Goal: Transaction & Acquisition: Book appointment/travel/reservation

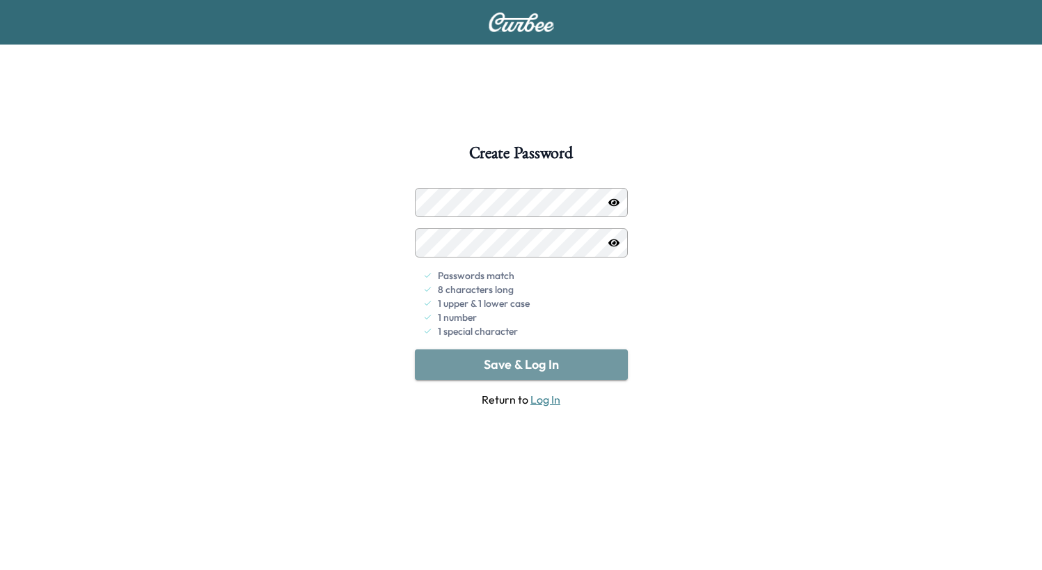
click at [520, 360] on button "Save & Log In" at bounding box center [521, 364] width 213 height 31
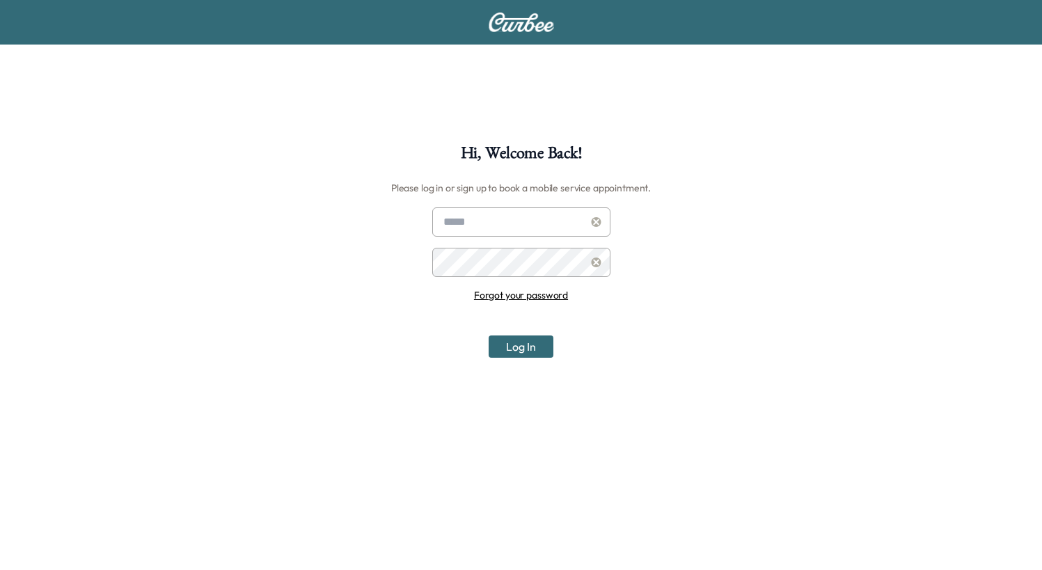
click at [511, 229] on input "text" at bounding box center [521, 221] width 178 height 29
type input "**********"
click at [517, 353] on button "Log In" at bounding box center [520, 346] width 65 height 22
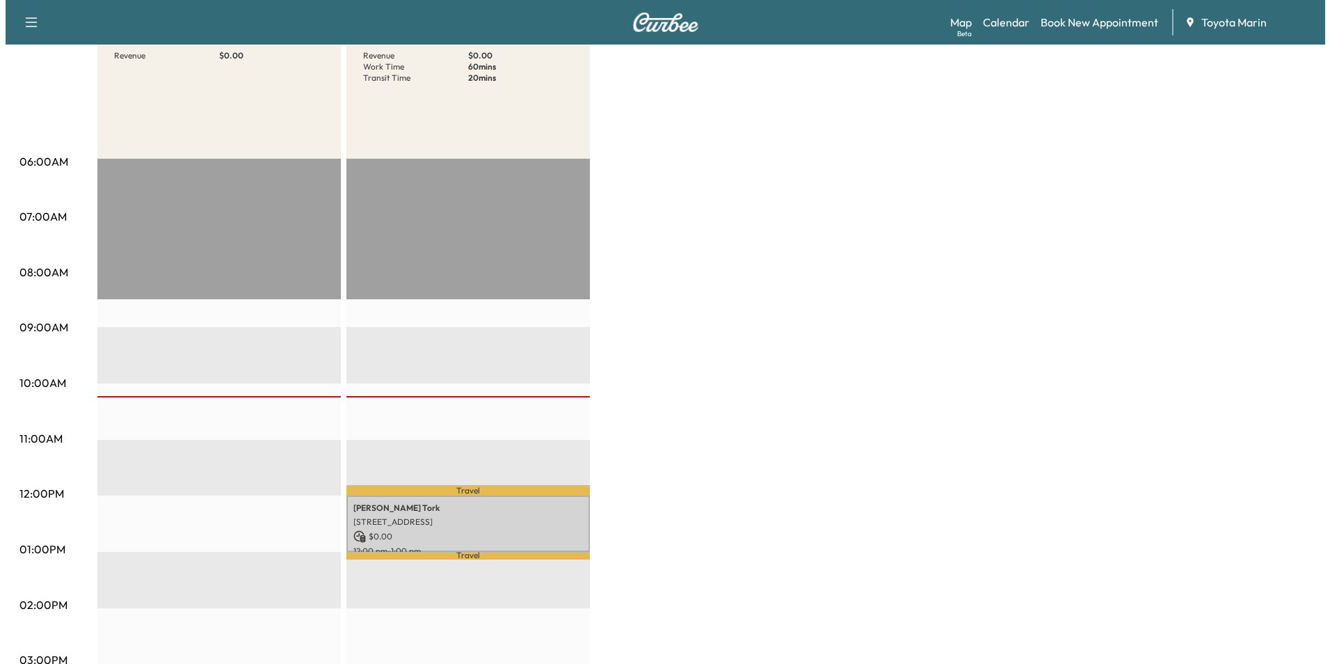
scroll to position [170, 0]
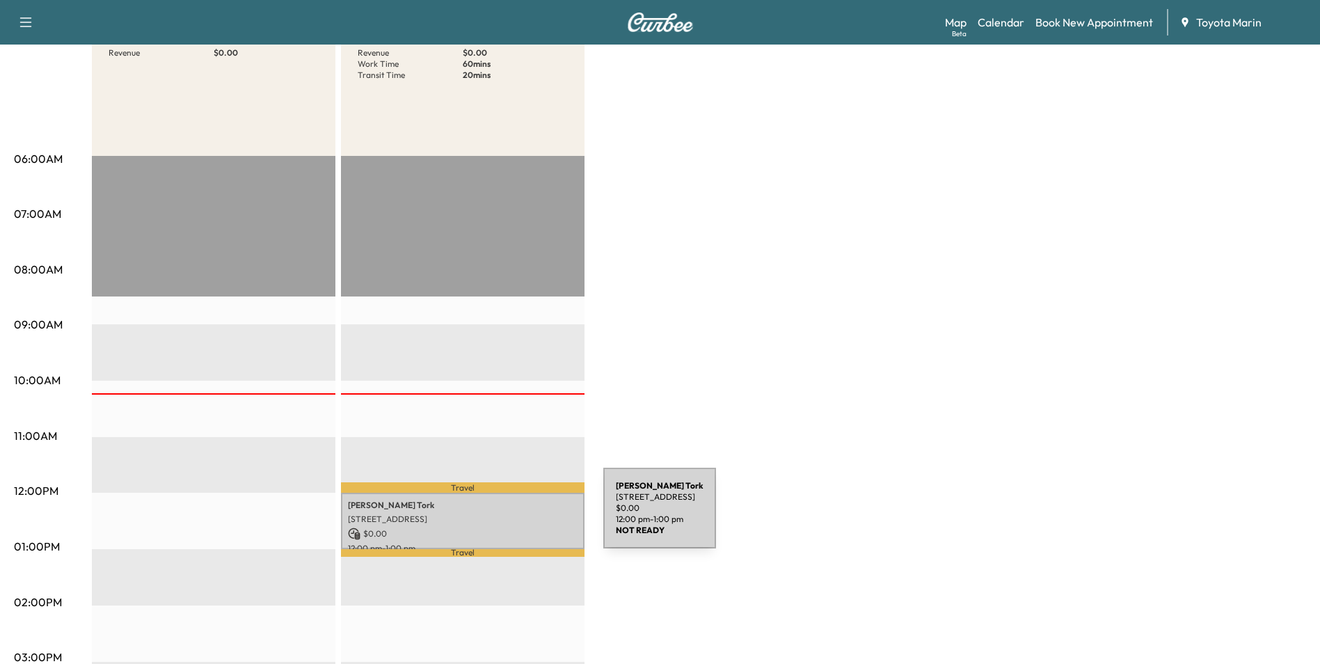
click at [499, 516] on p "[STREET_ADDRESS]" at bounding box center [463, 519] width 230 height 11
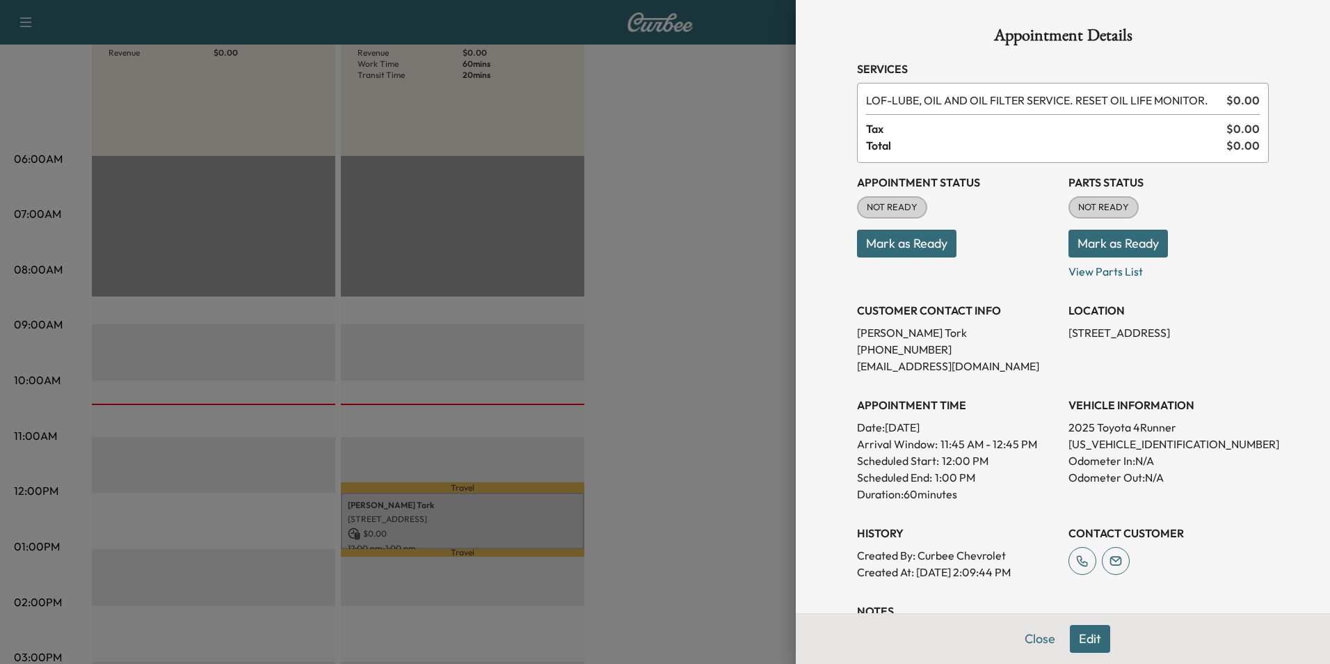
scroll to position [0, 0]
click at [910, 248] on button "Mark as Ready" at bounding box center [907, 244] width 100 height 28
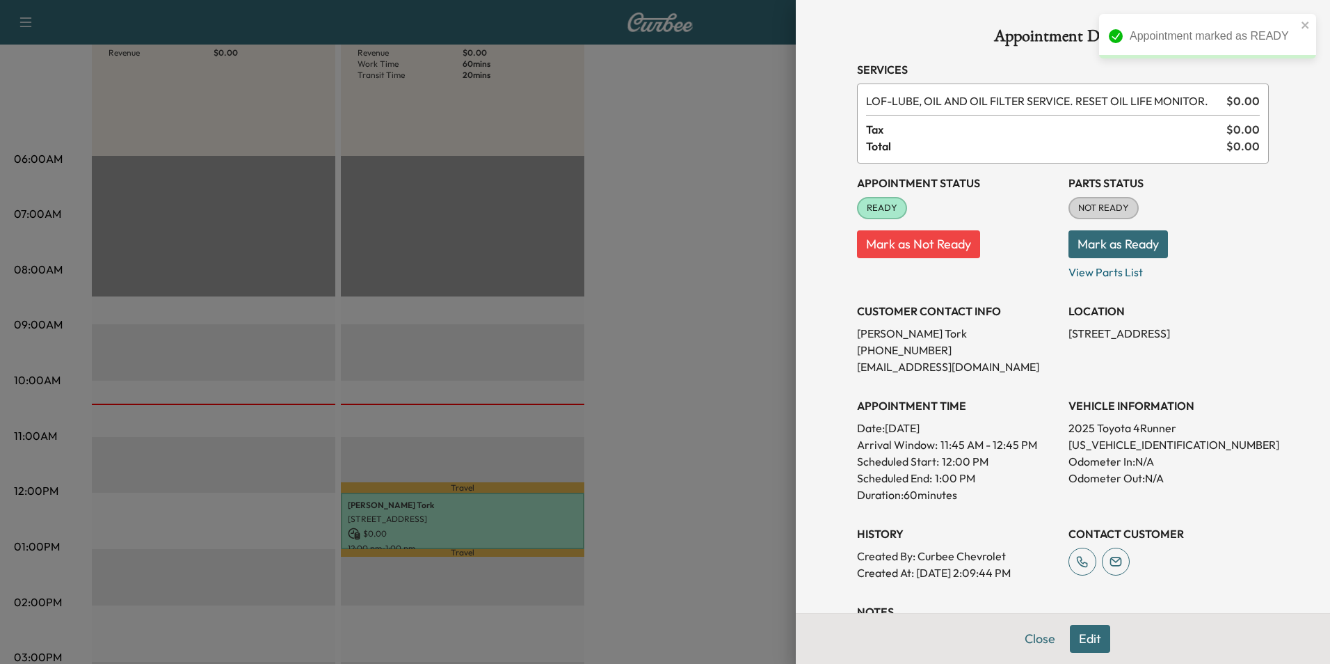
click at [1041, 244] on button "Mark as Ready" at bounding box center [1119, 244] width 100 height 28
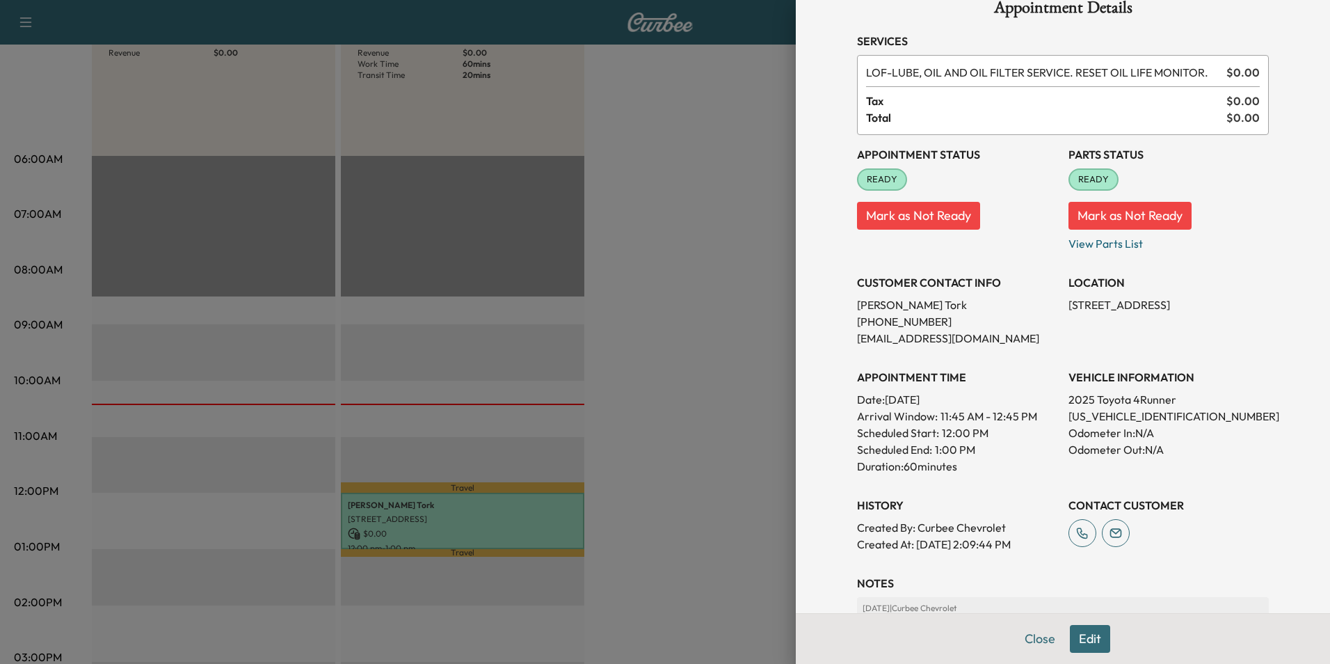
scroll to position [7, 0]
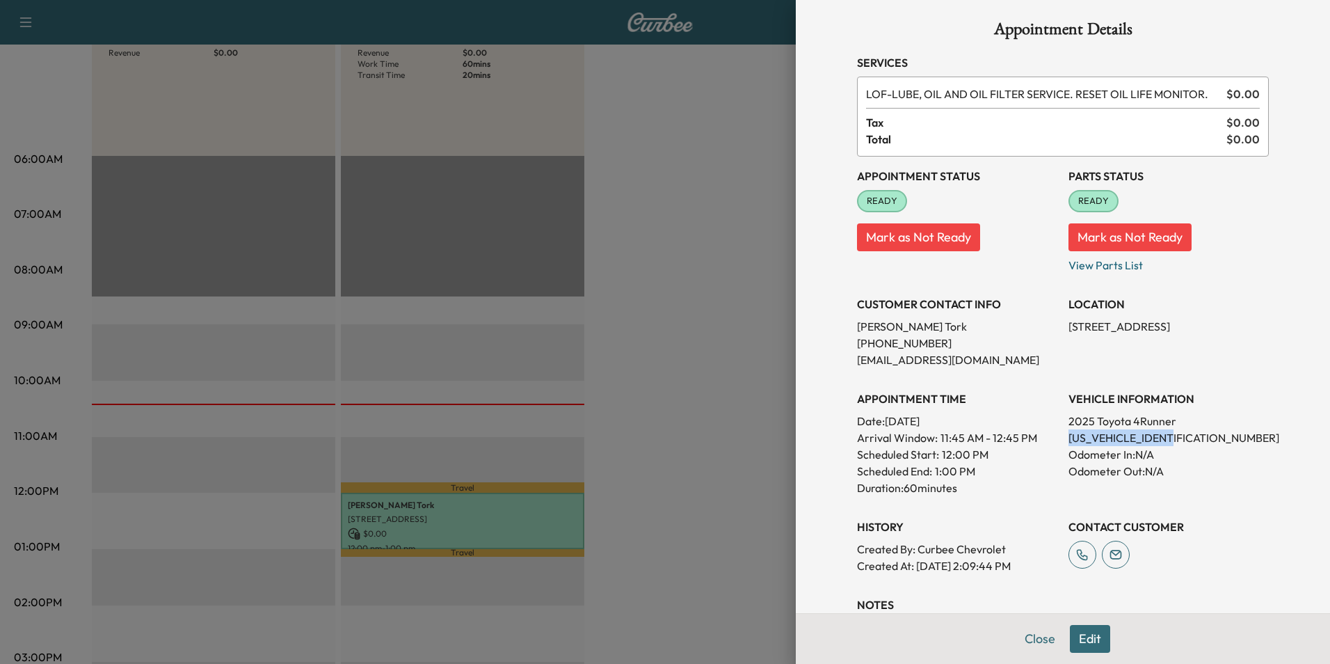
drag, startPoint x: 1060, startPoint y: 439, endPoint x: 1170, endPoint y: 443, distance: 110.0
click at [1041, 443] on p "[US_VEHICLE_IDENTIFICATION_NUMBER]" at bounding box center [1169, 437] width 200 height 17
click at [1041, 444] on p "[US_VEHICLE_IDENTIFICATION_NUMBER]" at bounding box center [1169, 437] width 200 height 17
click at [1041, 410] on div "VEHICLE INFORMATION 2025 Toyota 4Runner [US_VEHICLE_IDENTIFICATION_NUMBER] Odom…" at bounding box center [1169, 437] width 200 height 117
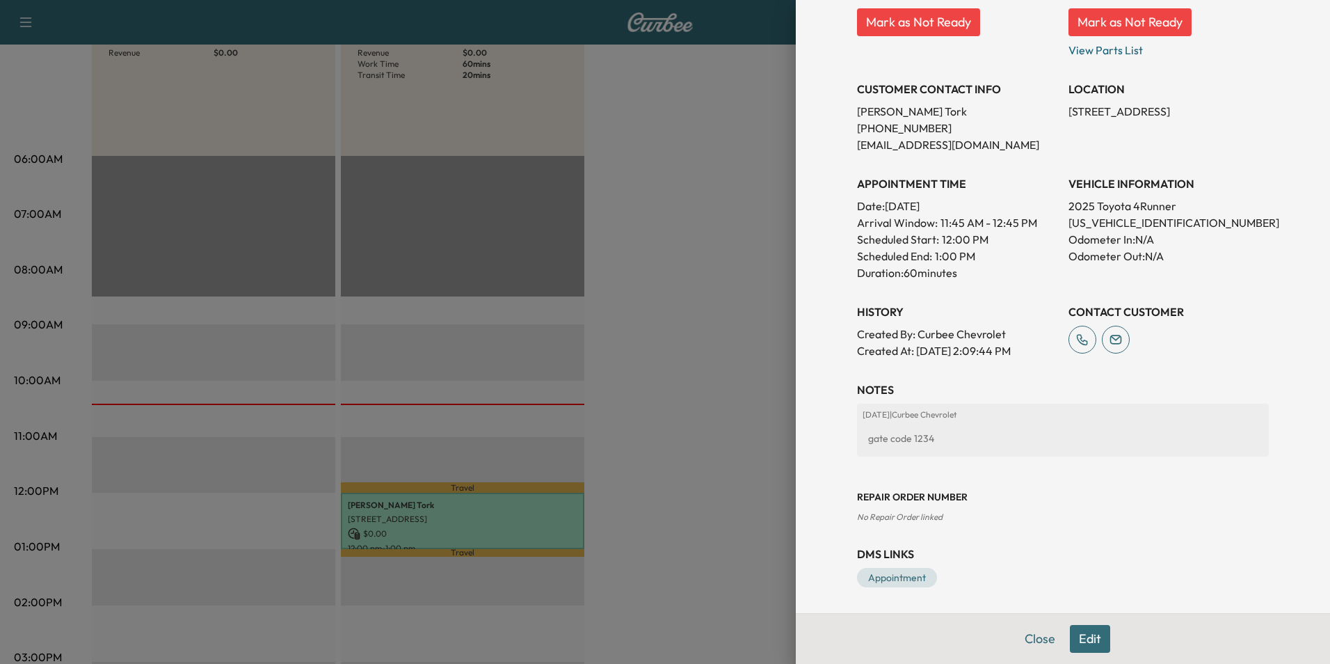
scroll to position [224, 0]
click at [897, 569] on link "Appointment" at bounding box center [897, 575] width 80 height 19
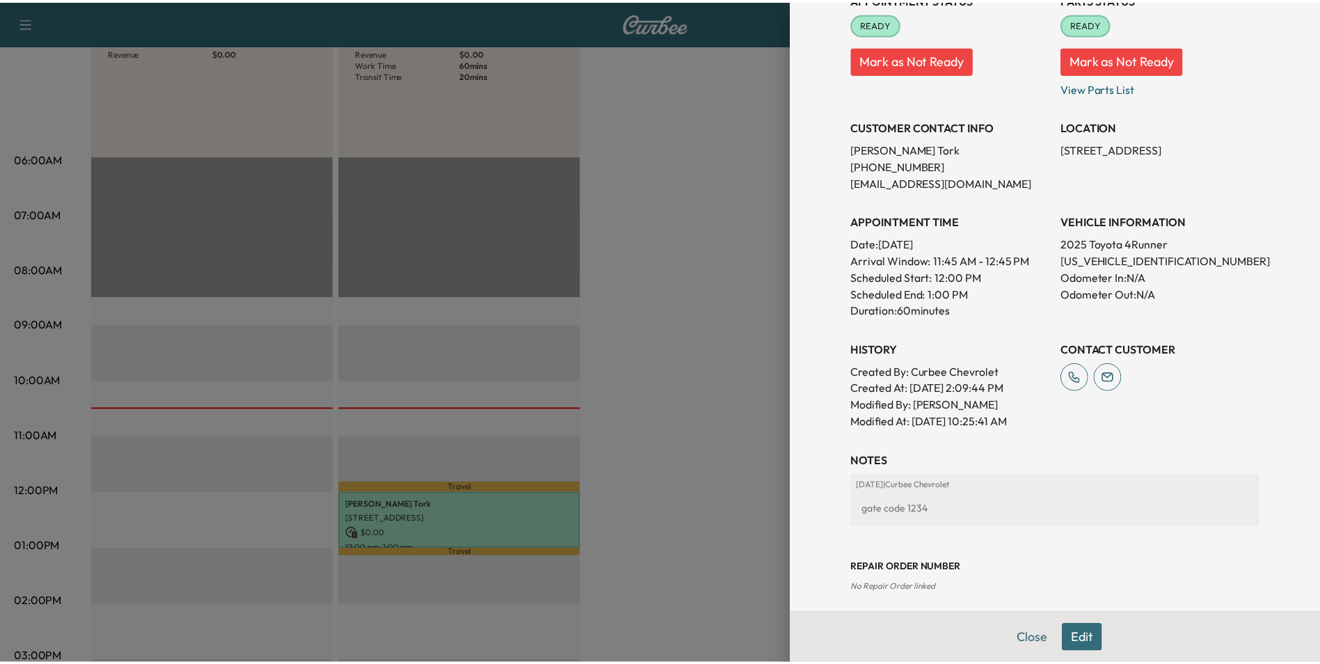
scroll to position [209, 0]
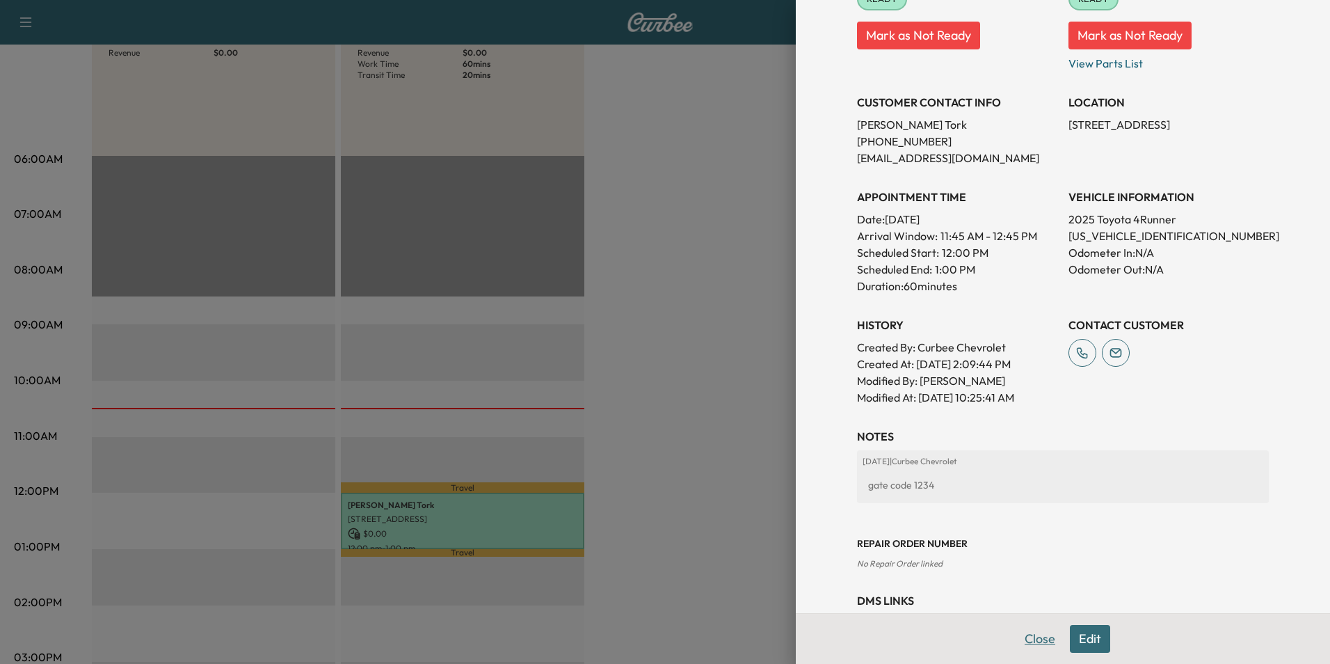
click at [1023, 569] on button "Close" at bounding box center [1040, 639] width 49 height 28
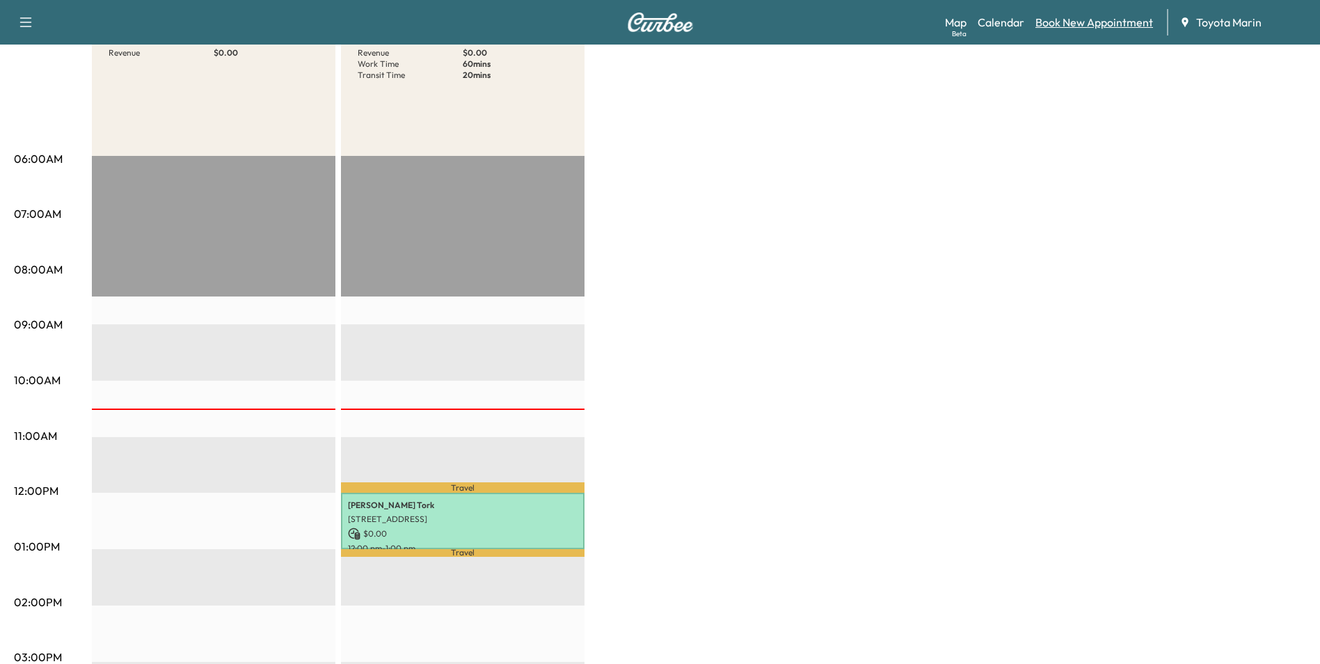
click at [1041, 26] on link "Book New Appointment" at bounding box center [1094, 22] width 118 height 17
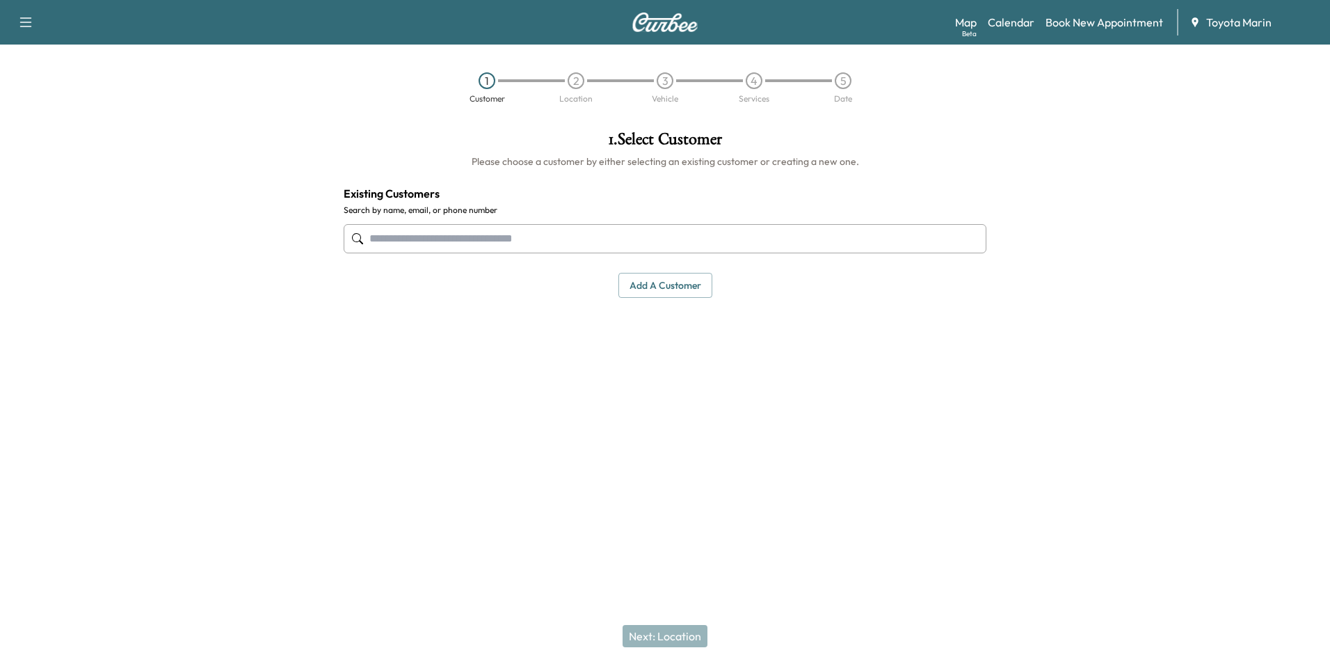
click at [658, 248] on input "text" at bounding box center [665, 238] width 643 height 29
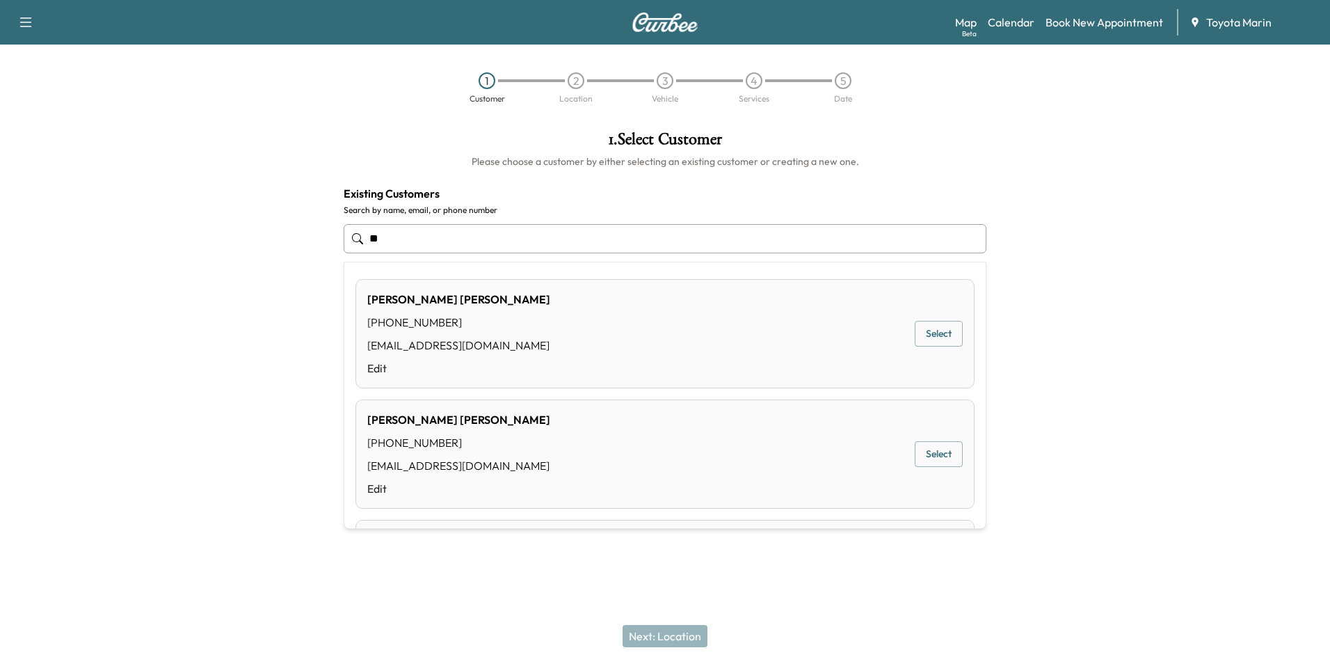
type input "*"
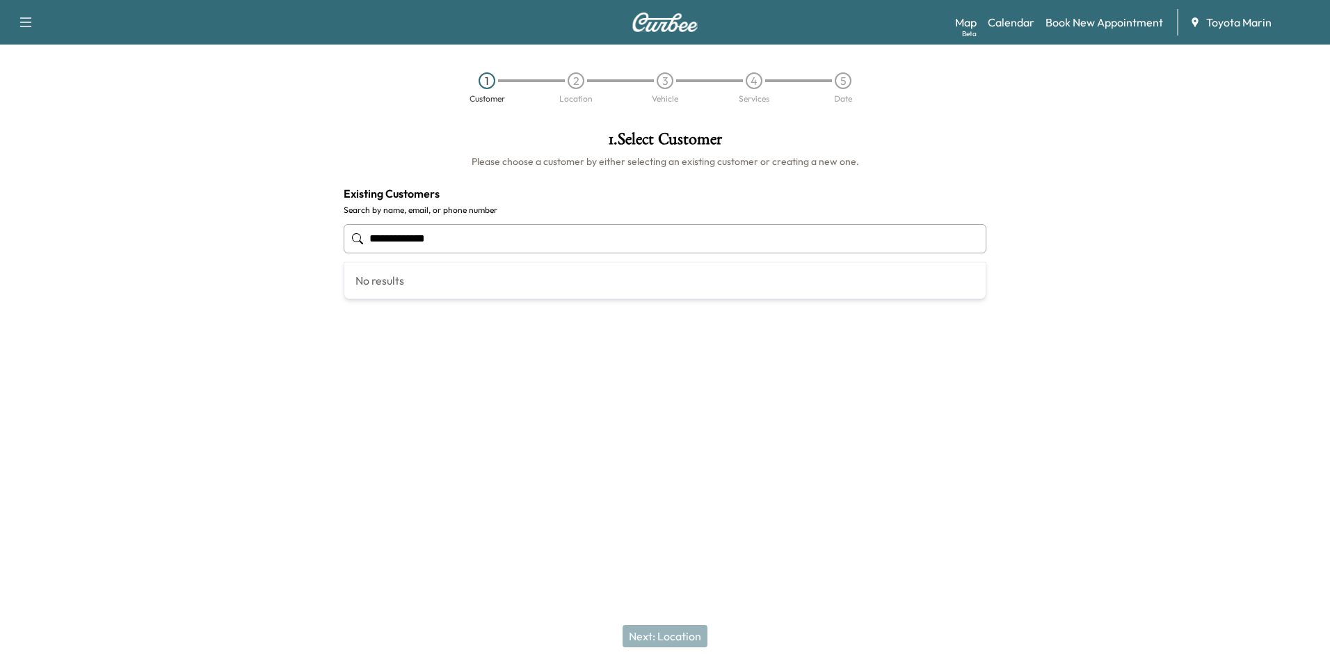
type input "**********"
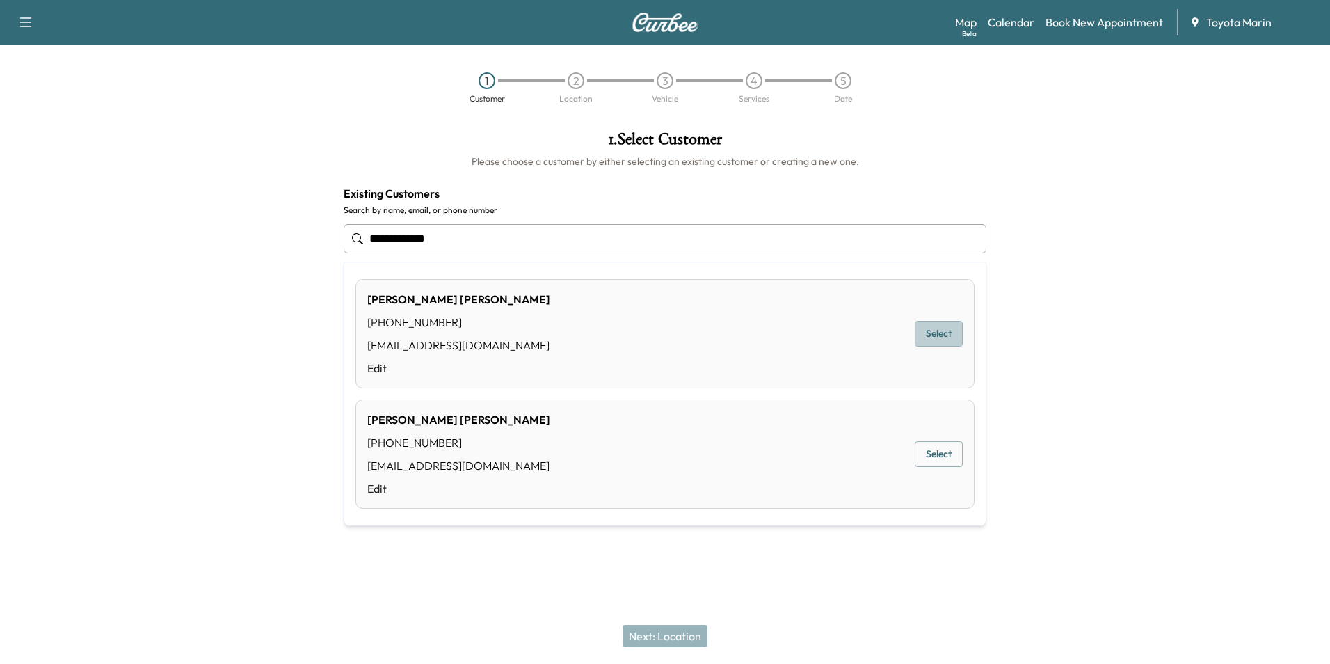
click at [946, 336] on button "Select" at bounding box center [939, 334] width 48 height 26
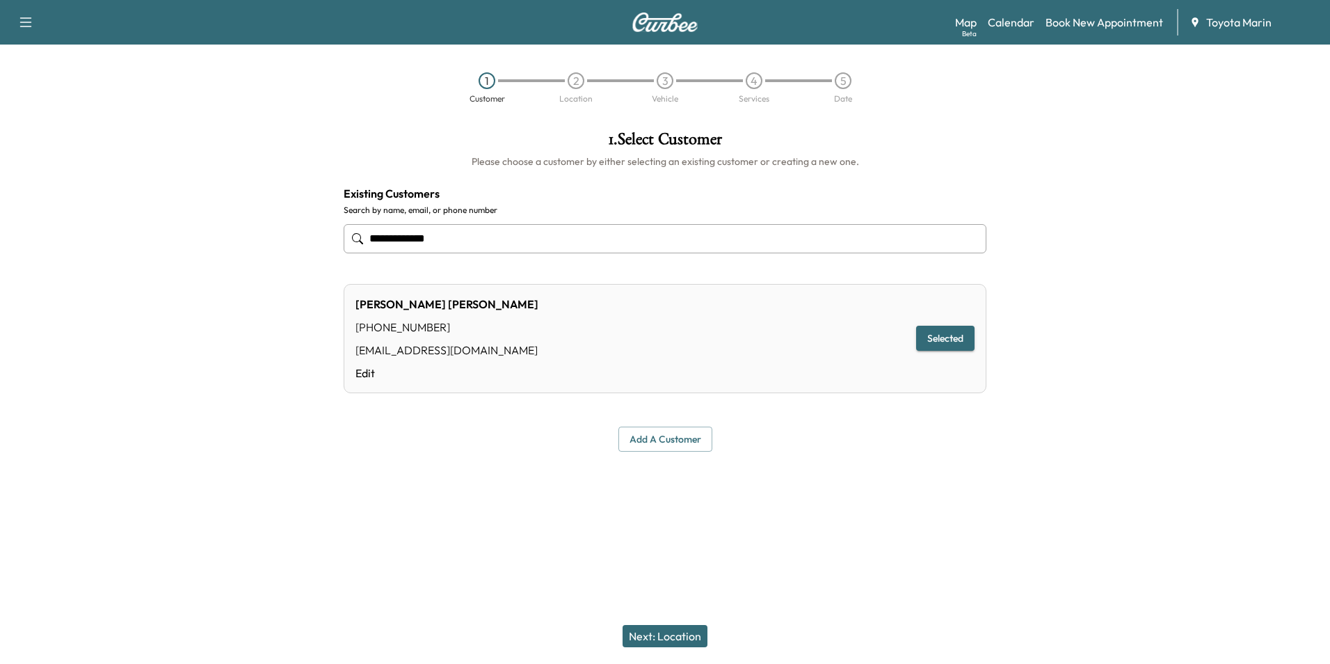
click at [675, 569] on button "Next: Location" at bounding box center [665, 636] width 85 height 22
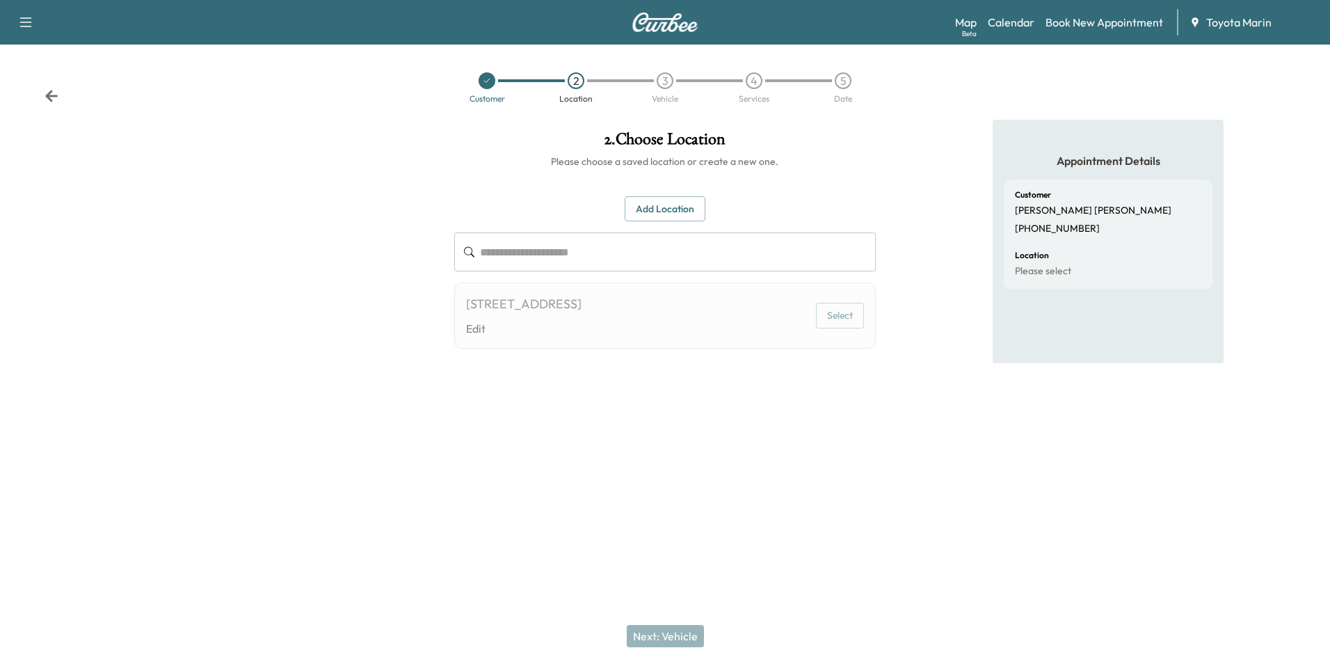
click at [660, 213] on button "Add Location" at bounding box center [665, 209] width 81 height 26
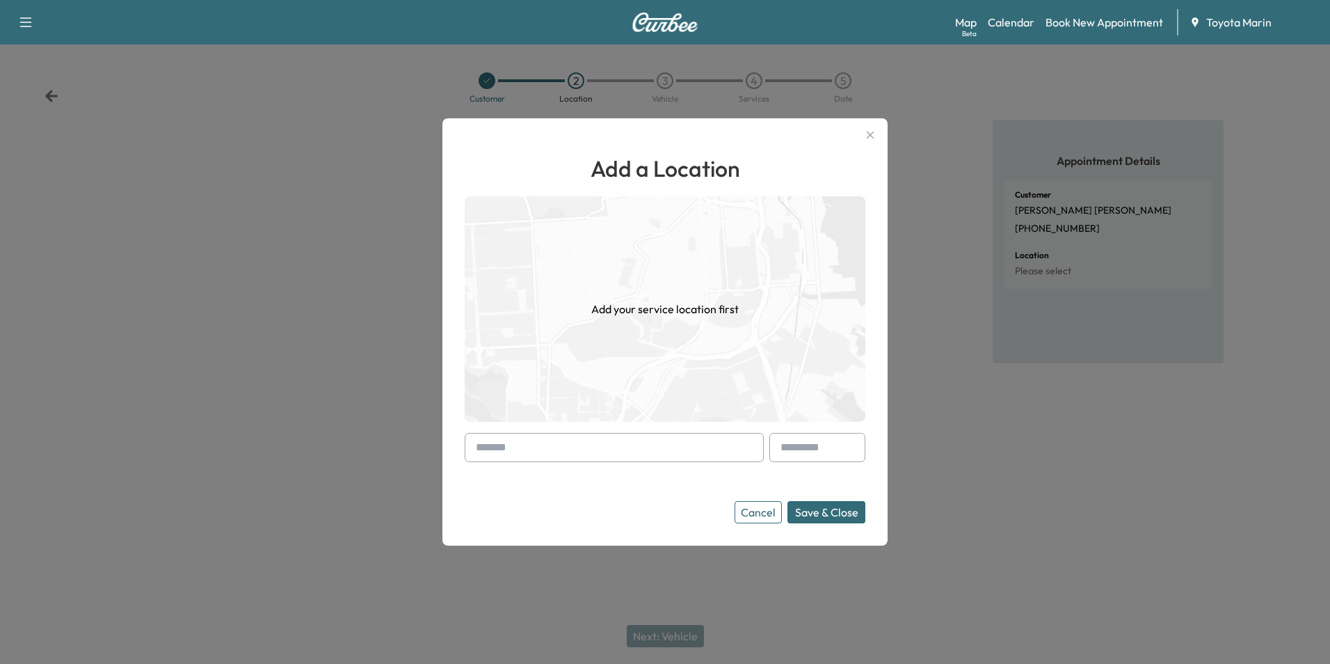
click at [557, 445] on input "text" at bounding box center [614, 447] width 299 height 29
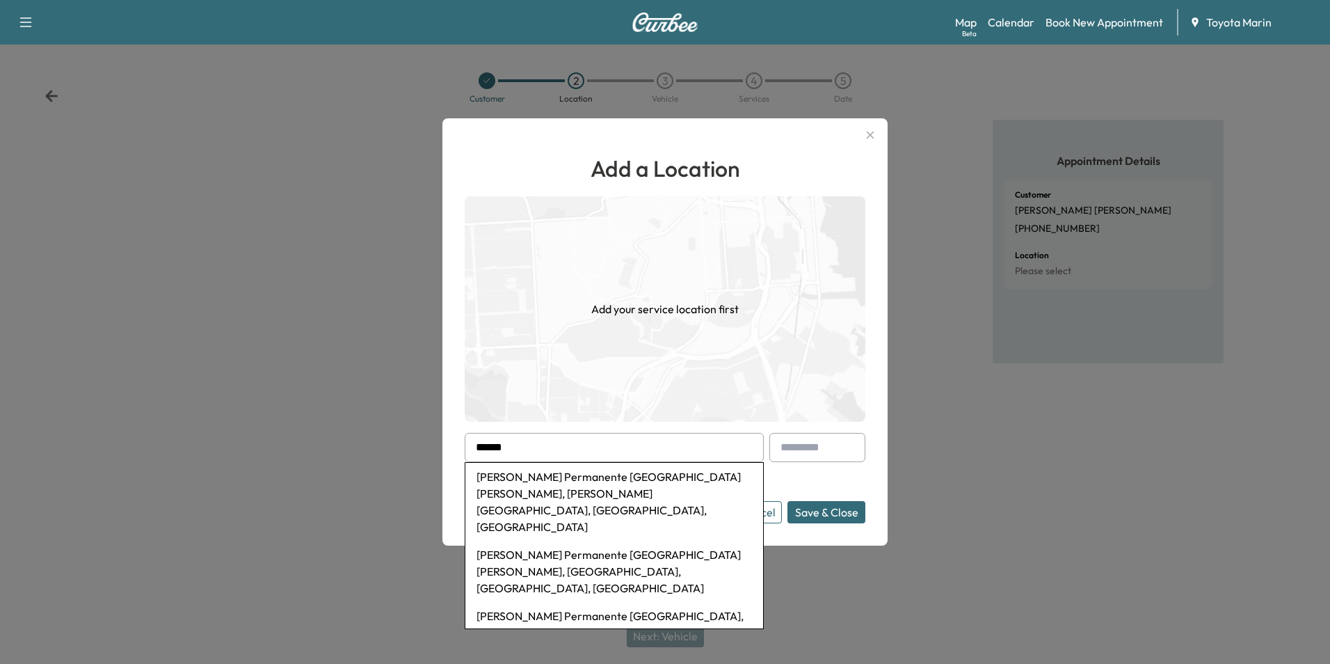
click at [621, 482] on li "[PERSON_NAME] Permanente [GEOGRAPHIC_DATA][PERSON_NAME], [PERSON_NAME][GEOGRAPH…" at bounding box center [615, 502] width 298 height 78
type input "**********"
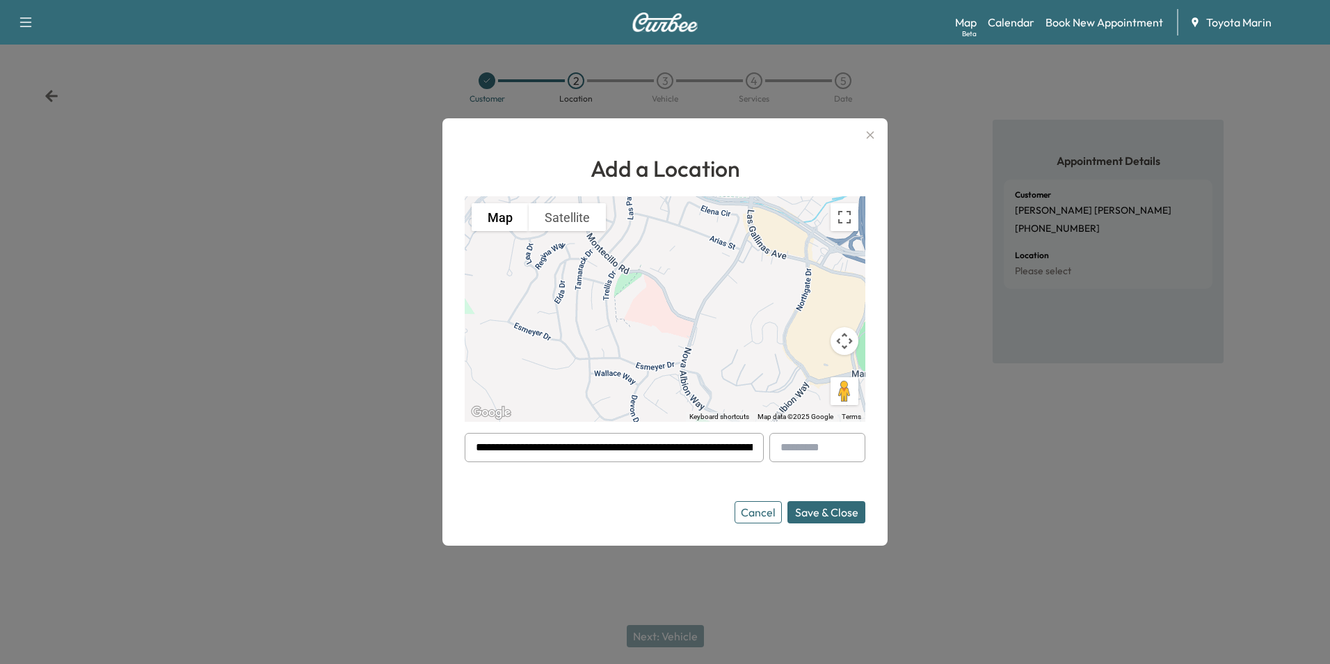
click at [833, 516] on button "Save & Close" at bounding box center [827, 512] width 78 height 22
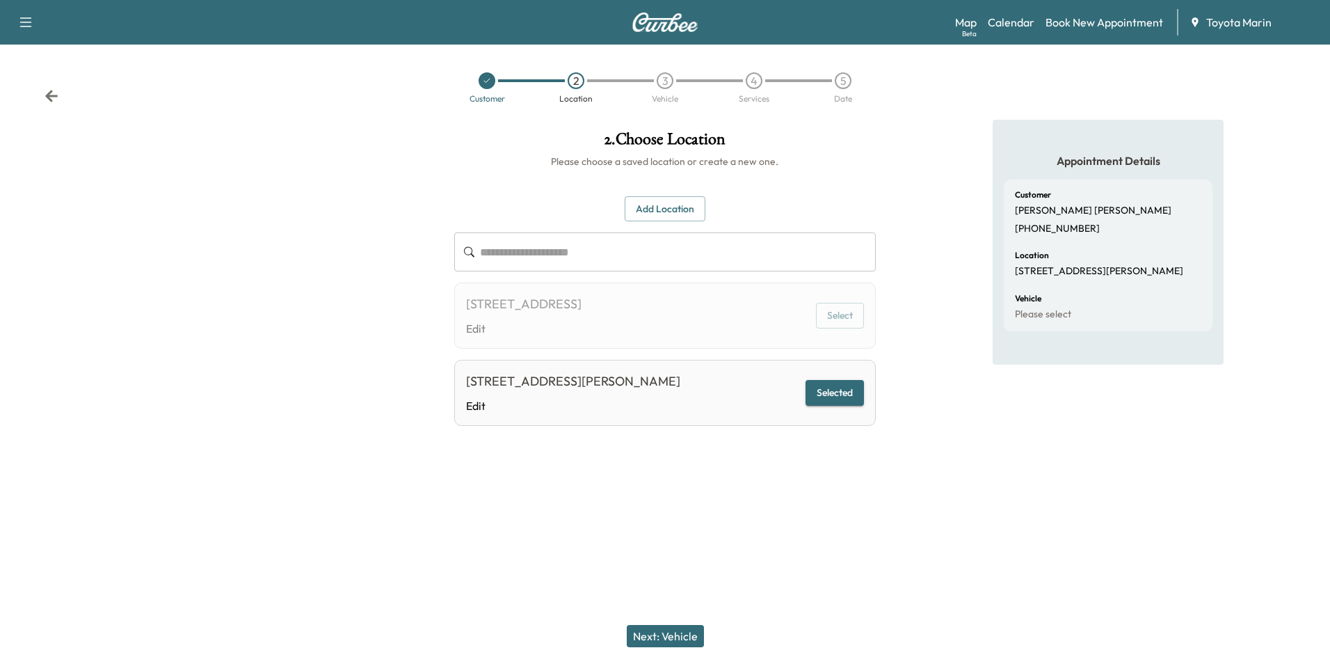
click at [667, 569] on button "Next: Vehicle" at bounding box center [665, 636] width 77 height 22
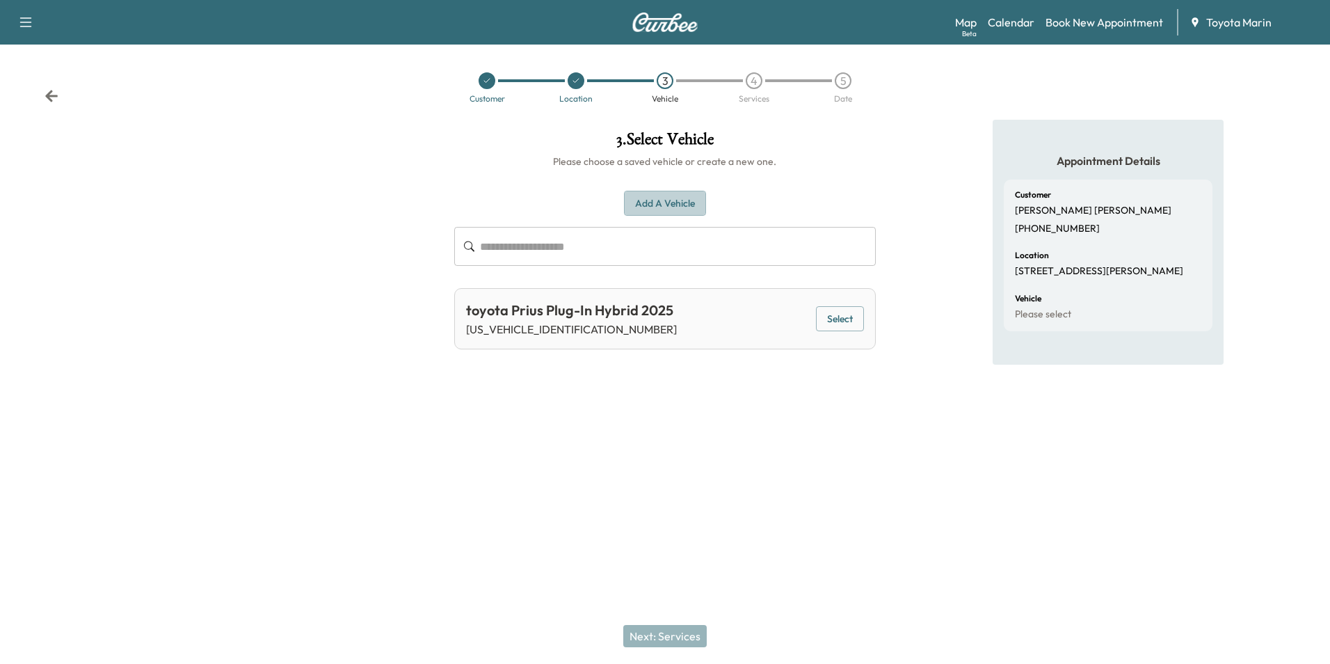
click at [686, 202] on button "Add a Vehicle" at bounding box center [665, 204] width 82 height 26
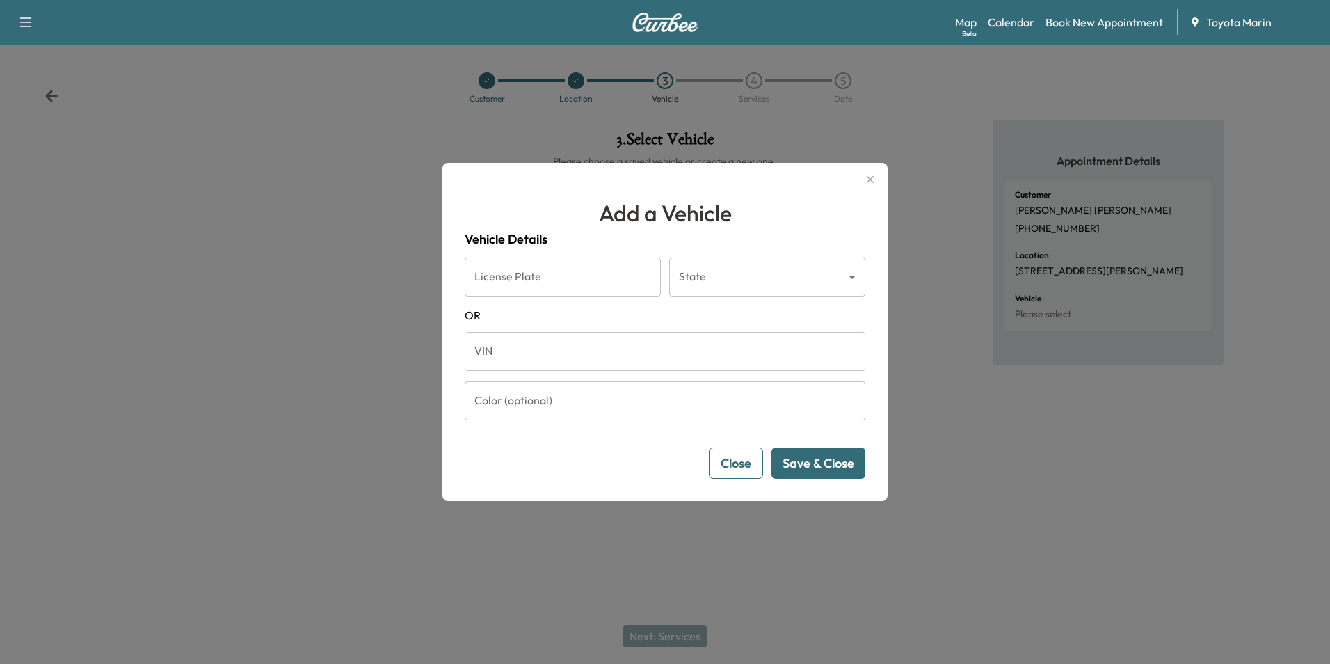
click at [635, 360] on input "VIN" at bounding box center [665, 351] width 401 height 39
click at [726, 466] on button "Close" at bounding box center [736, 462] width 54 height 31
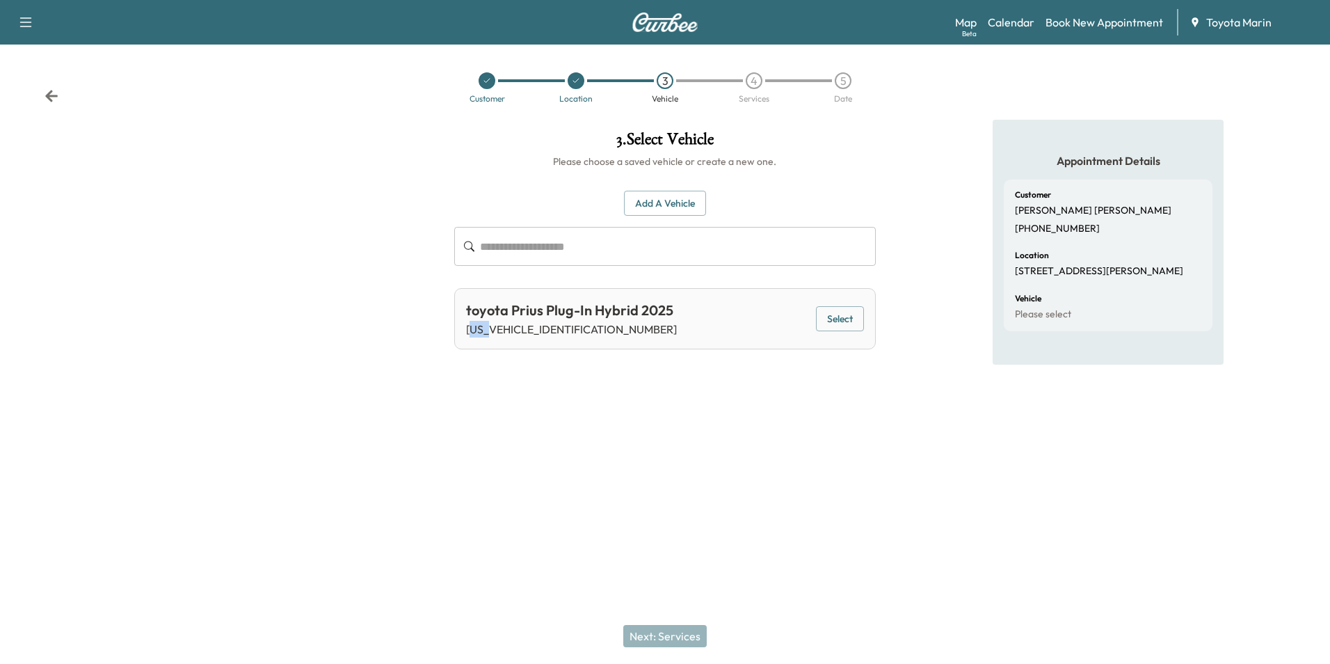
drag, startPoint x: 470, startPoint y: 328, endPoint x: 478, endPoint y: 331, distance: 9.0
click at [478, 331] on p "[US_VEHICLE_IDENTIFICATION_NUMBER]" at bounding box center [571, 329] width 211 height 17
drag, startPoint x: 478, startPoint y: 331, endPoint x: 454, endPoint y: 367, distance: 43.6
click at [454, 369] on div "3 . Select Vehicle Please choose a saved vehicle or create a new one. Add a Veh…" at bounding box center [664, 286] width 443 height 332
click at [835, 318] on button "Select" at bounding box center [840, 319] width 48 height 26
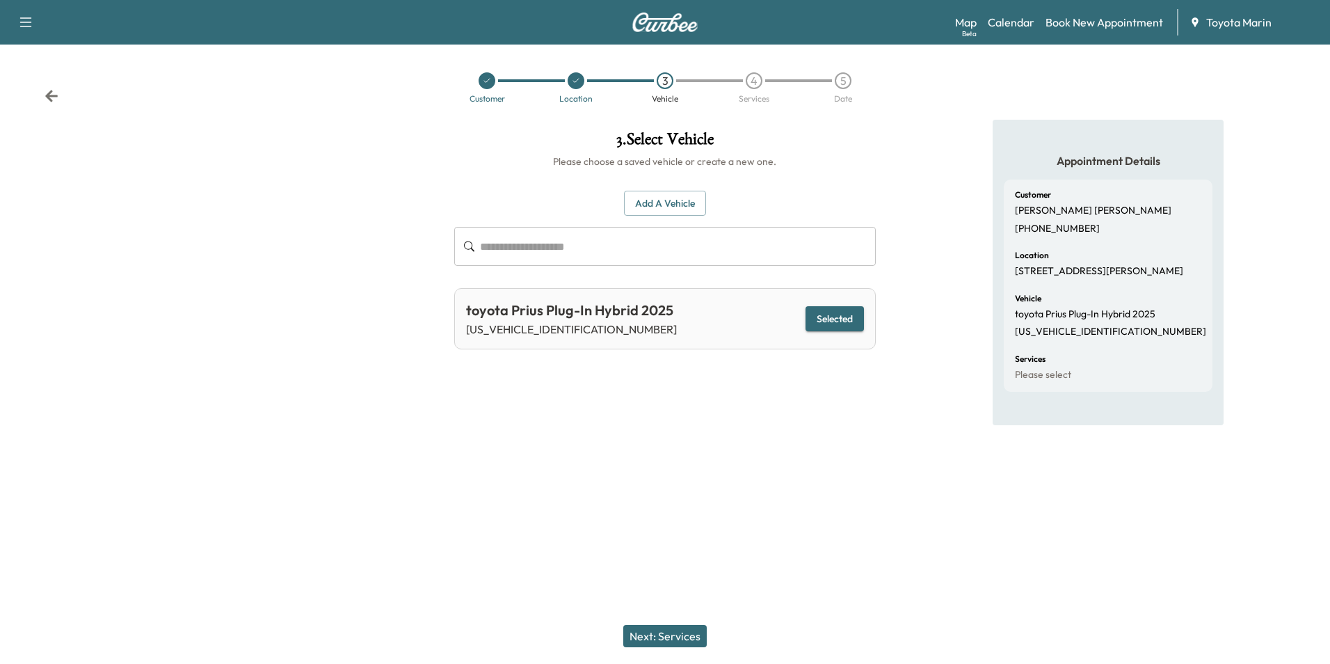
click at [652, 569] on button "Next: Services" at bounding box center [664, 636] width 83 height 22
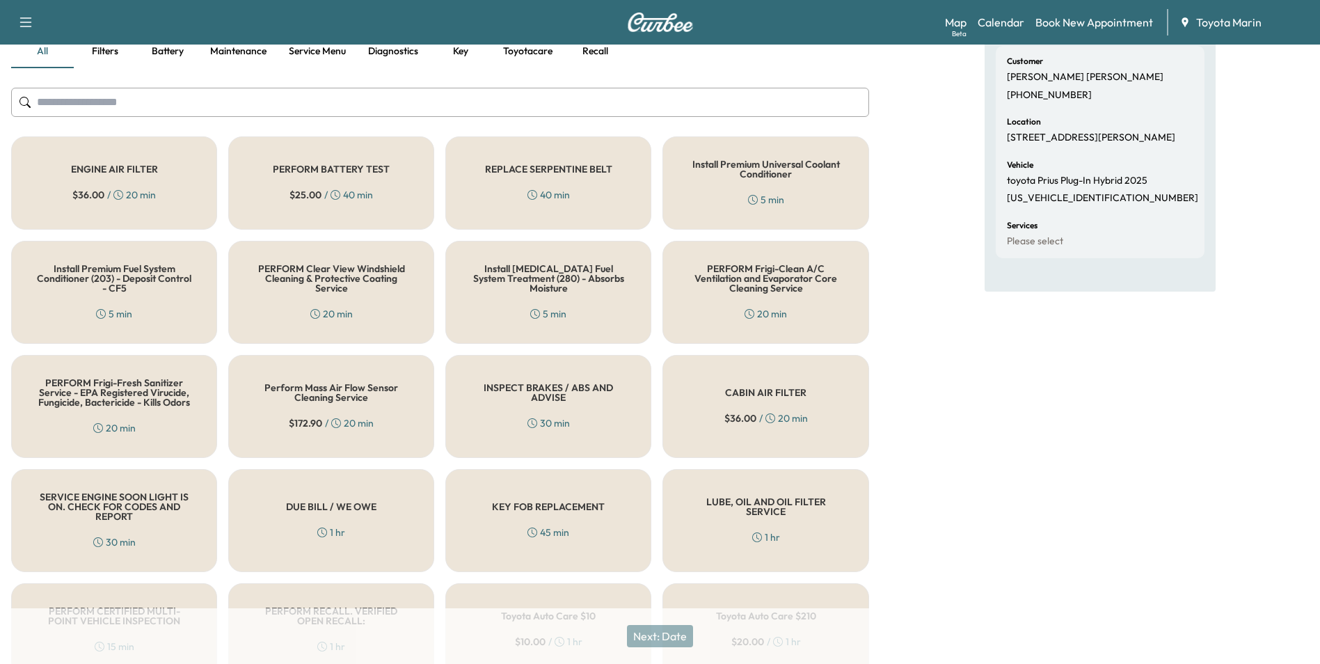
scroll to position [139, 0]
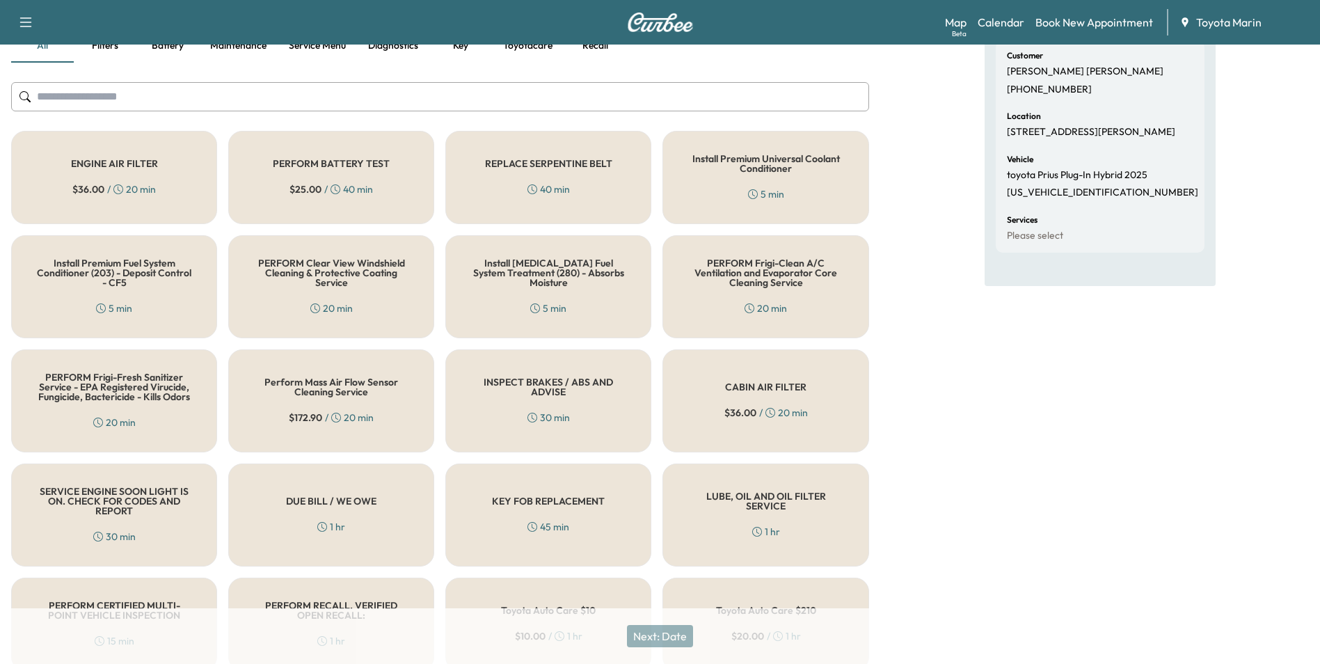
click at [299, 95] on input "text" at bounding box center [440, 96] width 858 height 29
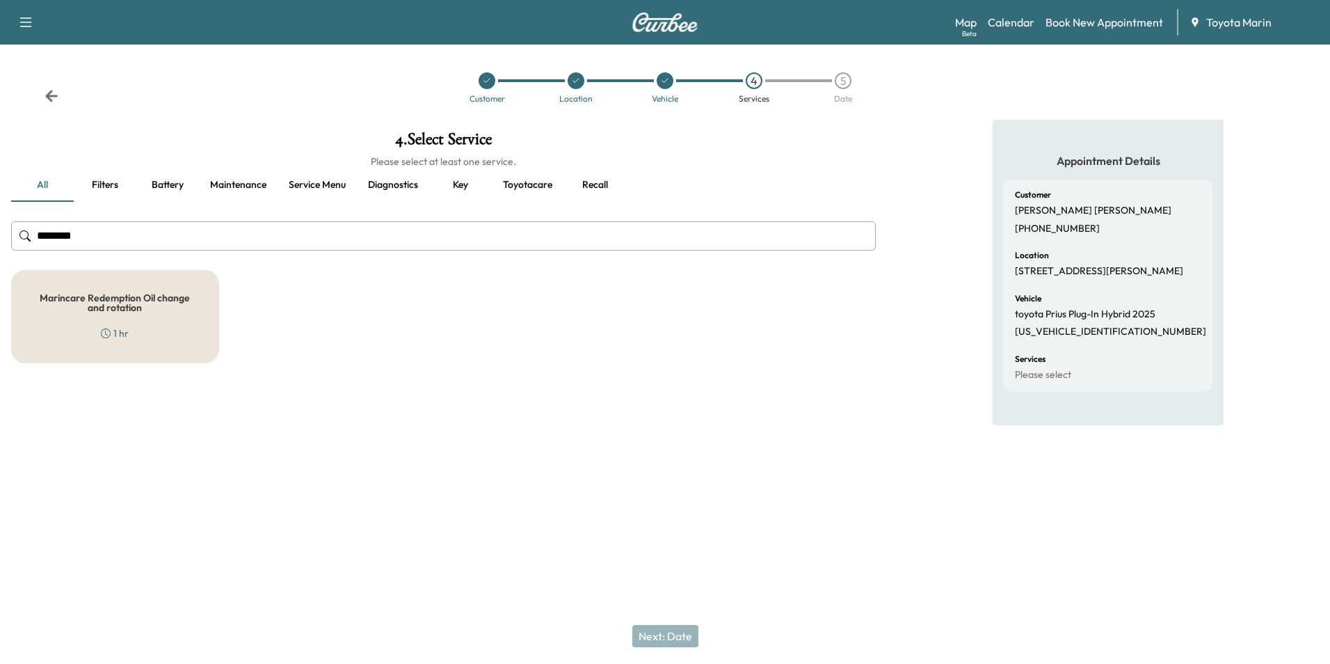
type input "********"
click at [112, 318] on div "Marincare Redemption Oil change and rotation 1 hr" at bounding box center [115, 316] width 208 height 93
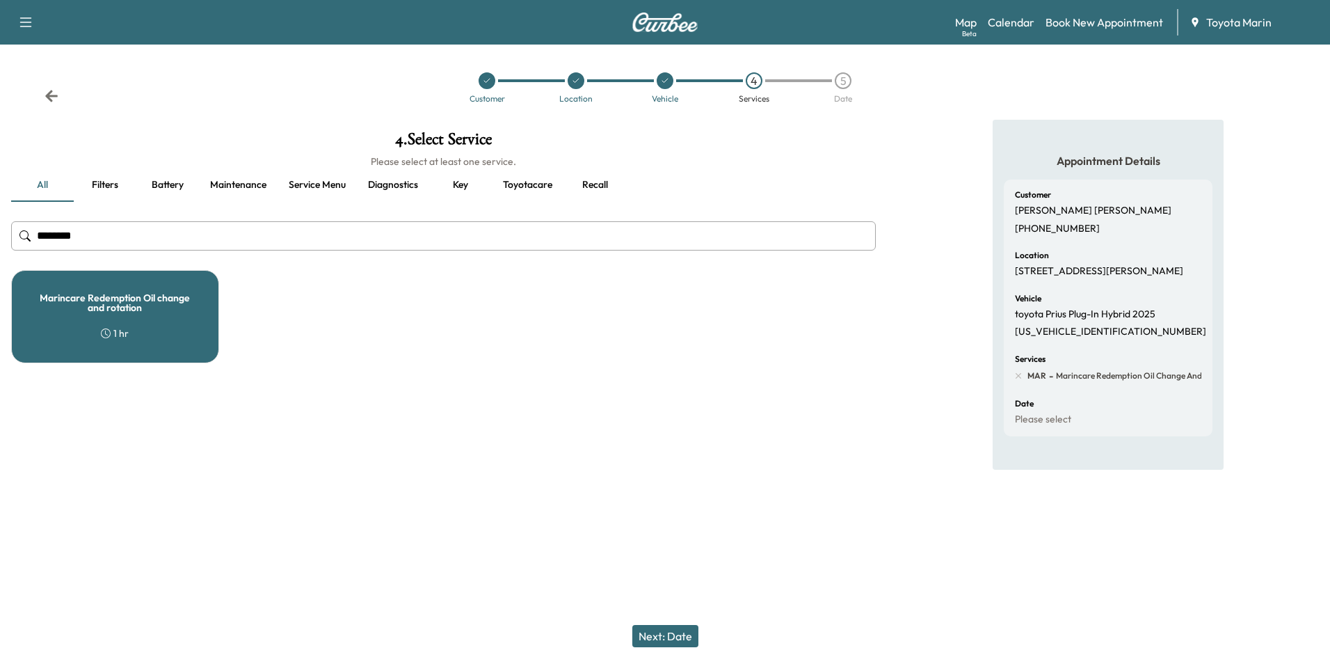
drag, startPoint x: 90, startPoint y: 228, endPoint x: 8, endPoint y: 228, distance: 82.8
click at [8, 228] on div "4 . Select Service Please select at least one service. all Filters Battery Main…" at bounding box center [443, 247] width 887 height 255
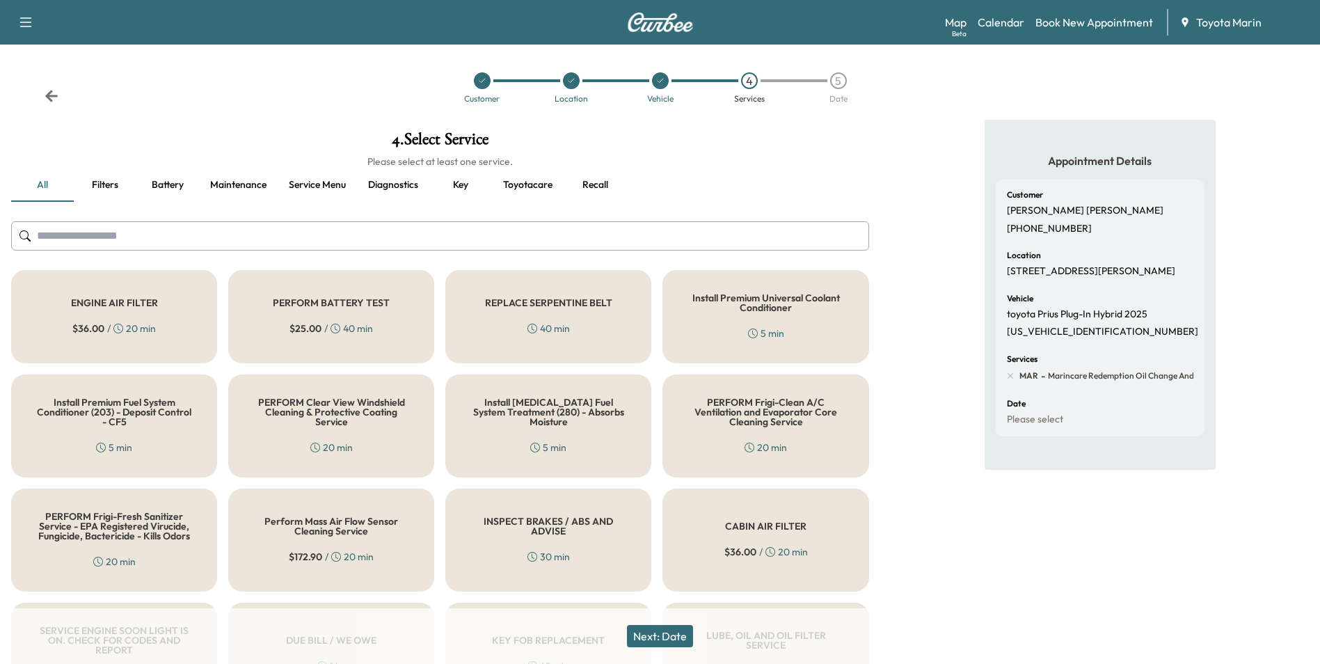
click at [127, 238] on input "text" at bounding box center [440, 235] width 858 height 29
click at [145, 309] on div "ENGINE AIR FILTER $ 36.00 / 20 min" at bounding box center [114, 316] width 206 height 93
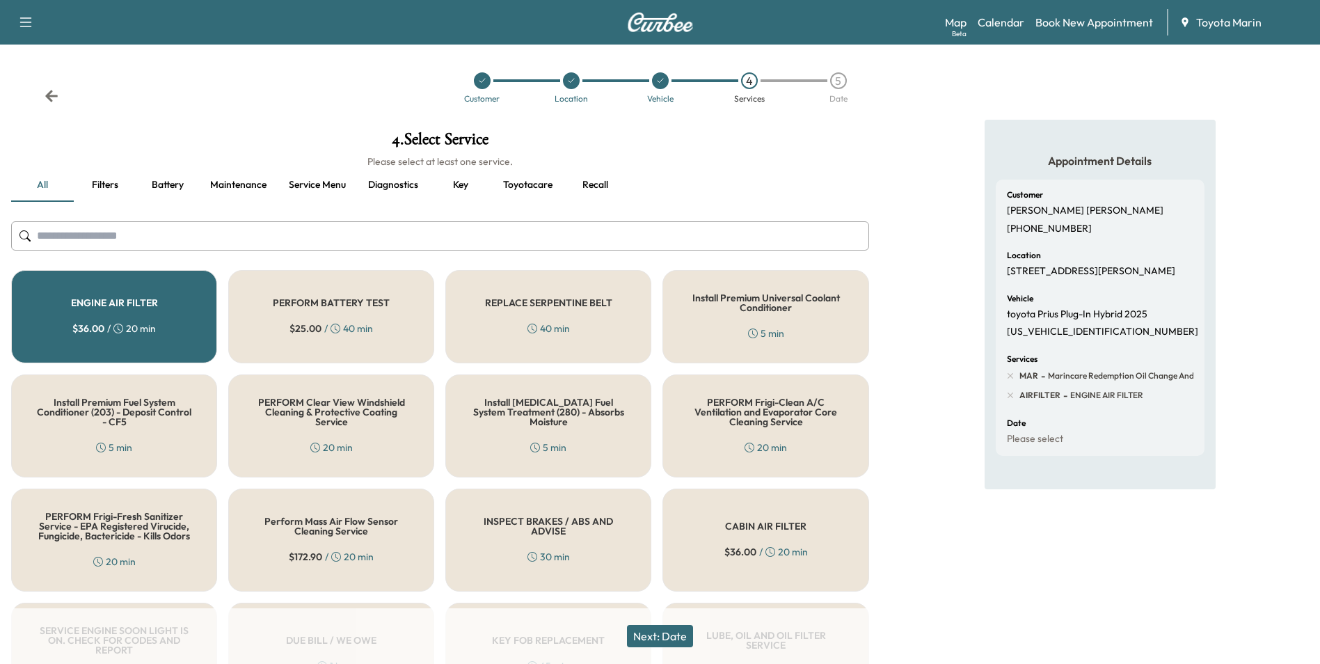
click at [644, 569] on button "Next: Date" at bounding box center [660, 636] width 66 height 22
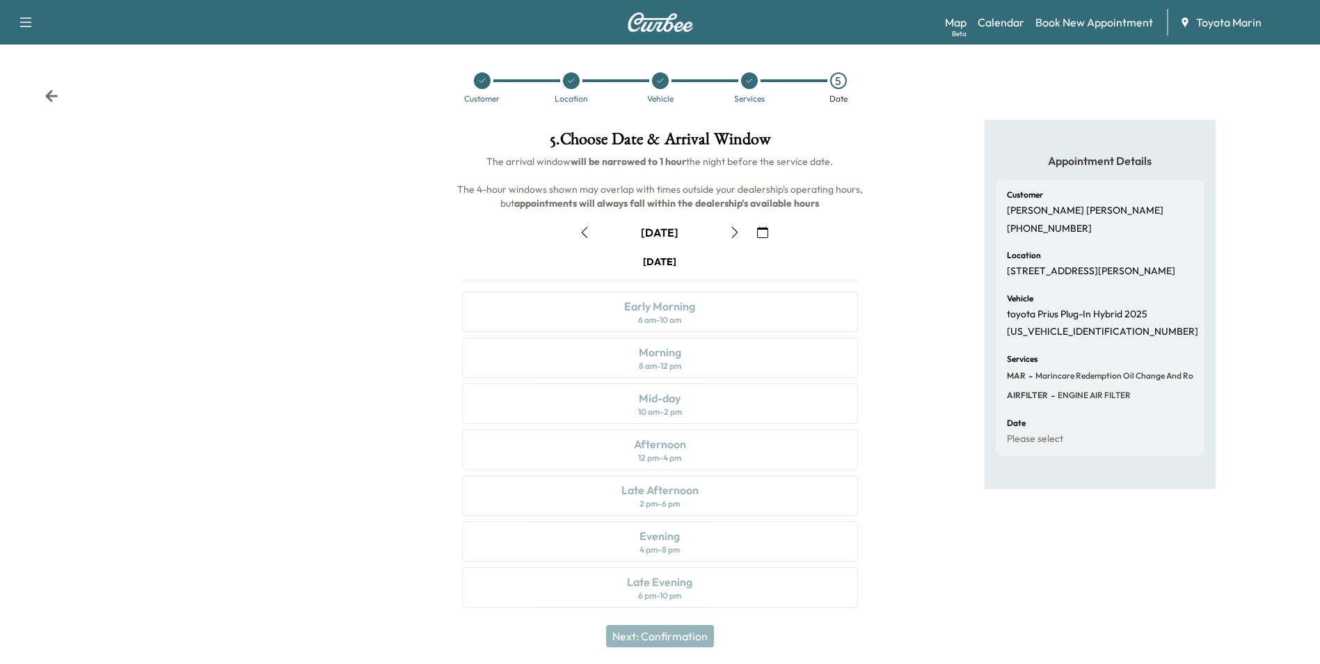
scroll to position [5, 0]
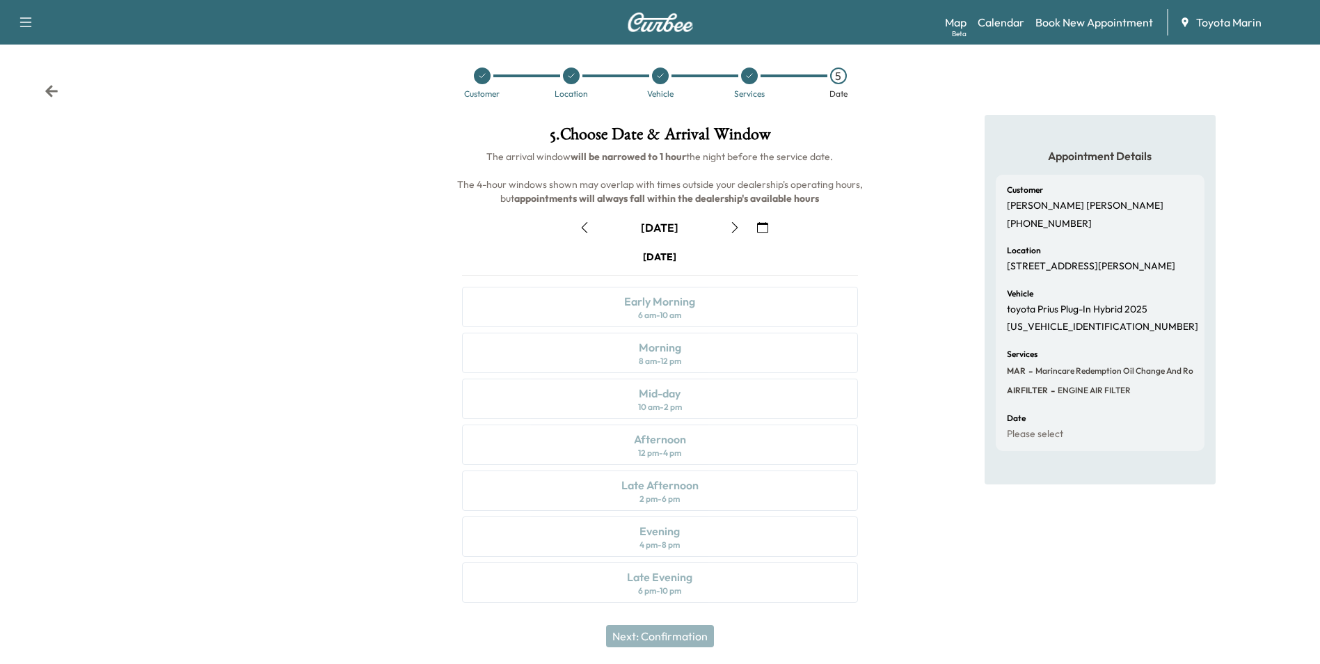
click at [732, 223] on icon "button" at bounding box center [734, 227] width 11 height 11
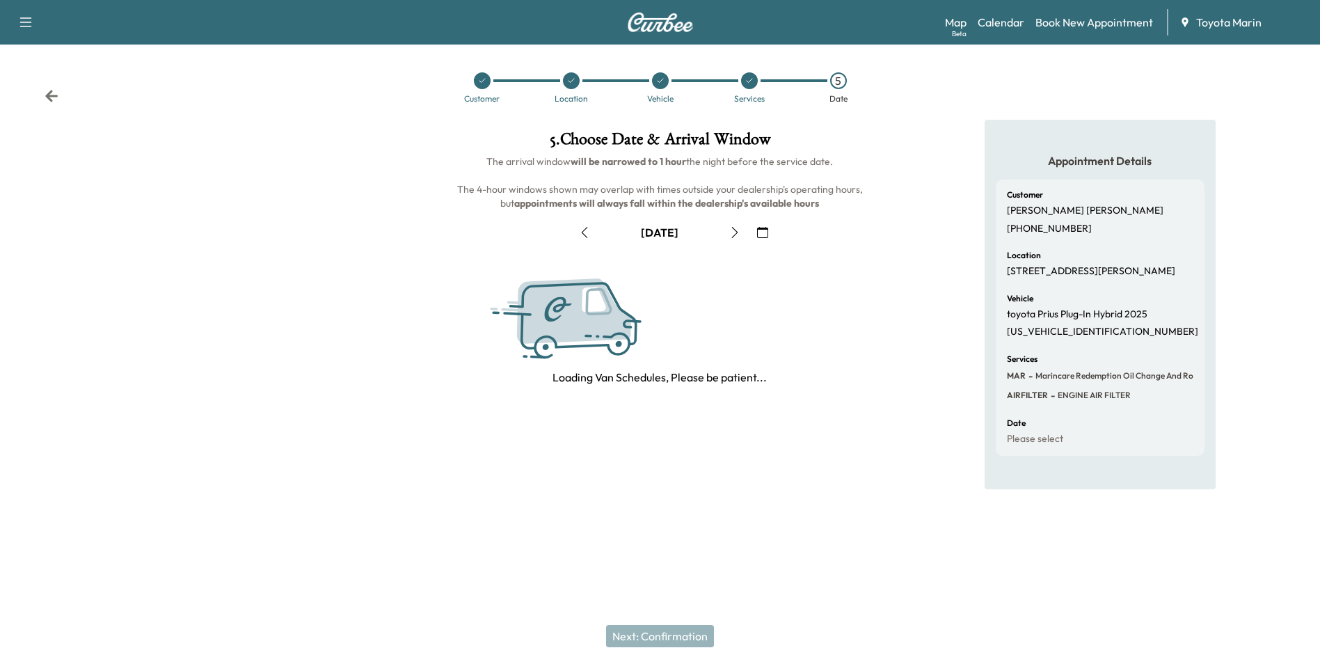
scroll to position [0, 0]
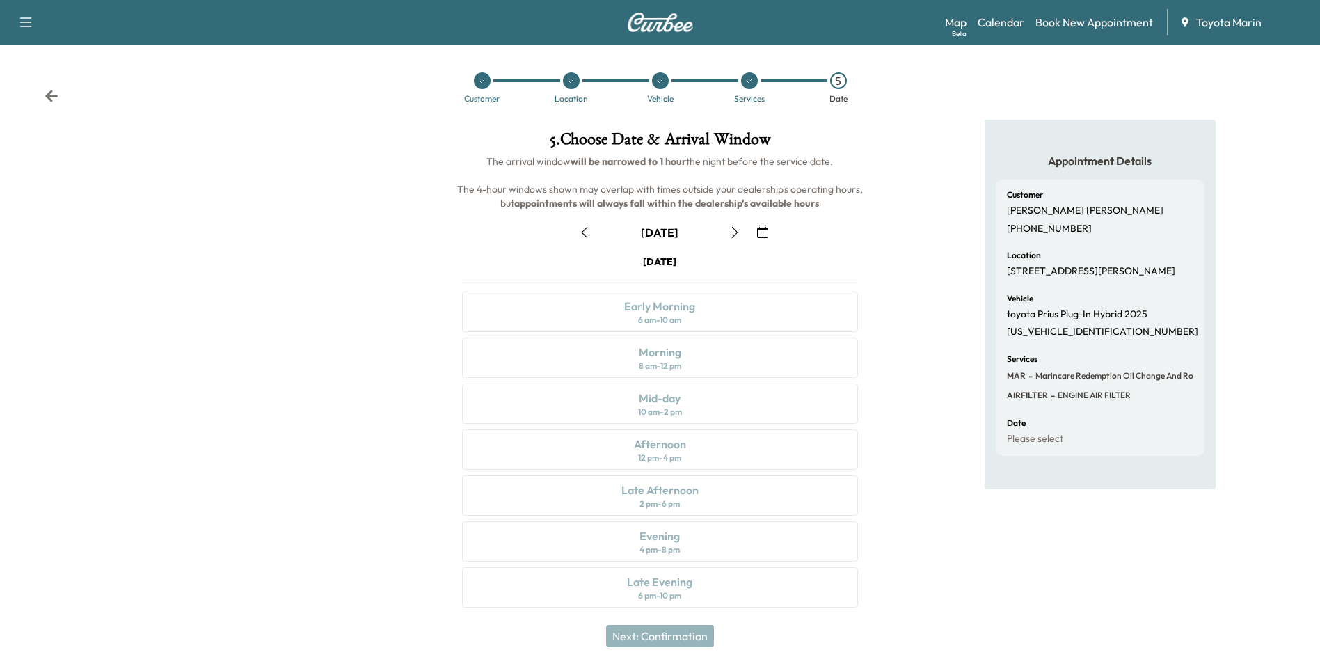
click at [732, 223] on button "button" at bounding box center [735, 232] width 24 height 22
click at [719, 353] on div "Morning 8 am - 12 pm" at bounding box center [659, 357] width 395 height 40
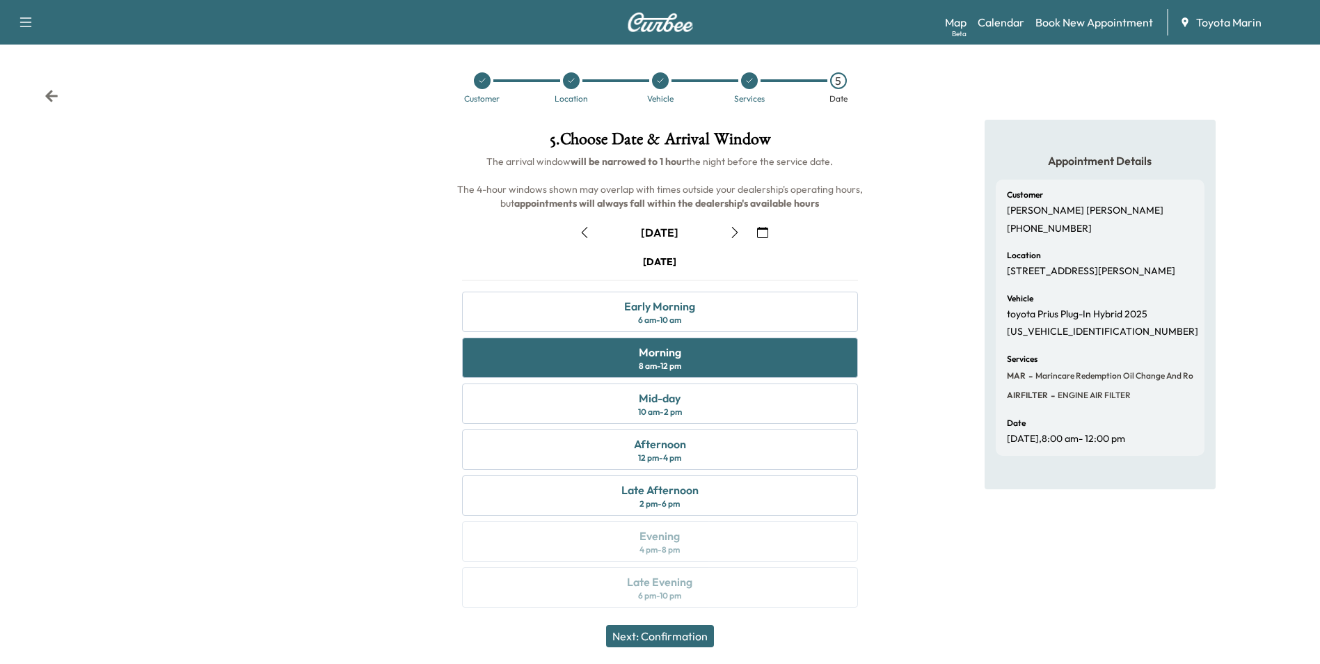
click at [675, 569] on button "Next: Confirmation" at bounding box center [660, 636] width 108 height 22
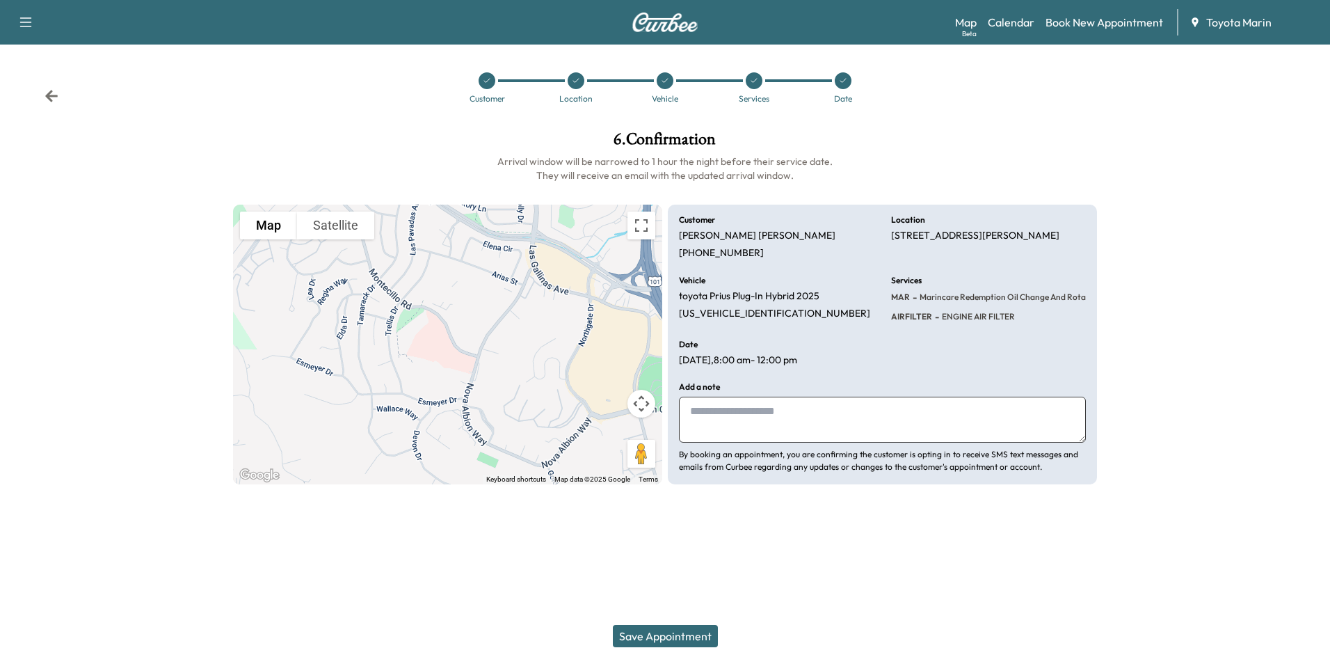
click at [697, 414] on textarea at bounding box center [882, 420] width 407 height 46
click at [755, 80] on icon at bounding box center [754, 81] width 8 height 8
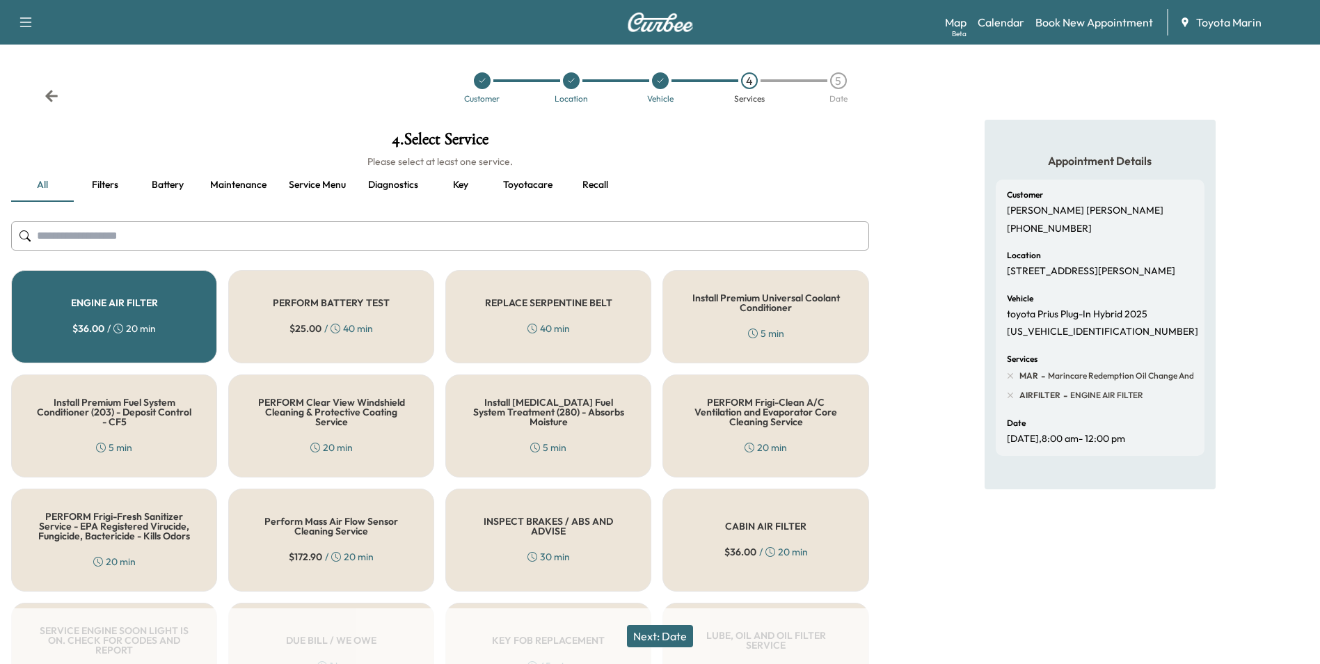
click at [833, 78] on div "5" at bounding box center [838, 80] width 17 height 17
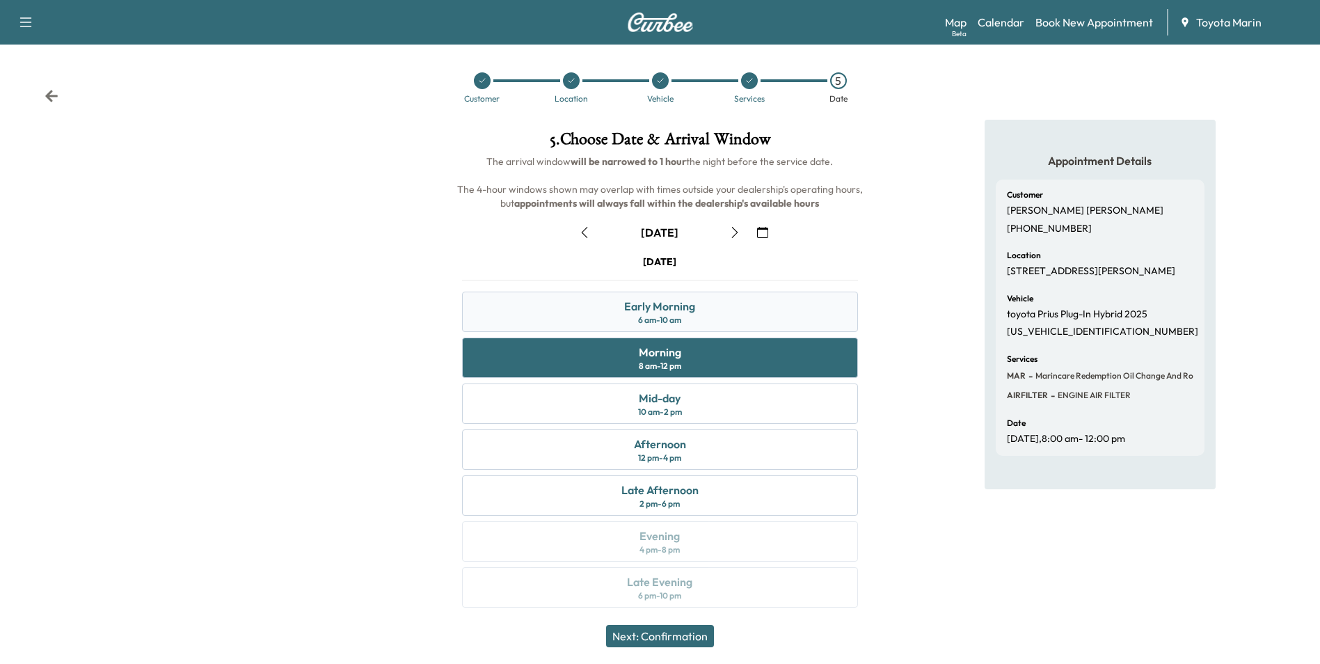
click at [735, 312] on div "Early Morning 6 am - 10 am" at bounding box center [659, 312] width 395 height 40
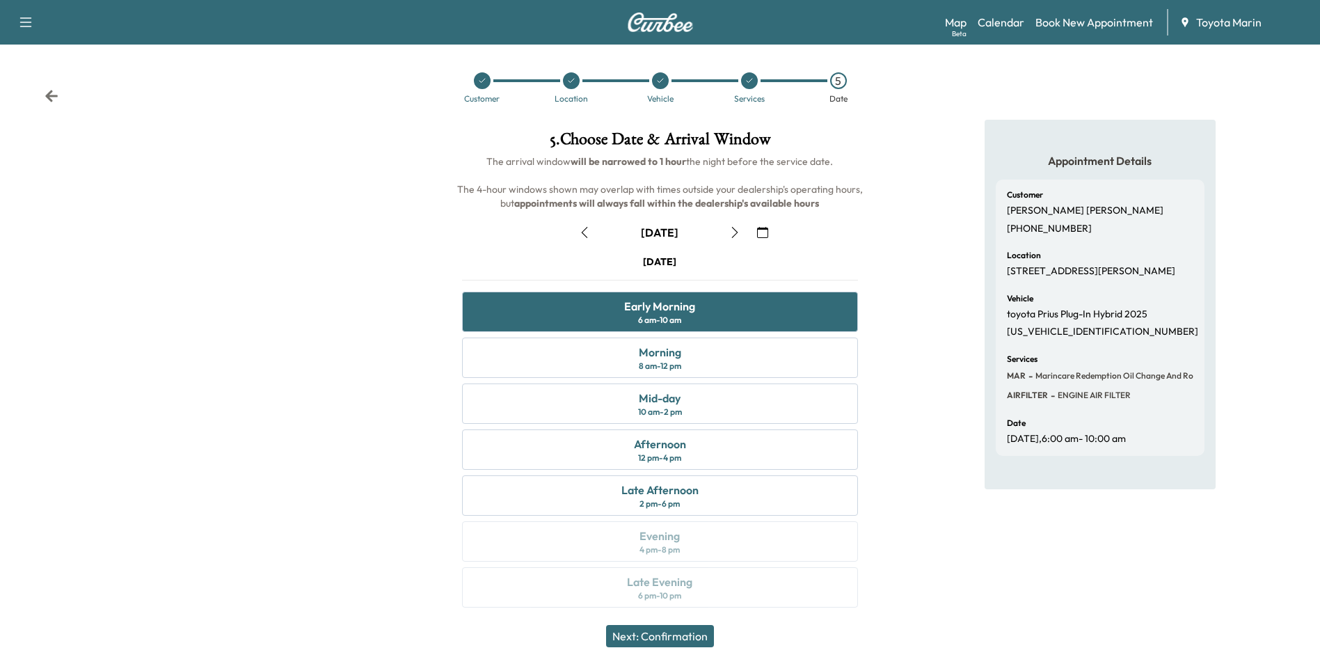
click at [698, 569] on button "Next: Confirmation" at bounding box center [660, 636] width 108 height 22
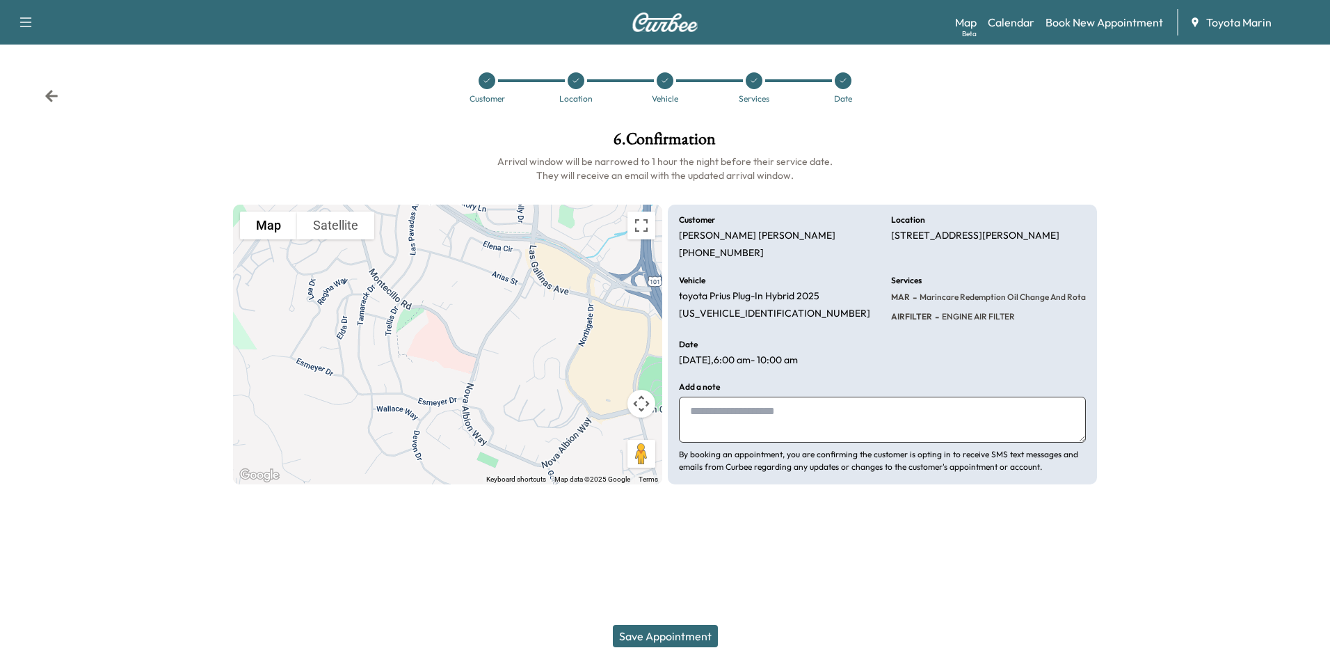
click at [671, 569] on button "Save Appointment" at bounding box center [665, 636] width 105 height 22
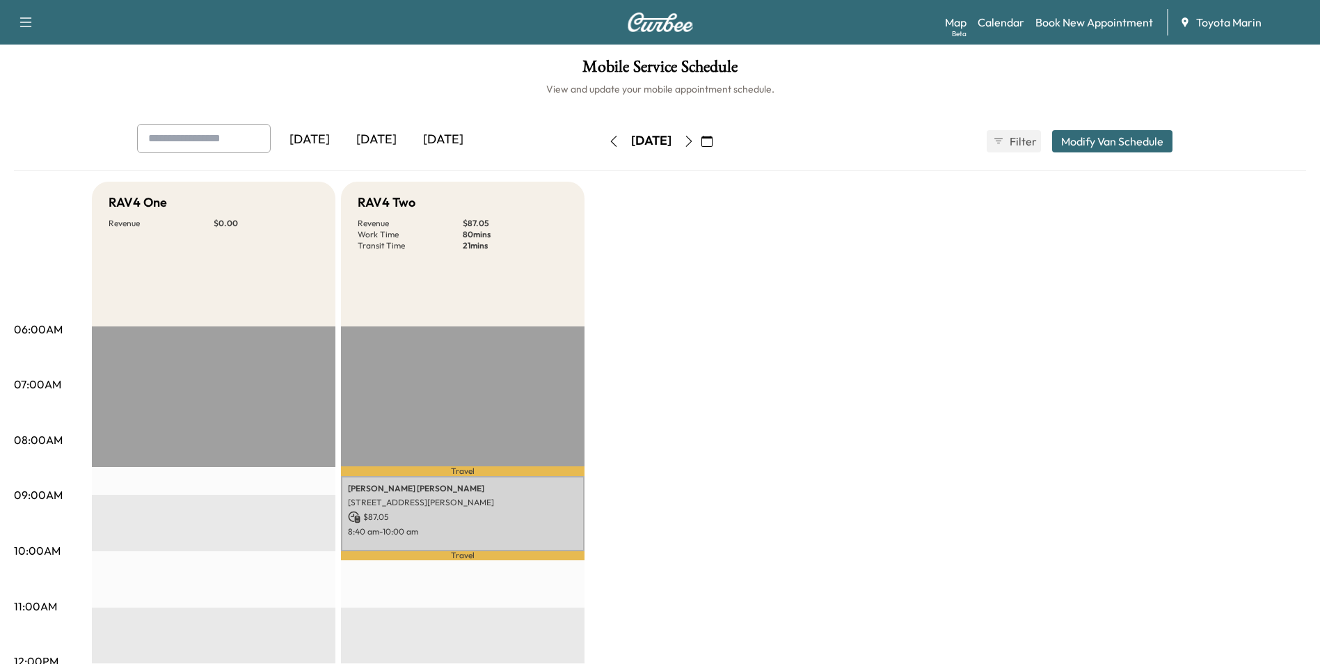
click at [392, 143] on div "[DATE]" at bounding box center [376, 140] width 67 height 32
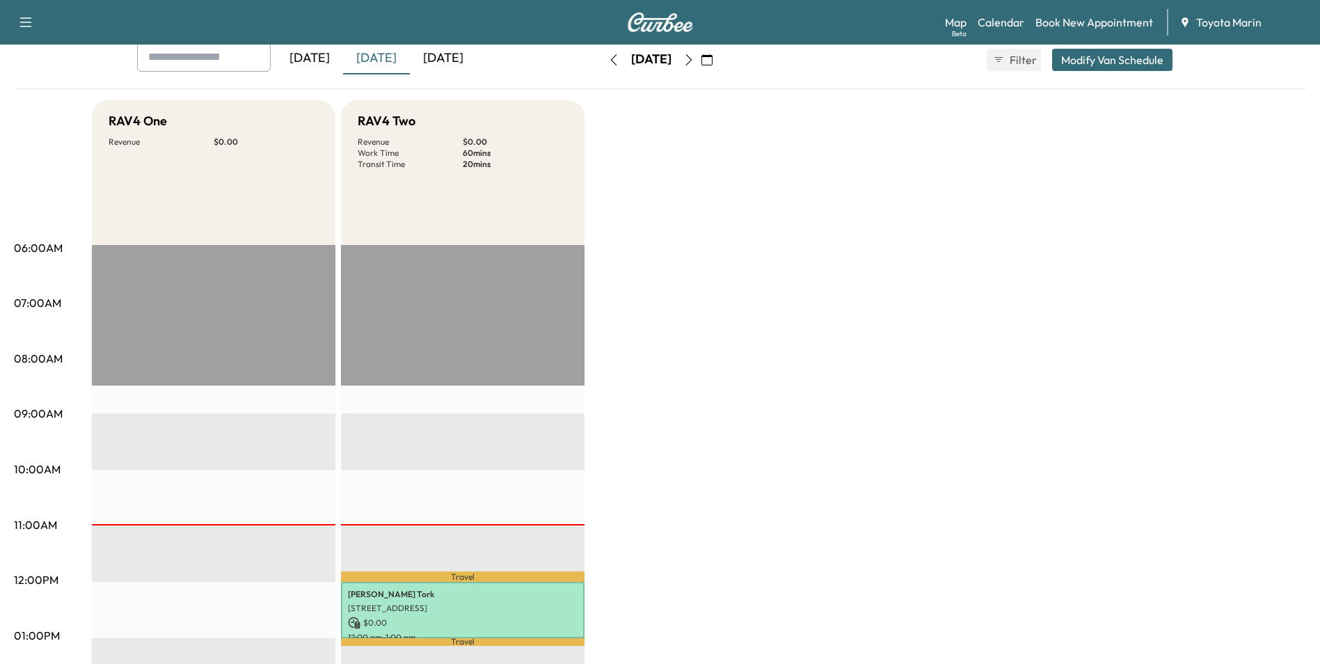
scroll to position [209, 0]
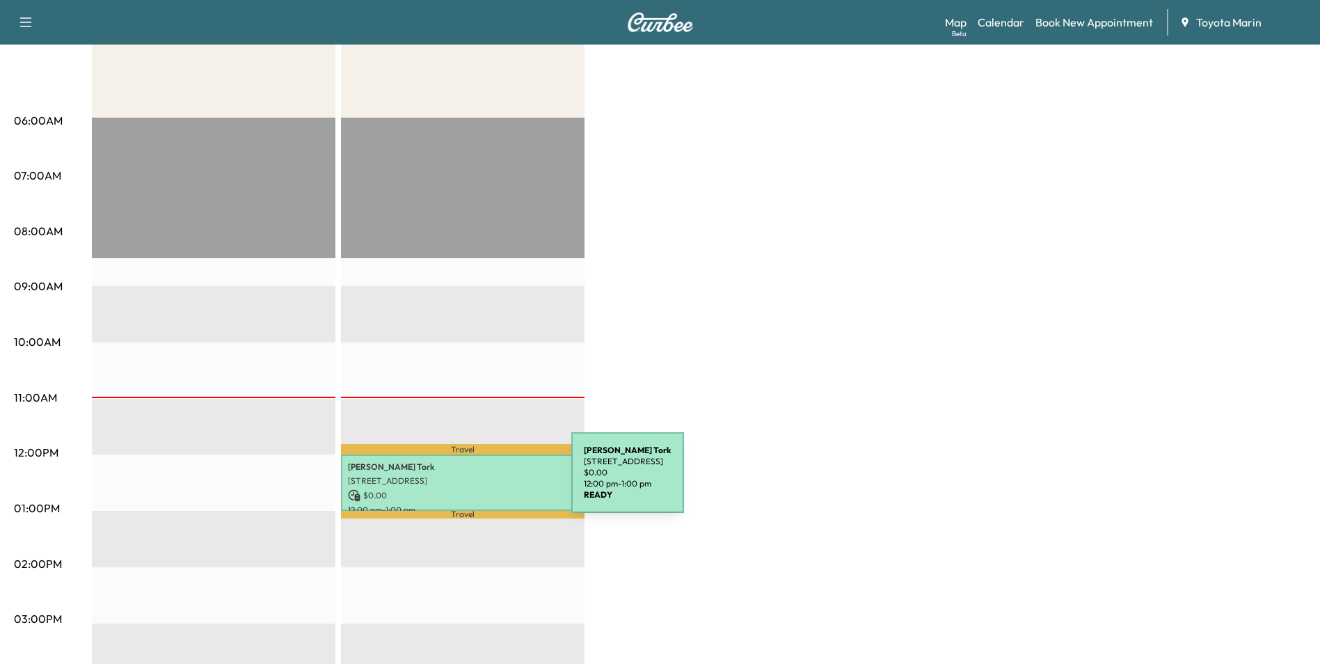
click at [467, 481] on p "[STREET_ADDRESS]" at bounding box center [463, 480] width 230 height 11
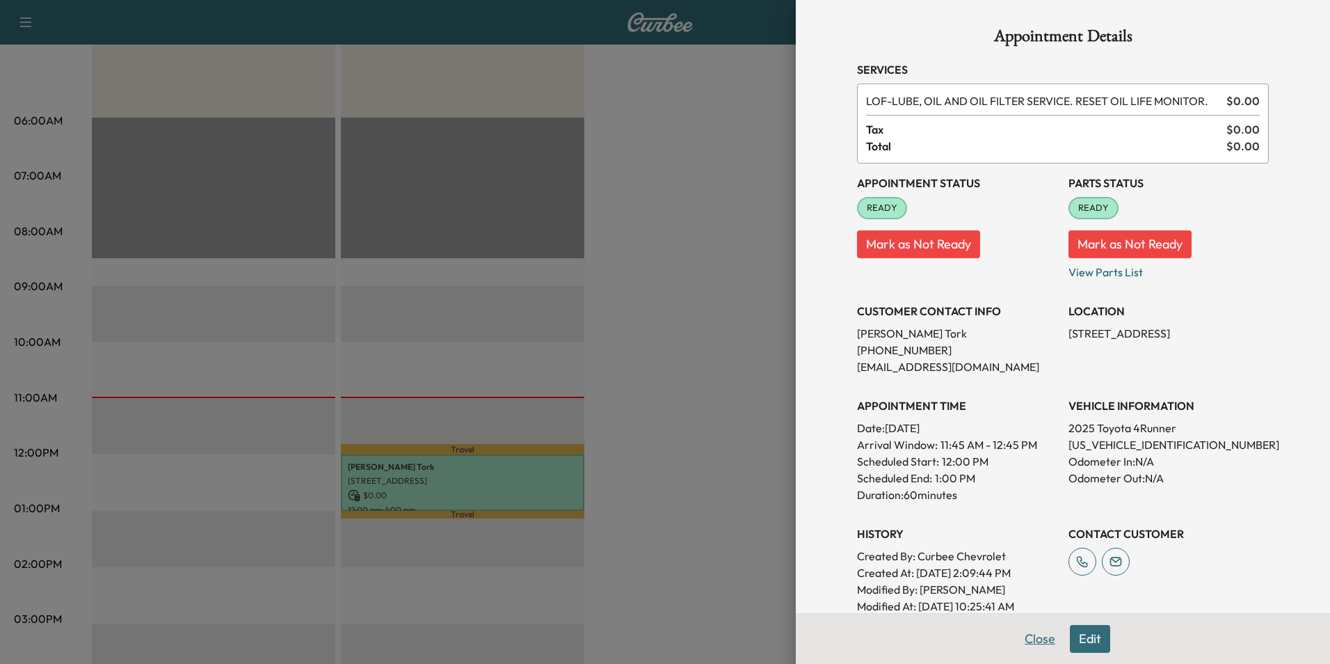
click at [1024, 569] on button "Close" at bounding box center [1040, 639] width 49 height 28
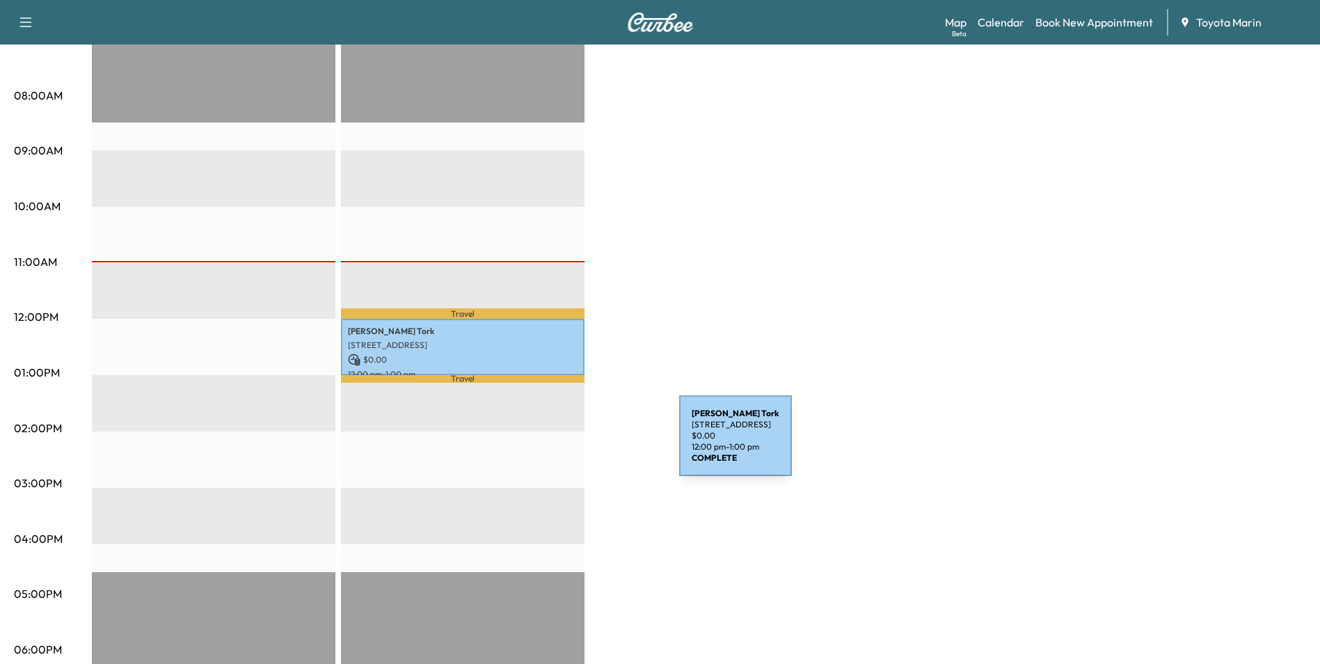
scroll to position [348, 0]
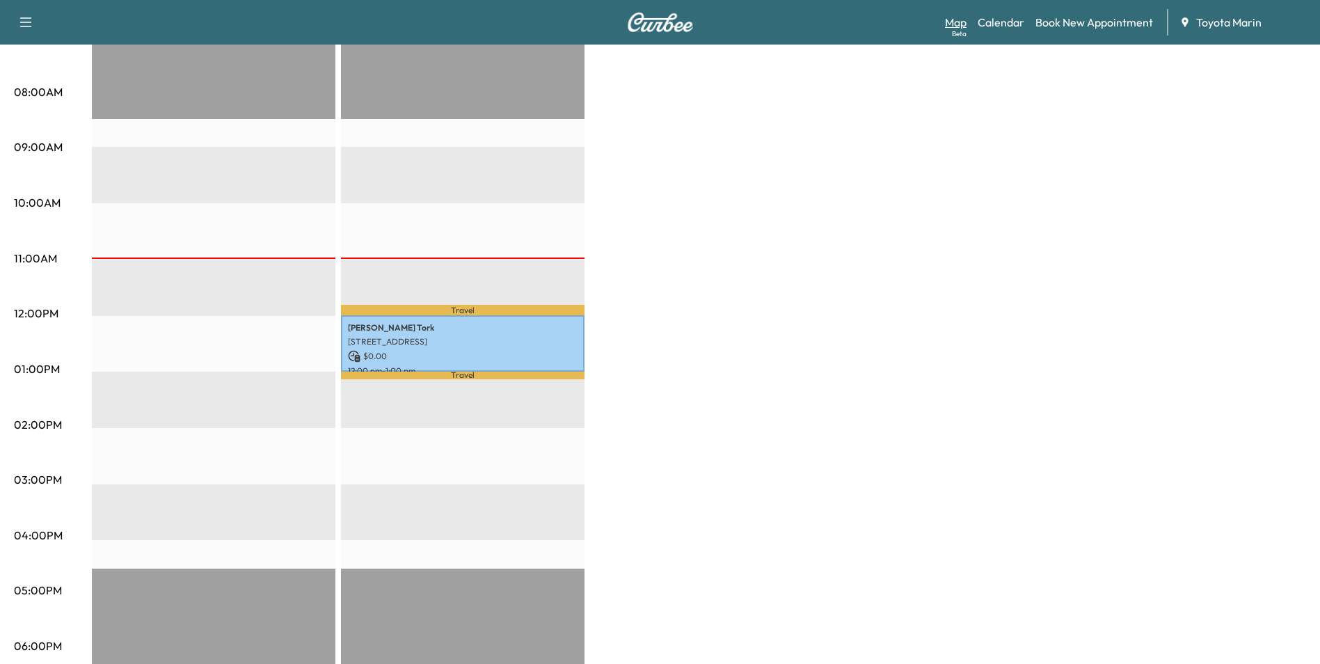
click at [957, 19] on link "Map Beta" at bounding box center [956, 22] width 22 height 17
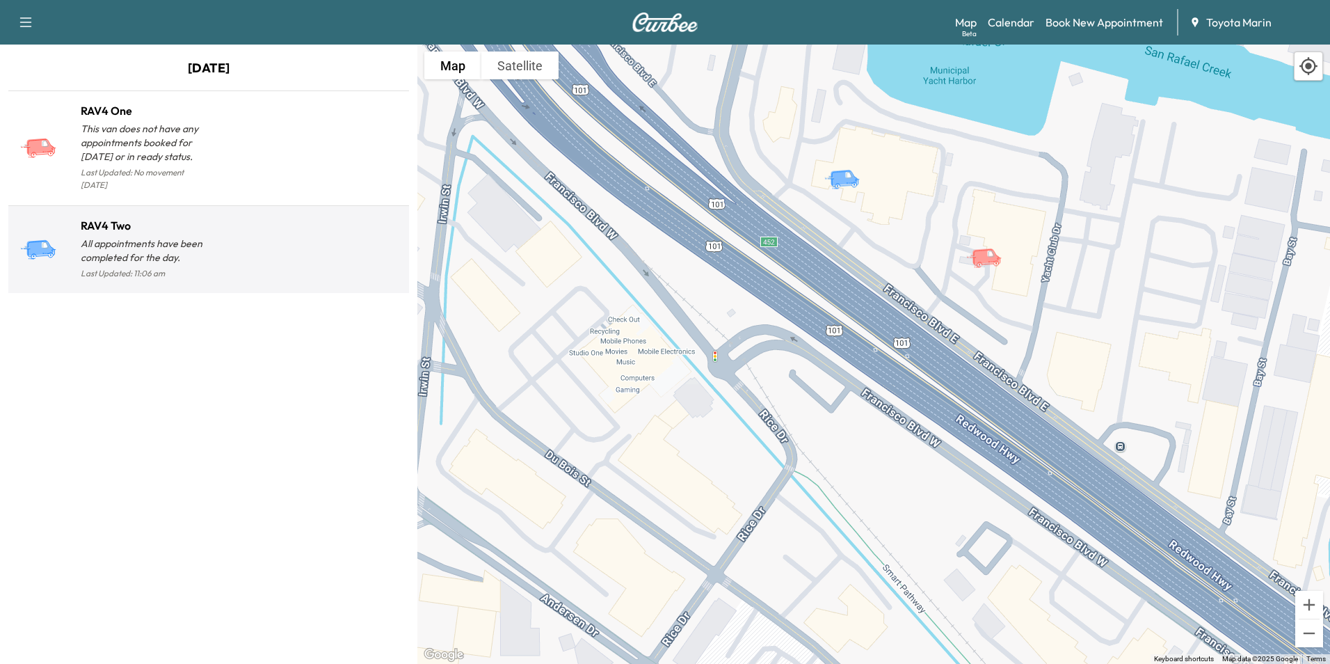
click at [124, 237] on p "All appointments have been completed for the day." at bounding box center [145, 251] width 128 height 28
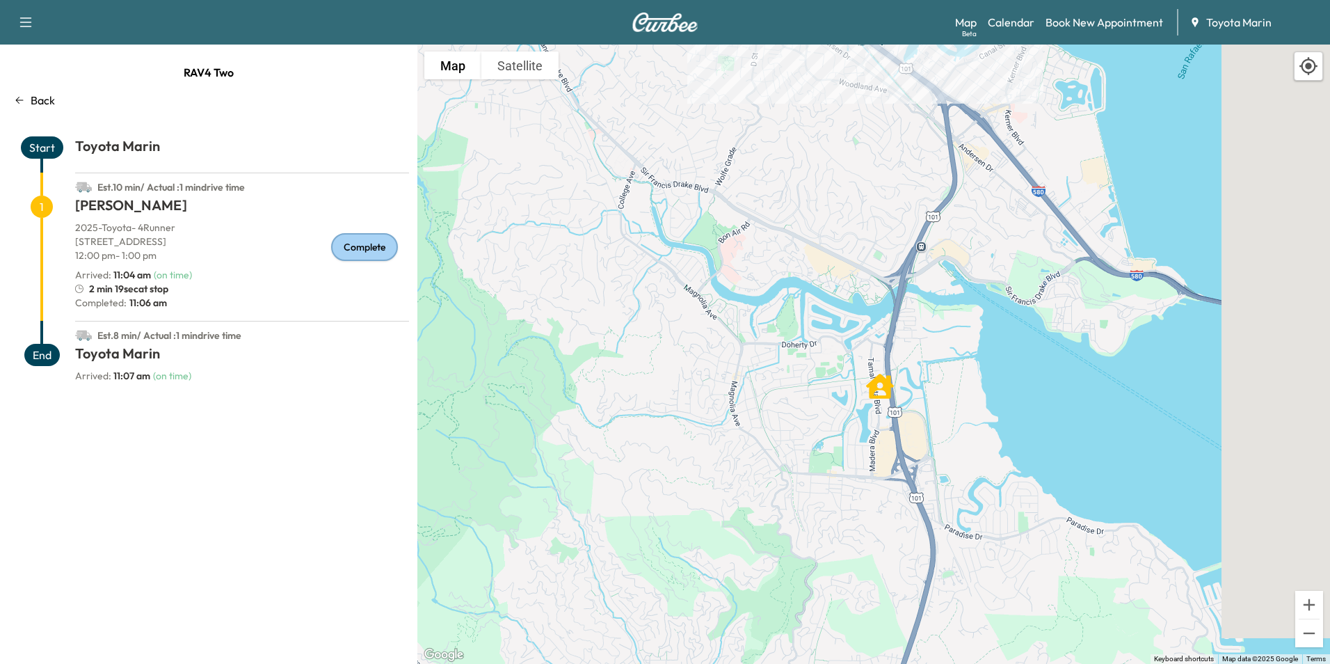
drag, startPoint x: 811, startPoint y: 376, endPoint x: 818, endPoint y: 233, distance: 142.8
click at [818, 233] on div "To activate drag with keyboard, press Alt + Enter. Once in keyboard drag state,…" at bounding box center [873, 354] width 913 height 619
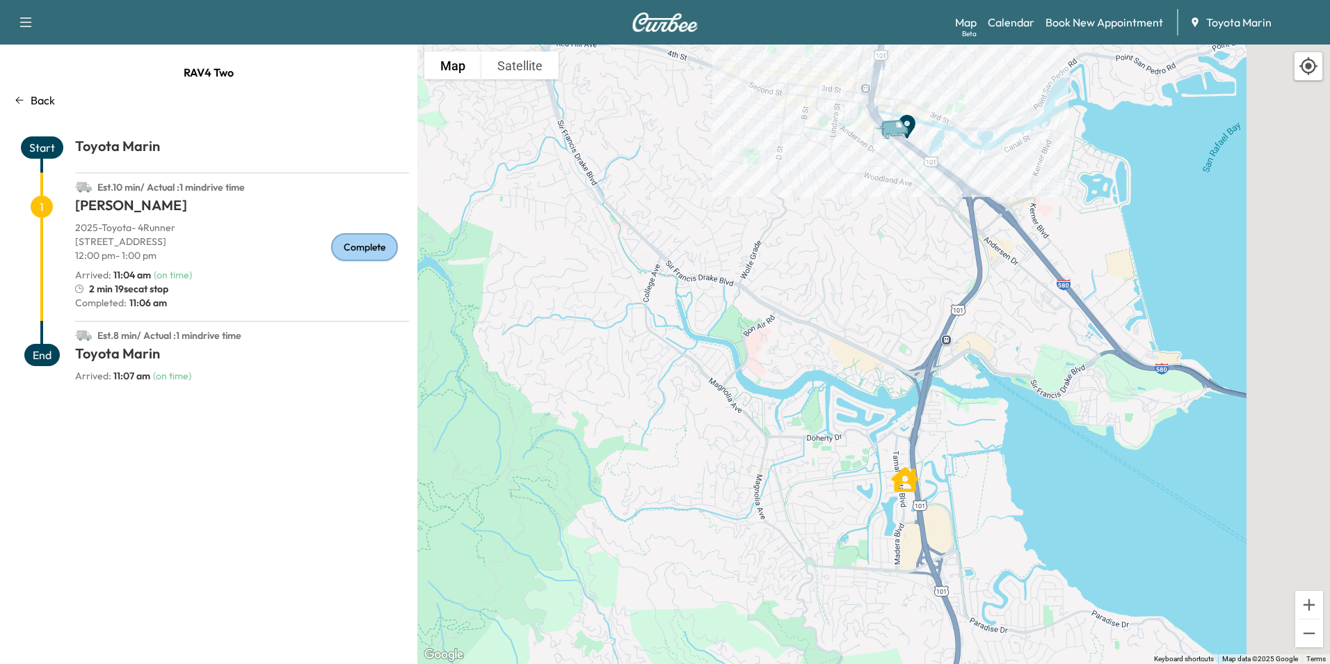
drag, startPoint x: 808, startPoint y: 267, endPoint x: 832, endPoint y: 346, distance: 82.3
click at [832, 346] on div "To activate drag with keyboard, press Alt + Enter. Once in keyboard drag state,…" at bounding box center [873, 354] width 913 height 619
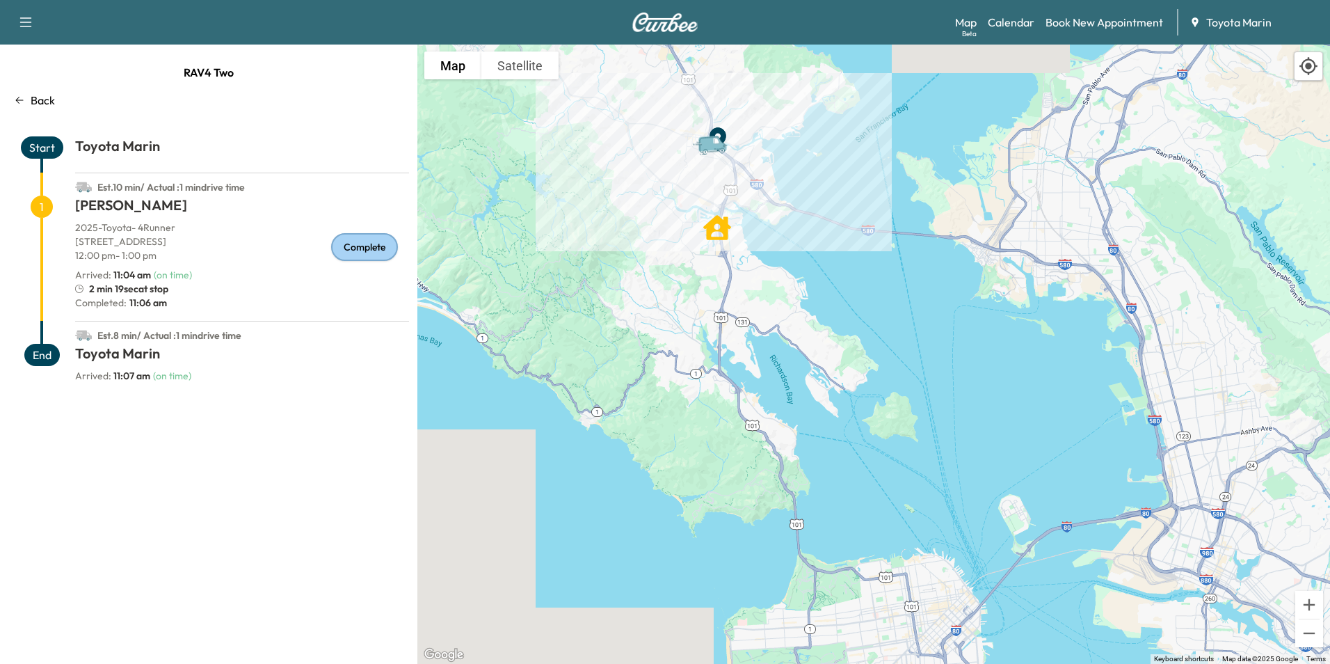
click at [16, 24] on button "button" at bounding box center [25, 22] width 29 height 22
click at [312, 65] on div "RAV4 Two" at bounding box center [208, 72] width 401 height 28
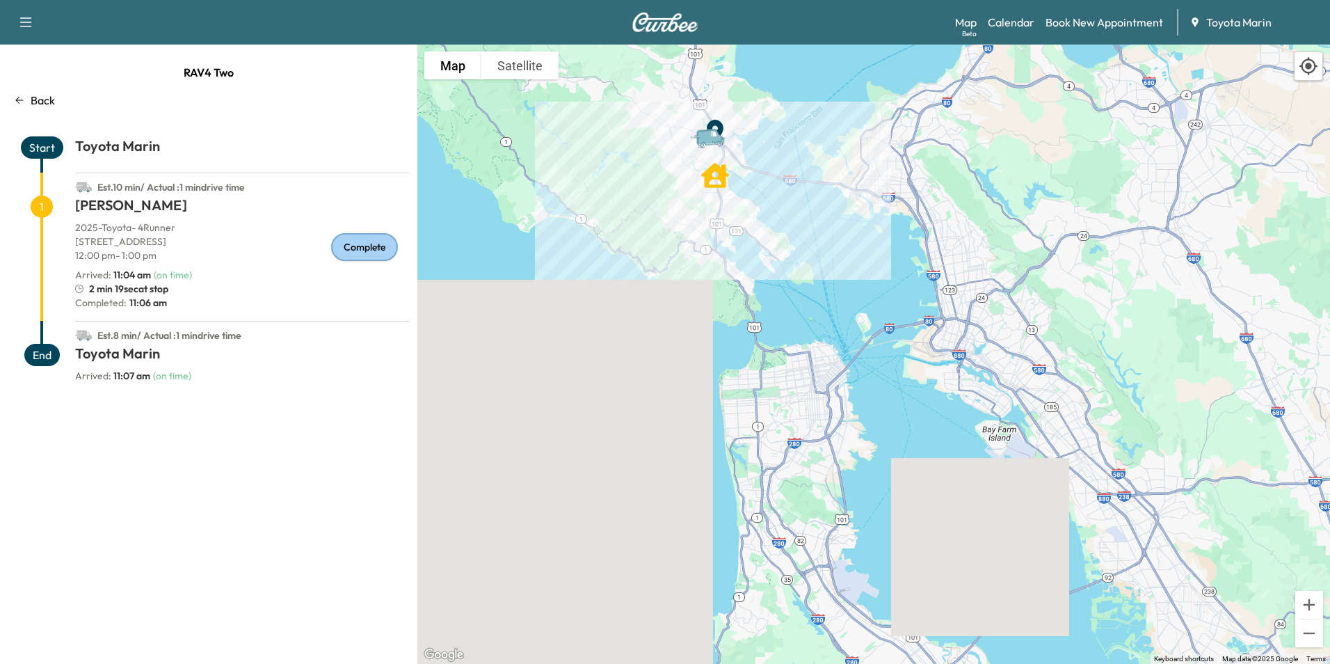
click at [21, 100] on icon at bounding box center [20, 100] width 8 height 7
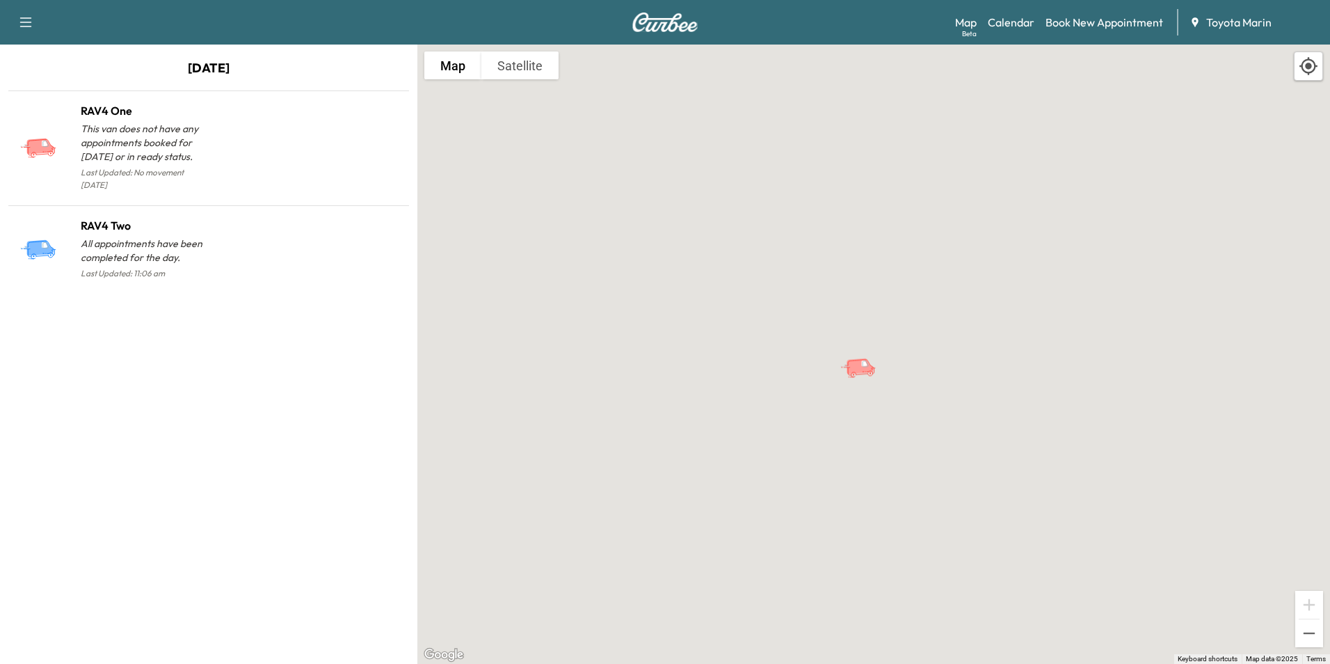
click at [24, 22] on icon "button" at bounding box center [26, 22] width 12 height 10
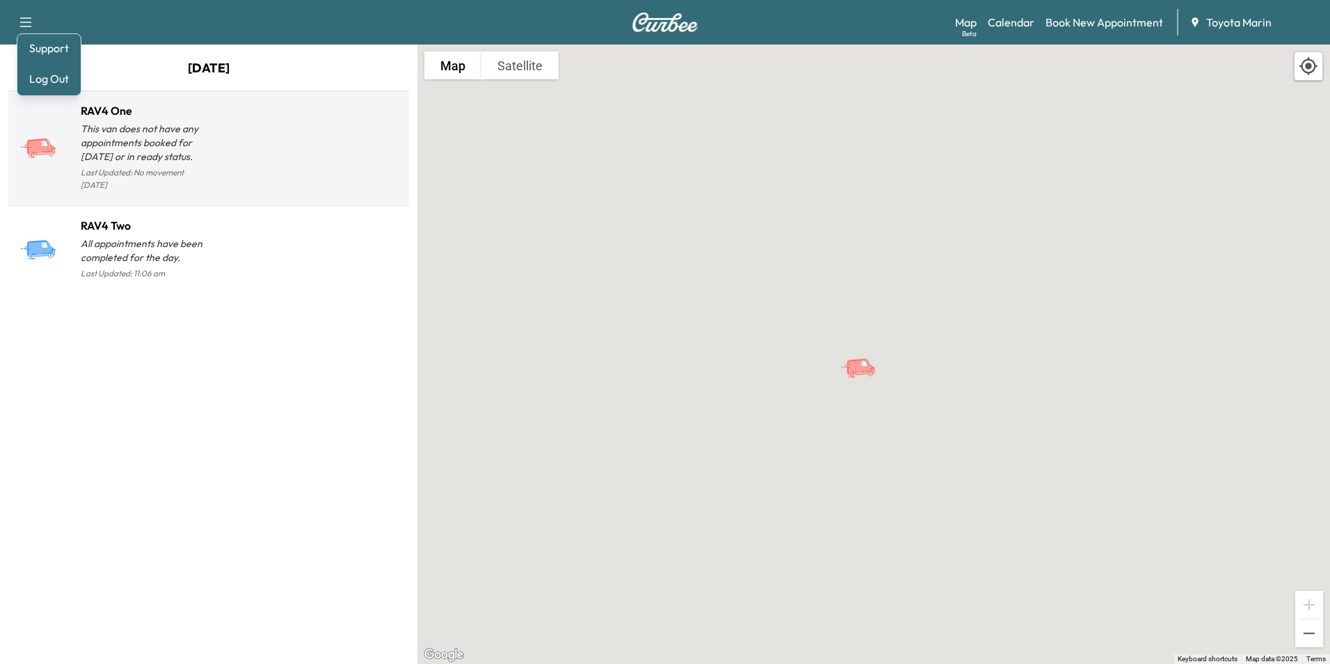
click at [204, 136] on p "This van does not have any appointments booked for [DATE] or in ready status." at bounding box center [145, 143] width 128 height 42
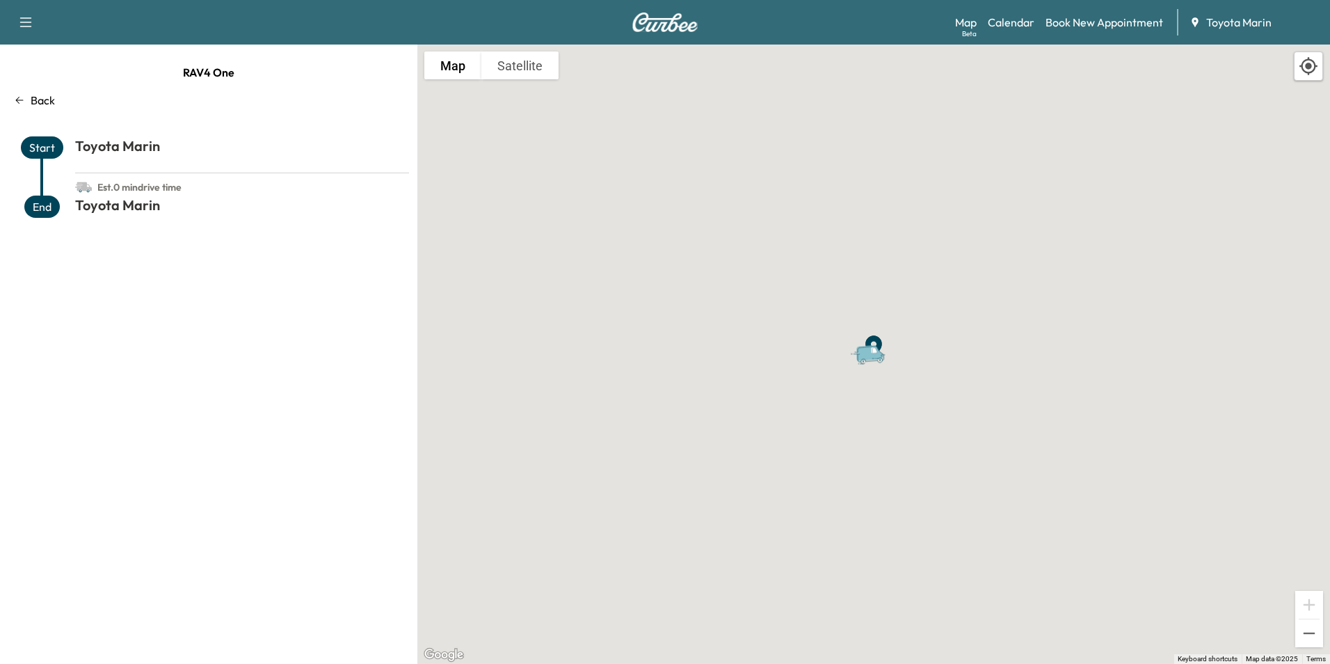
click at [29, 22] on icon "button" at bounding box center [25, 22] width 17 height 17
click at [1023, 22] on link "Calendar" at bounding box center [1011, 22] width 47 height 17
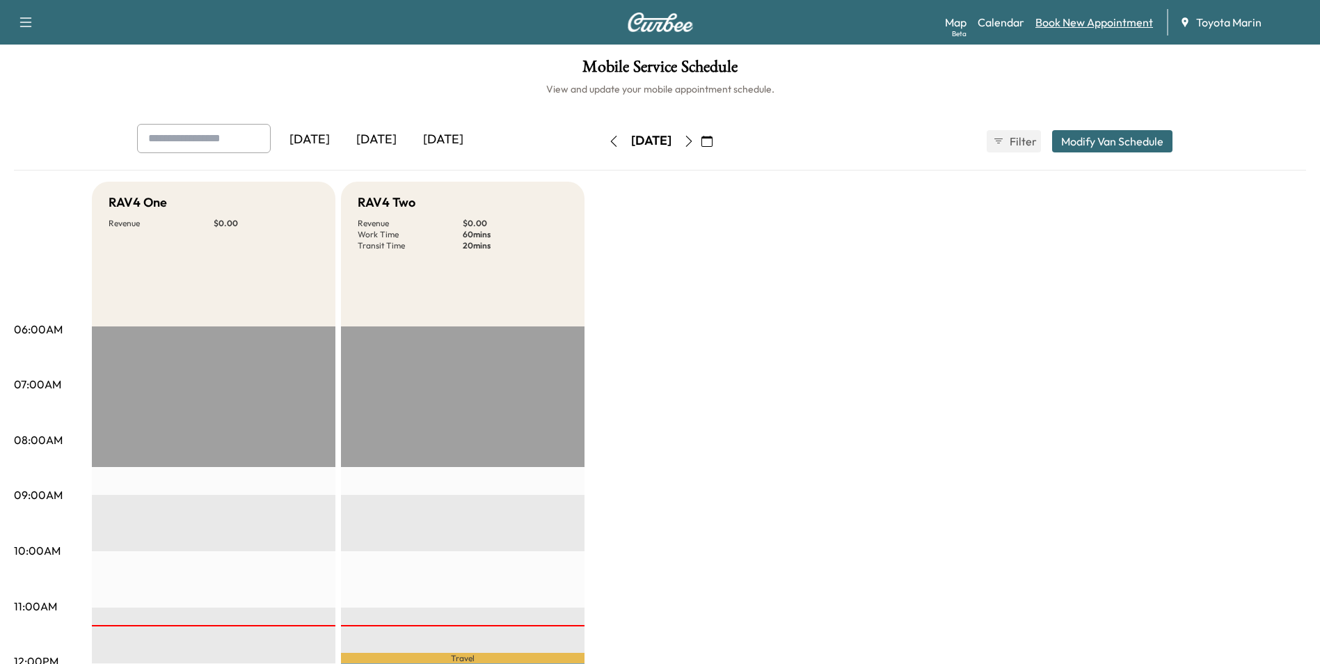
click at [1041, 26] on link "Book New Appointment" at bounding box center [1094, 22] width 118 height 17
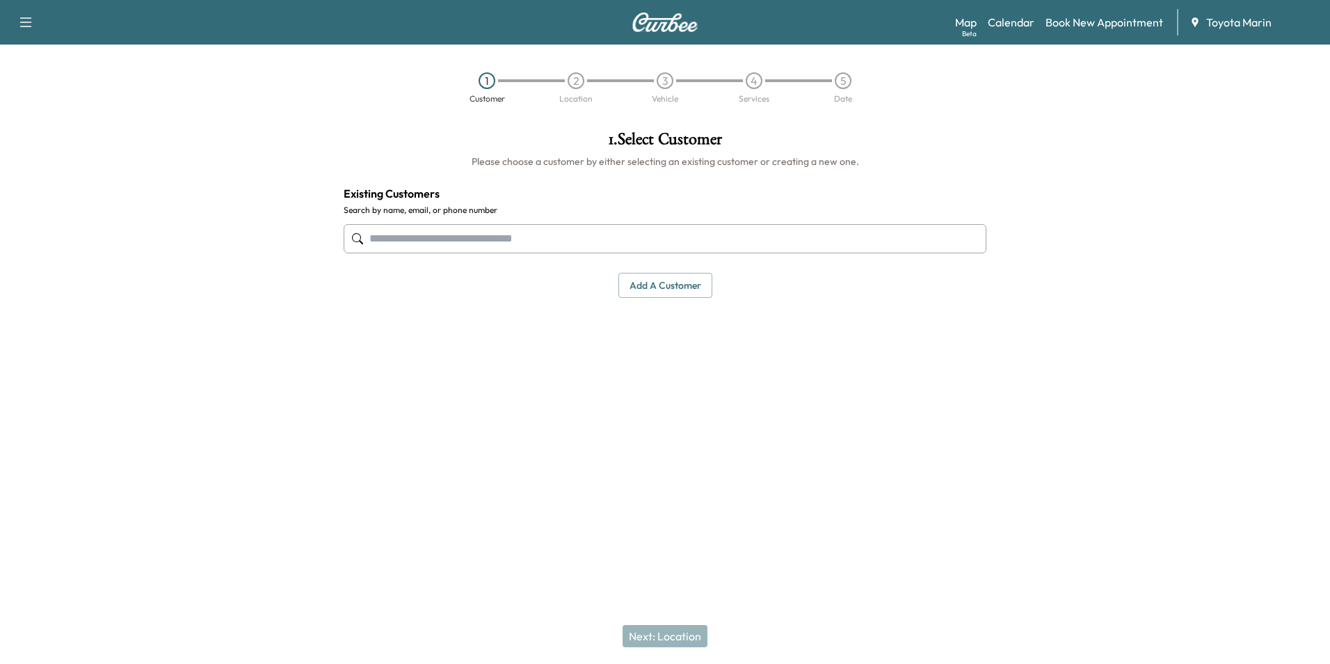
click at [455, 244] on input "text" at bounding box center [665, 238] width 643 height 29
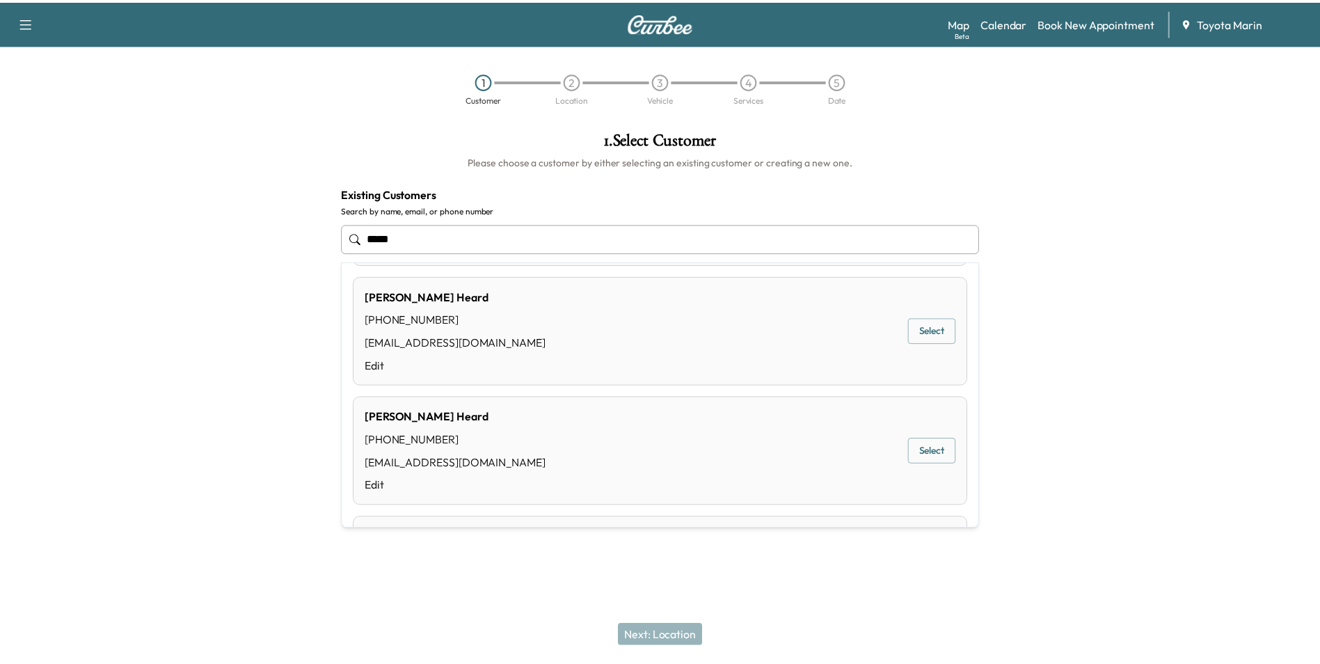
scroll to position [771, 0]
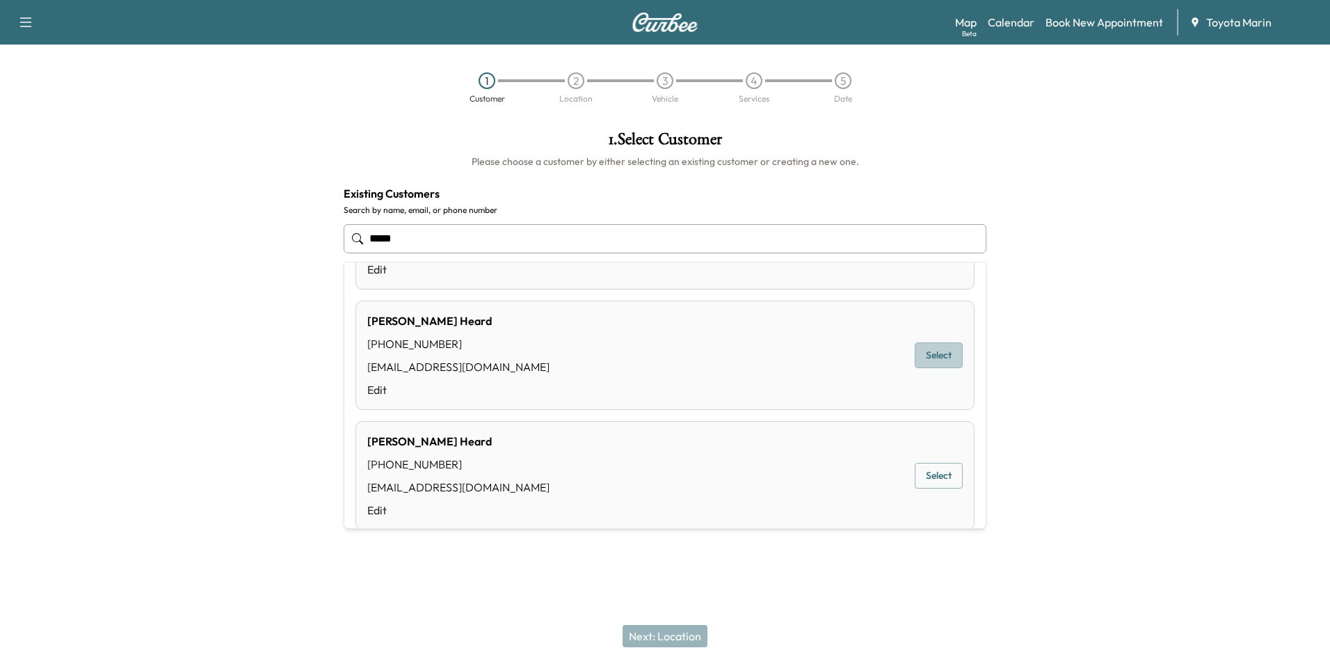
click at [915, 354] on button "Select" at bounding box center [939, 355] width 48 height 26
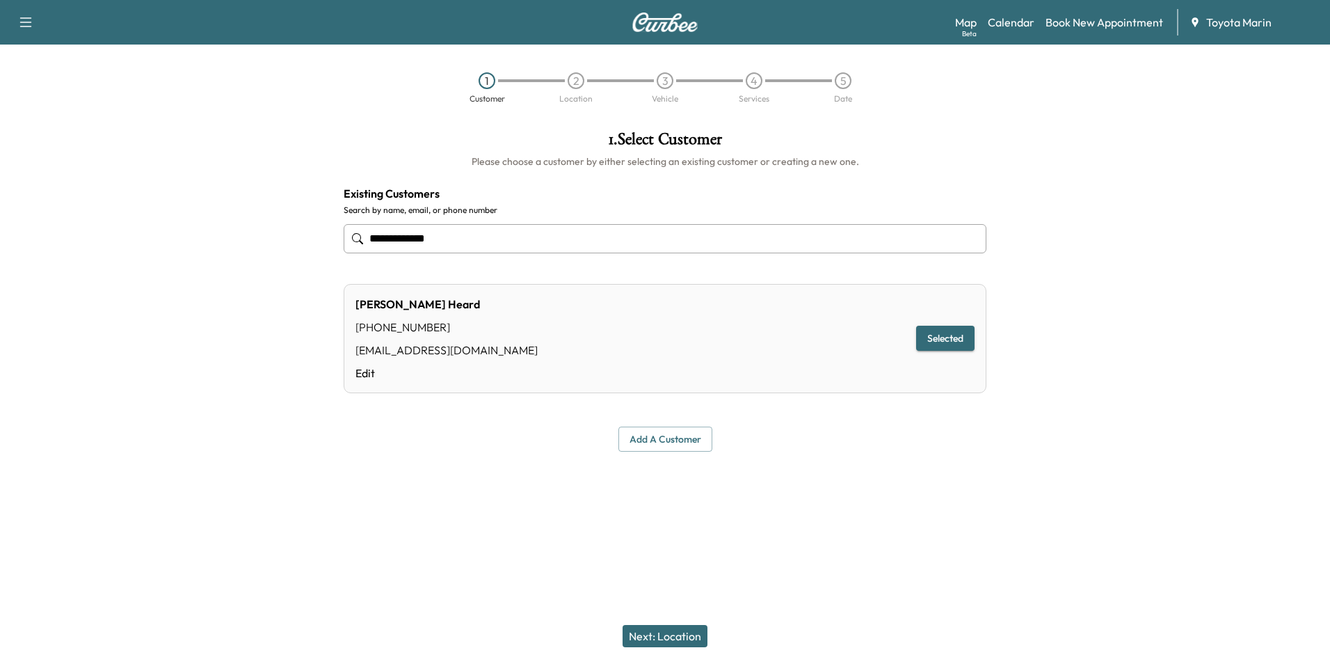
type input "**********"
click at [674, 569] on button "Next: Location" at bounding box center [665, 636] width 85 height 22
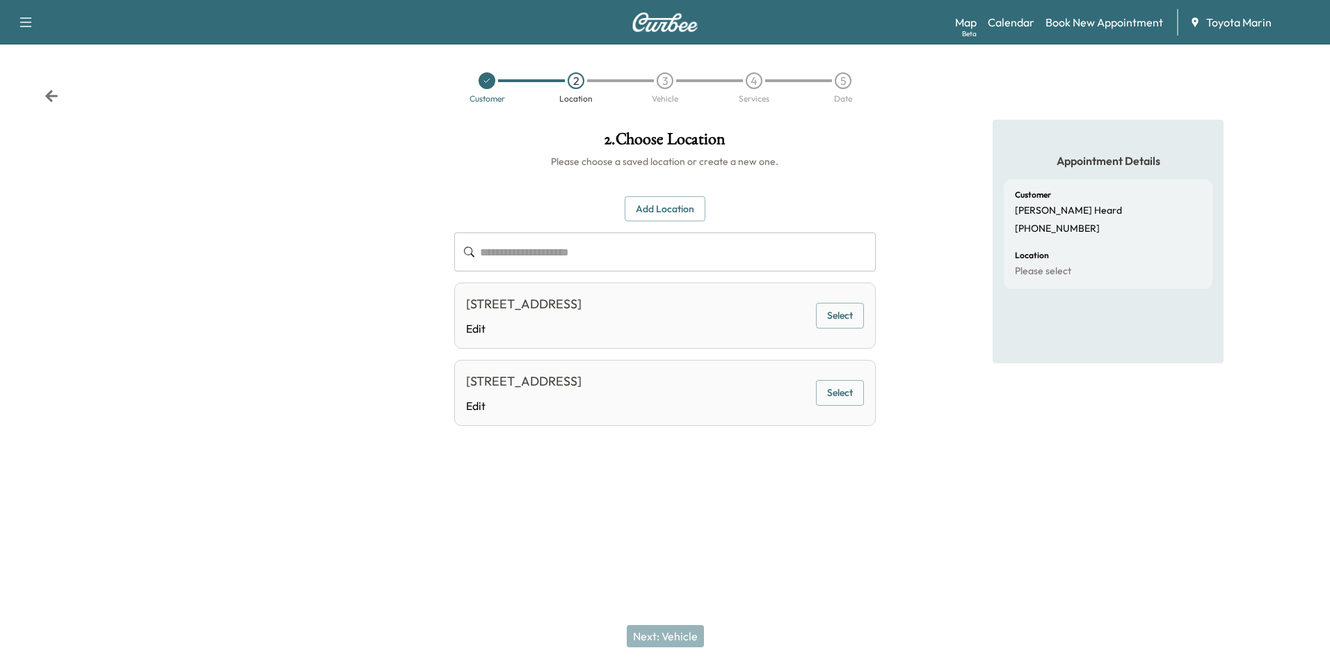
click at [843, 404] on button "Select" at bounding box center [840, 393] width 48 height 26
click at [668, 569] on button "Next: Vehicle" at bounding box center [665, 636] width 77 height 22
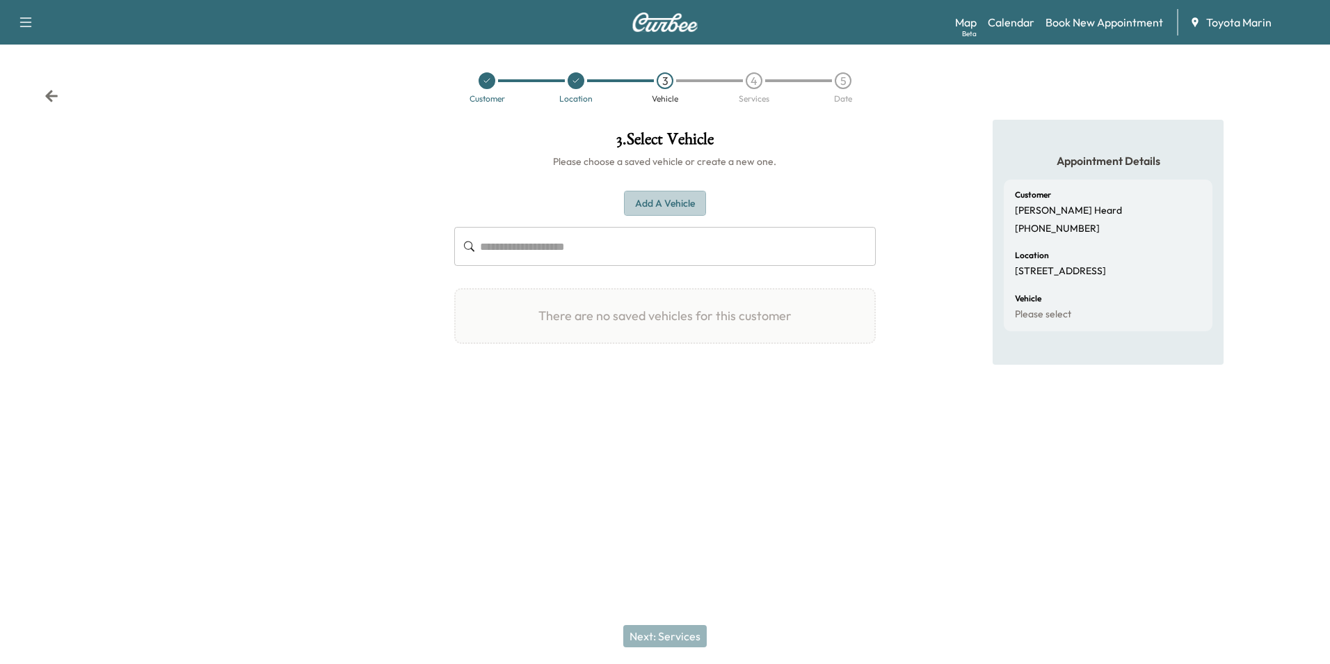
click at [655, 206] on button "Add a Vehicle" at bounding box center [665, 204] width 82 height 26
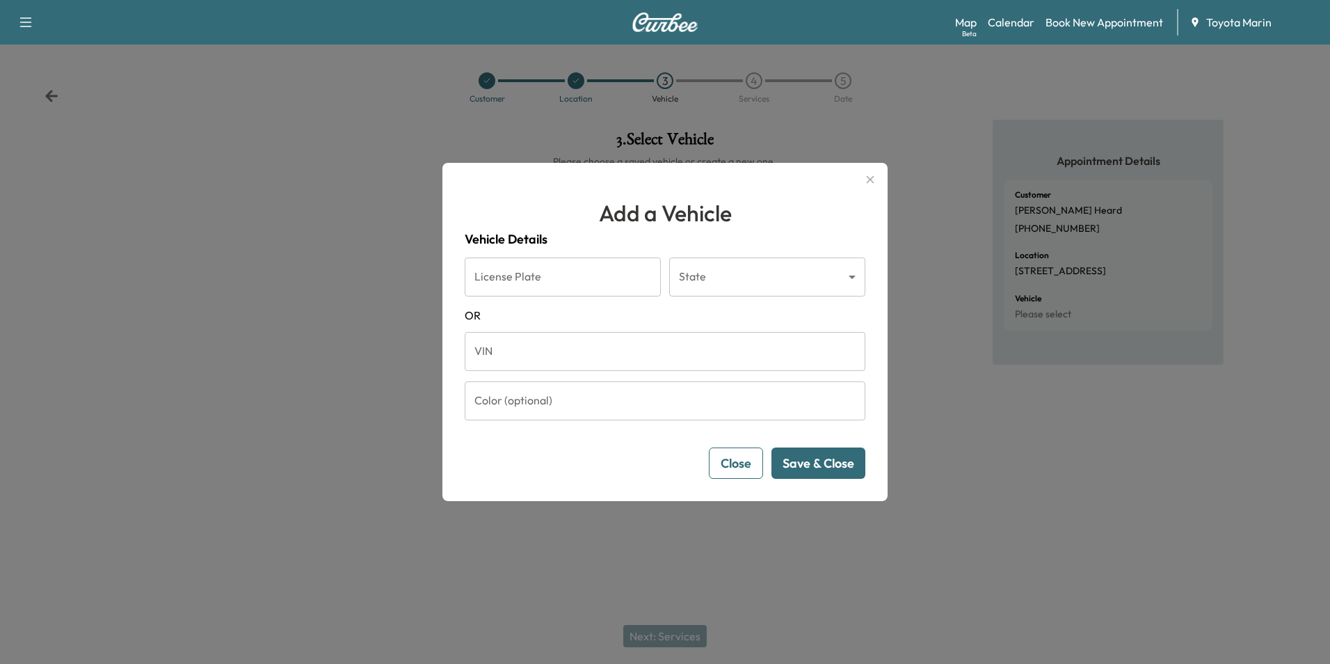
click at [587, 363] on input "VIN" at bounding box center [665, 351] width 401 height 39
type input "**********"
click at [811, 468] on button "Save & Close" at bounding box center [819, 462] width 94 height 31
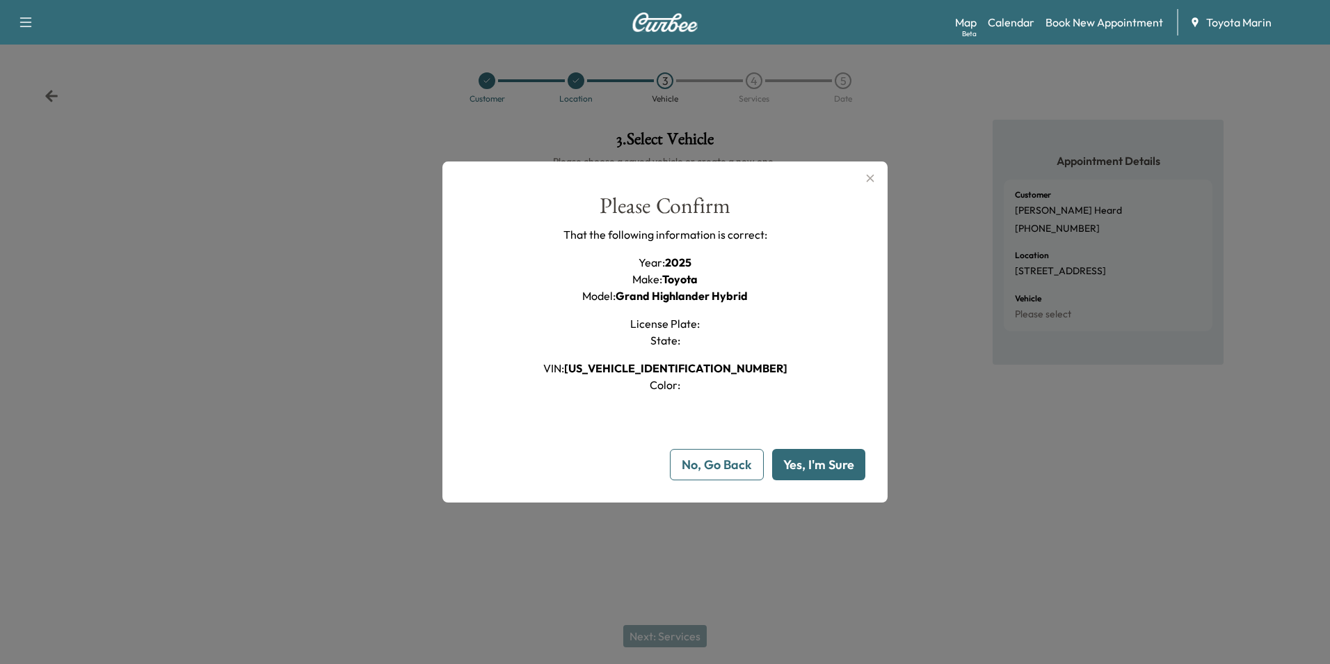
click at [811, 468] on button "Yes, I'm Sure" at bounding box center [818, 464] width 93 height 31
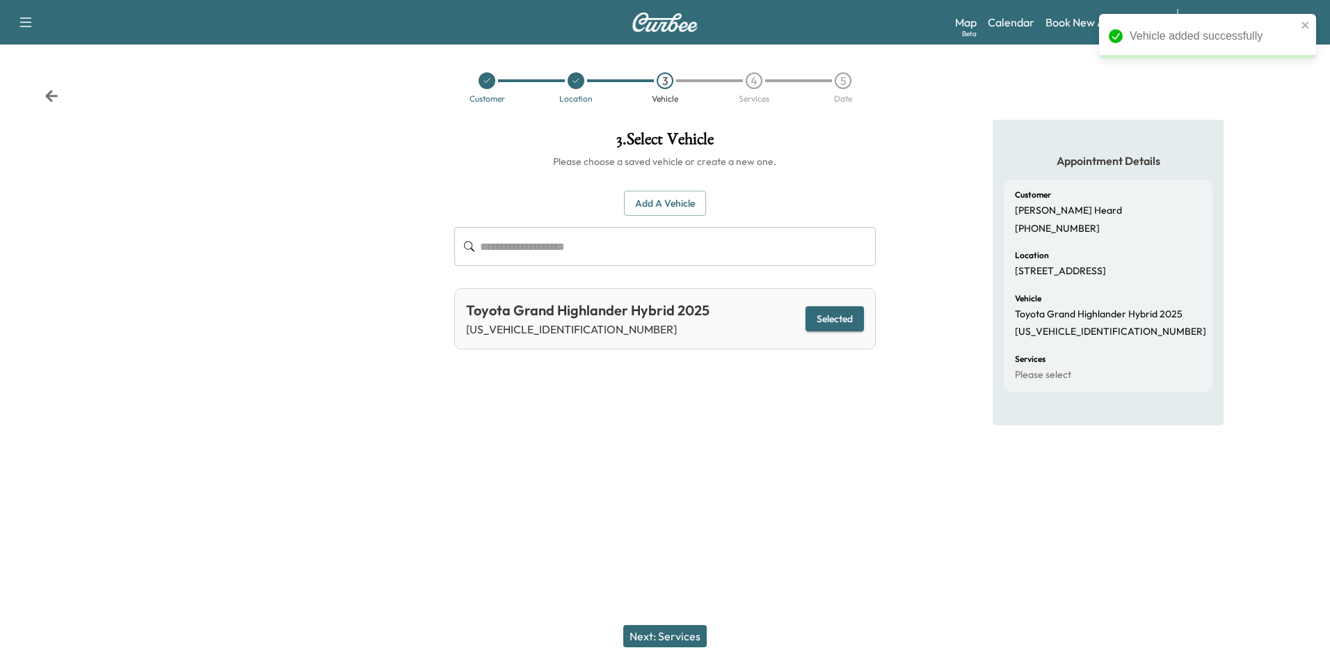
click at [652, 569] on button "Next: Services" at bounding box center [664, 636] width 83 height 22
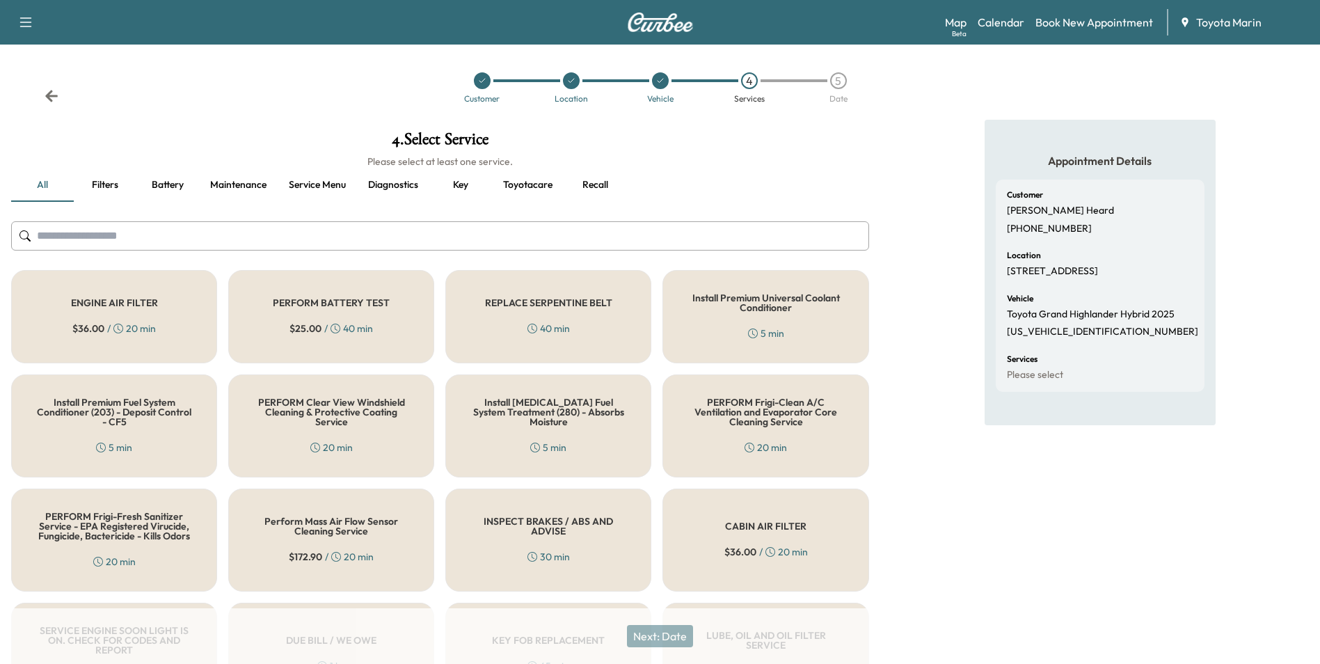
click at [181, 240] on input "text" at bounding box center [440, 235] width 858 height 29
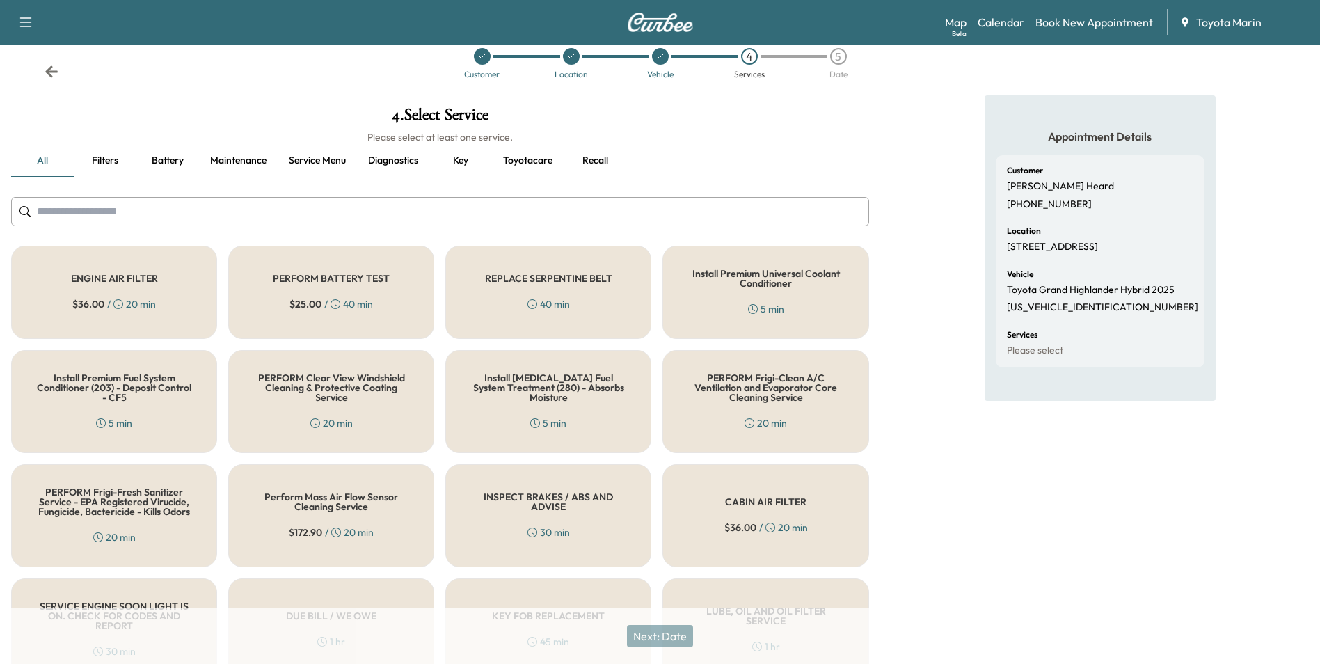
scroll to position [0, 0]
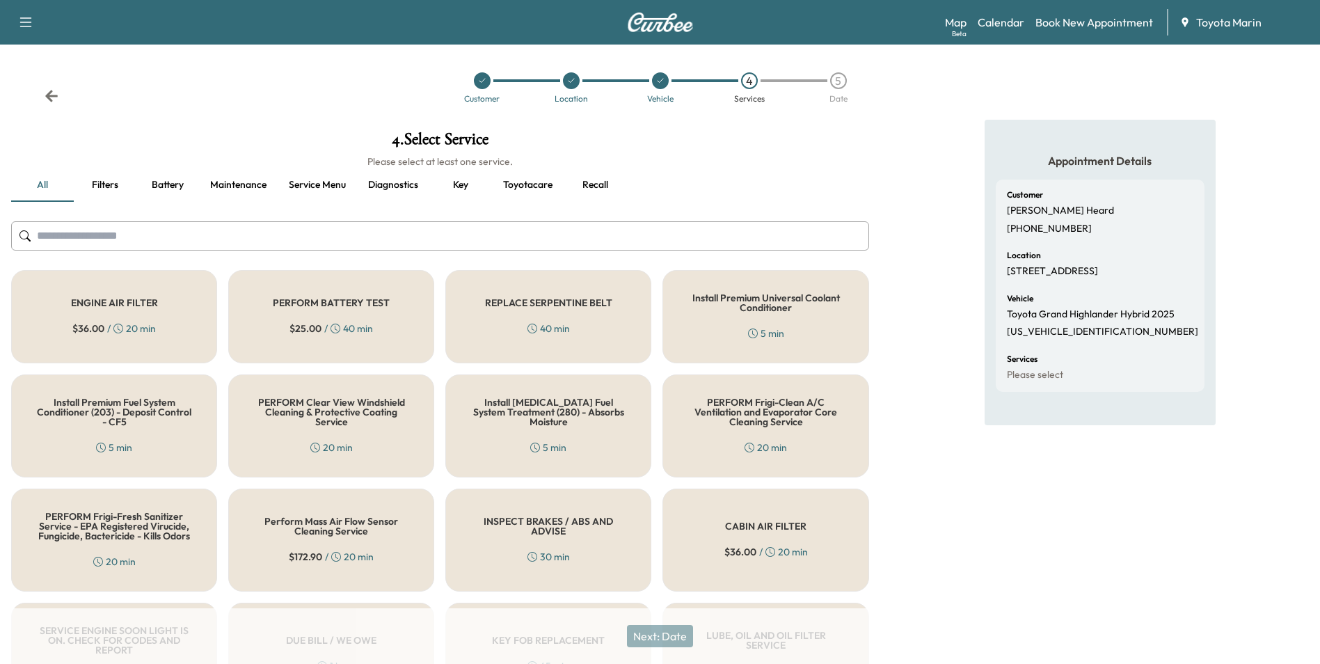
click at [111, 231] on input "text" at bounding box center [440, 235] width 858 height 29
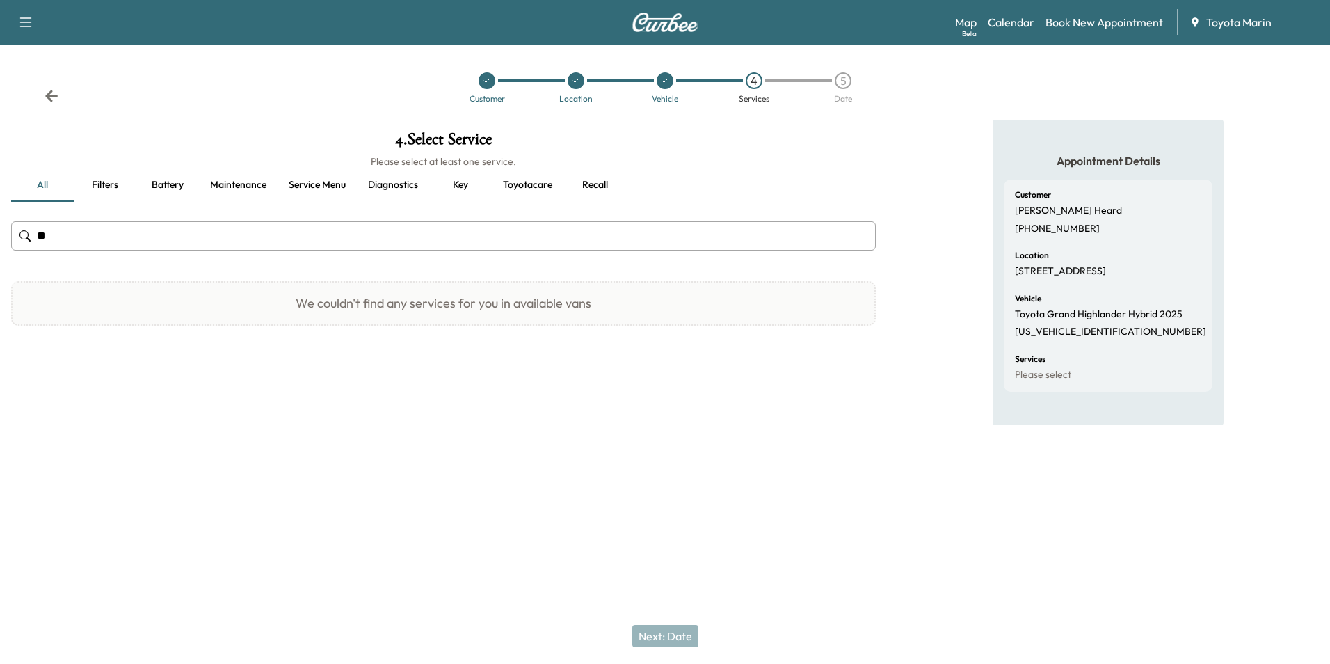
type input "*"
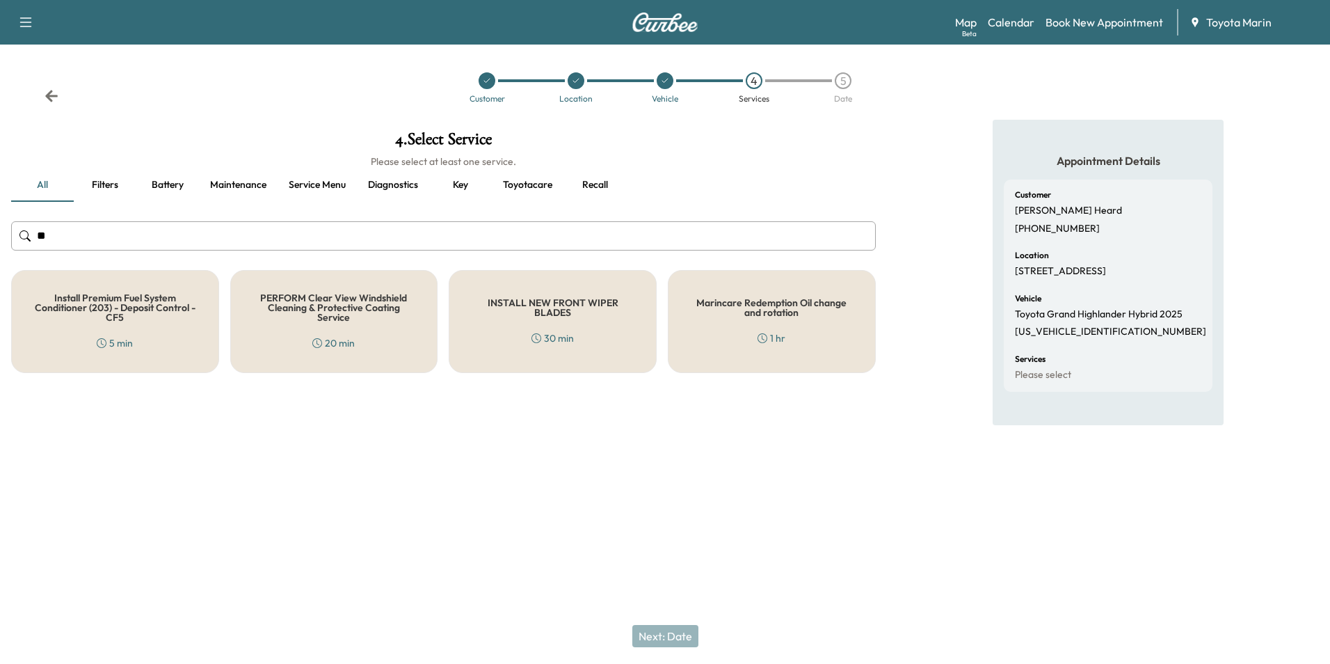
drag, startPoint x: 68, startPoint y: 236, endPoint x: -3, endPoint y: 225, distance: 71.8
click at [0, 225] on html "Support Log Out Map Beta Calendar Book New Appointment Toyota Marin Customer Lo…" at bounding box center [665, 332] width 1330 height 664
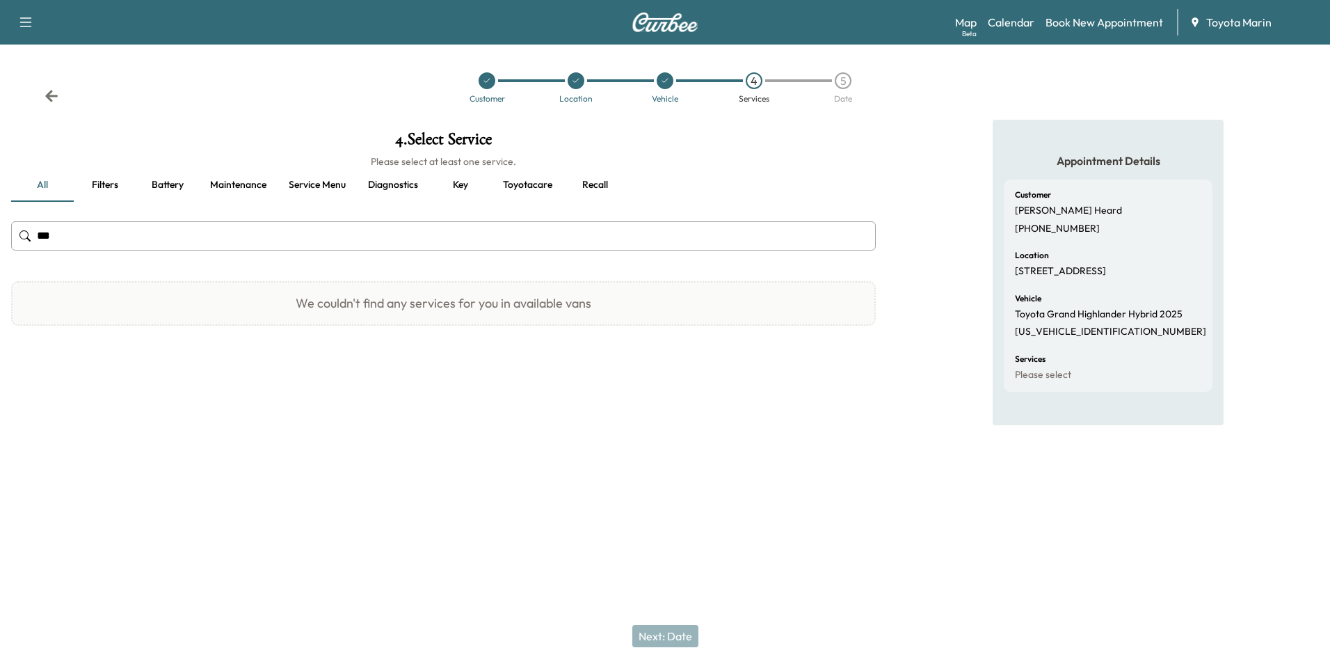
click at [134, 241] on input "***" at bounding box center [443, 235] width 865 height 29
type input "*"
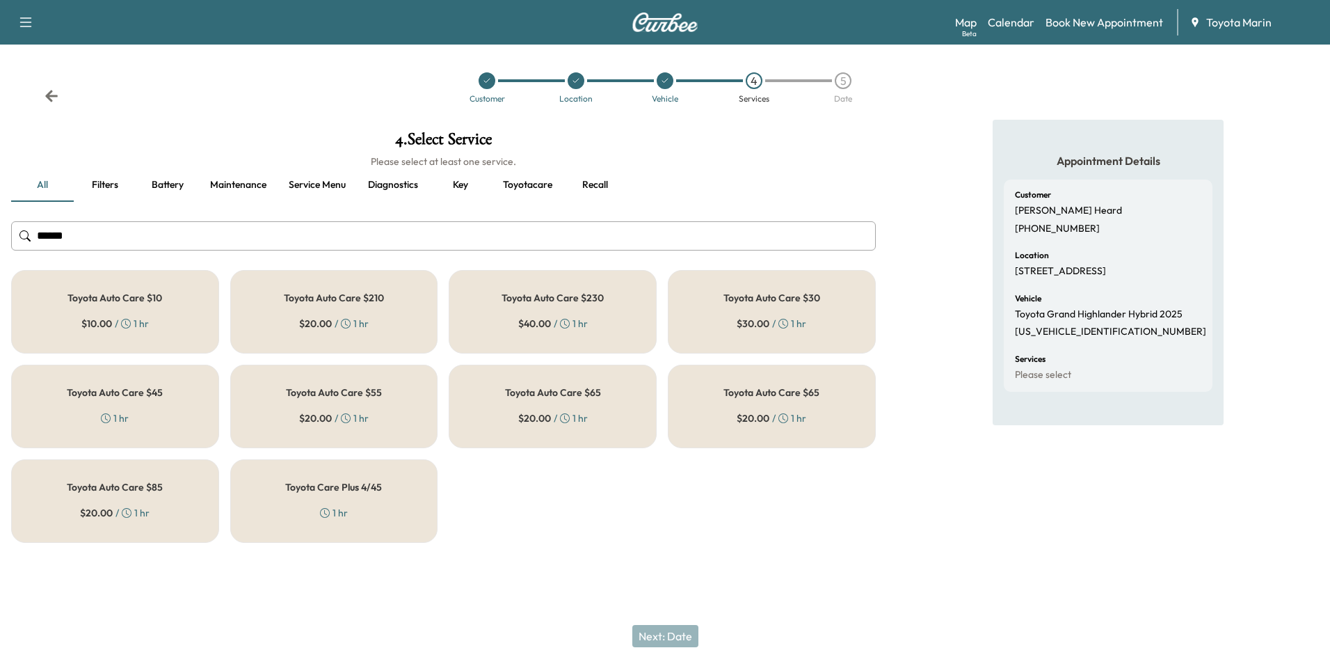
type input "******"
click at [168, 317] on div "Toyota Auto Care $10 $ 10.00 / 1 hr" at bounding box center [115, 311] width 208 height 83
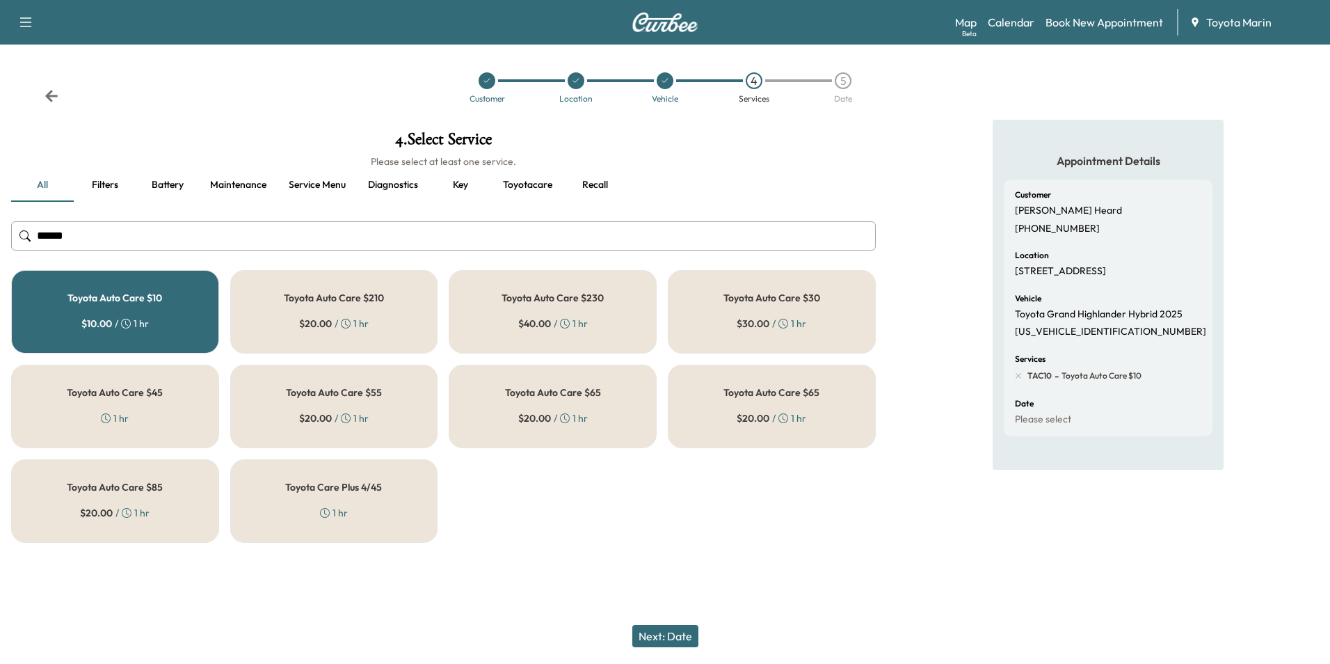
click at [658, 569] on button "Next: Date" at bounding box center [666, 636] width 66 height 22
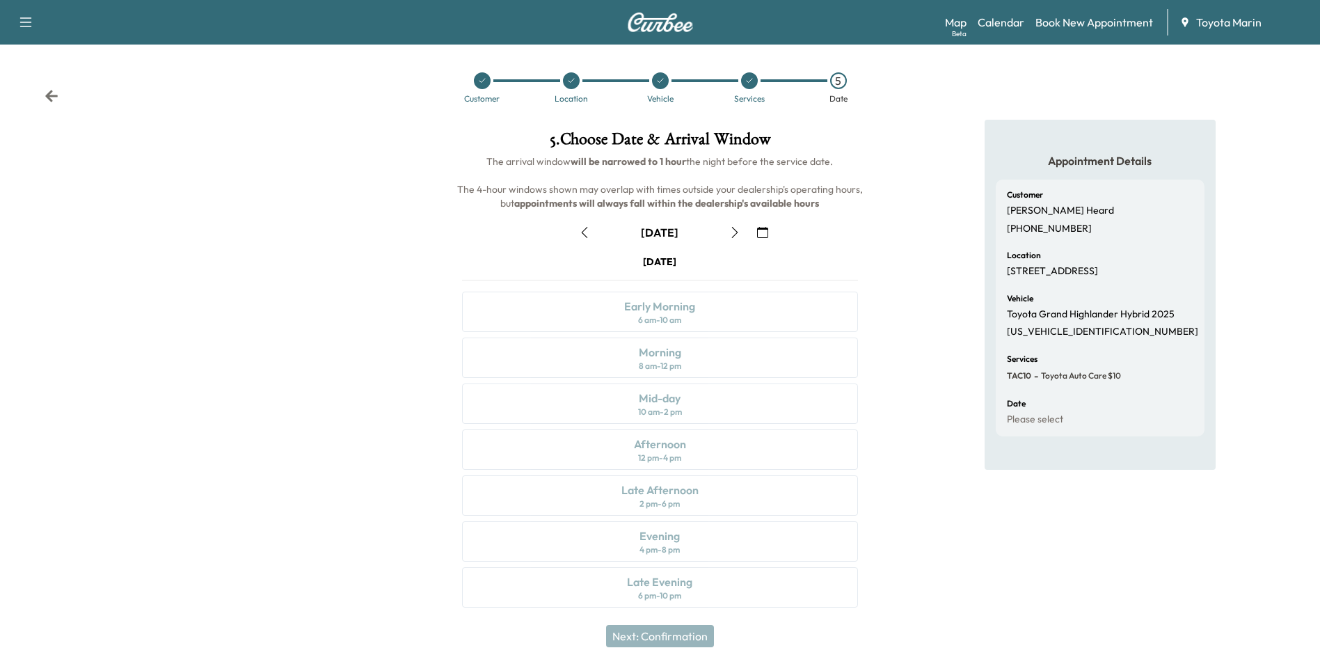
click at [584, 234] on icon "button" at bounding box center [585, 232] width 6 height 11
click at [736, 402] on div "Mid-day 10 am - 2 pm" at bounding box center [659, 403] width 395 height 40
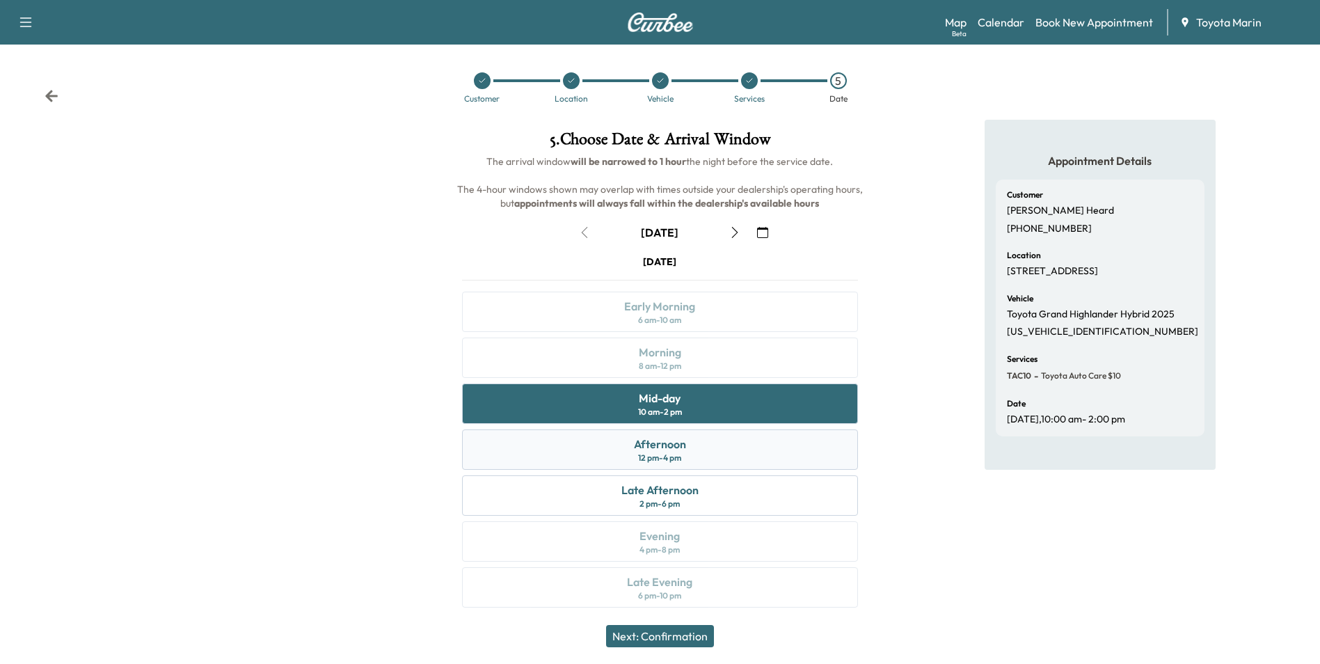
click at [661, 451] on div "Afternoon" at bounding box center [660, 444] width 52 height 17
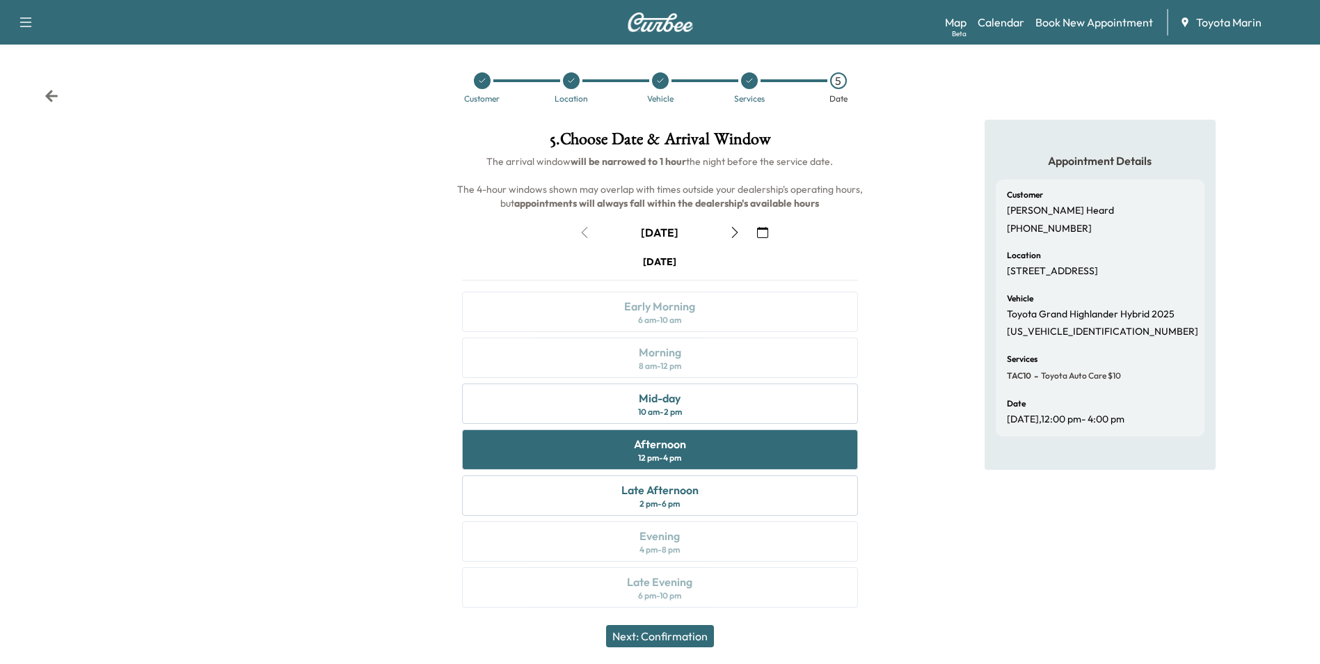
click at [665, 569] on button "Next: Confirmation" at bounding box center [660, 636] width 108 height 22
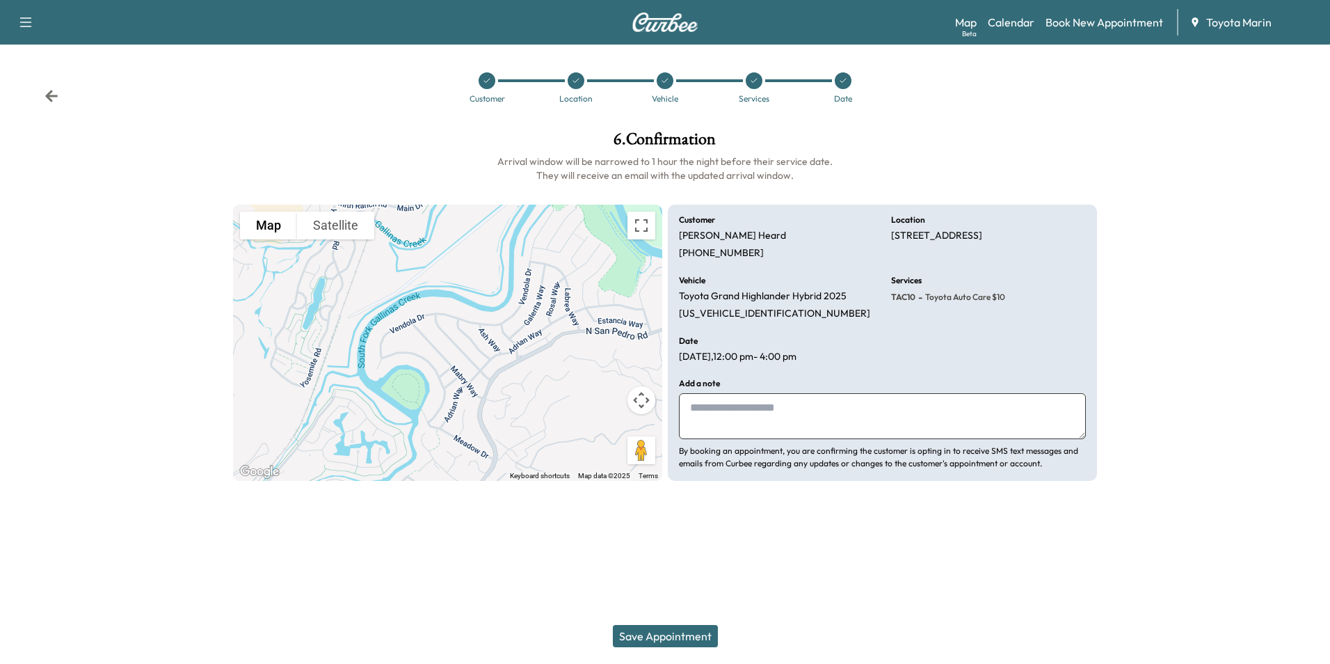
click at [668, 569] on button "Save Appointment" at bounding box center [665, 636] width 105 height 22
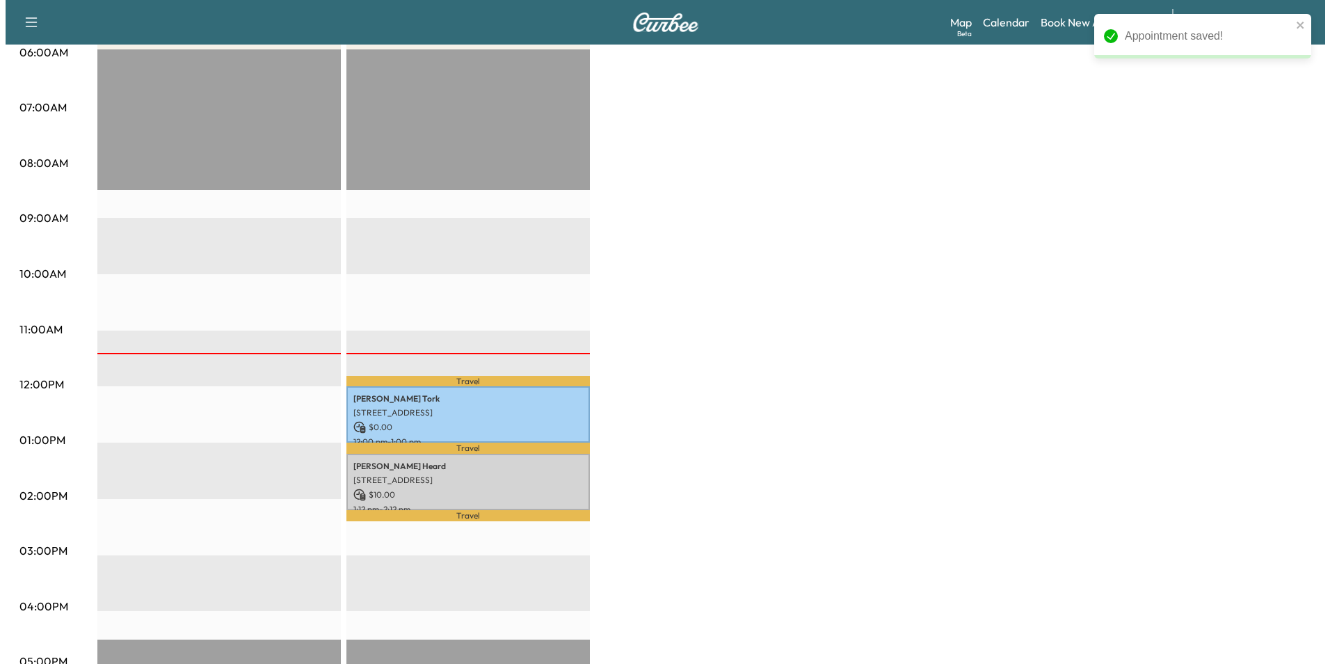
scroll to position [278, 0]
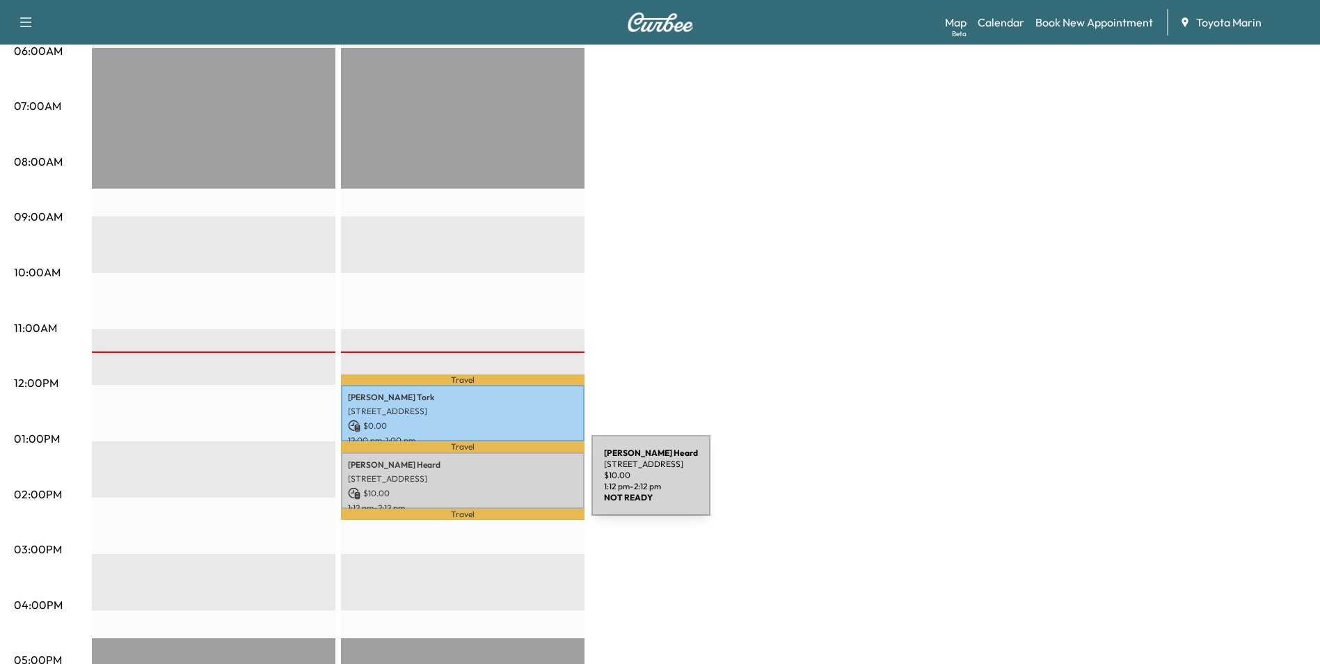
click at [487, 487] on p "$ 10.00" at bounding box center [463, 493] width 230 height 13
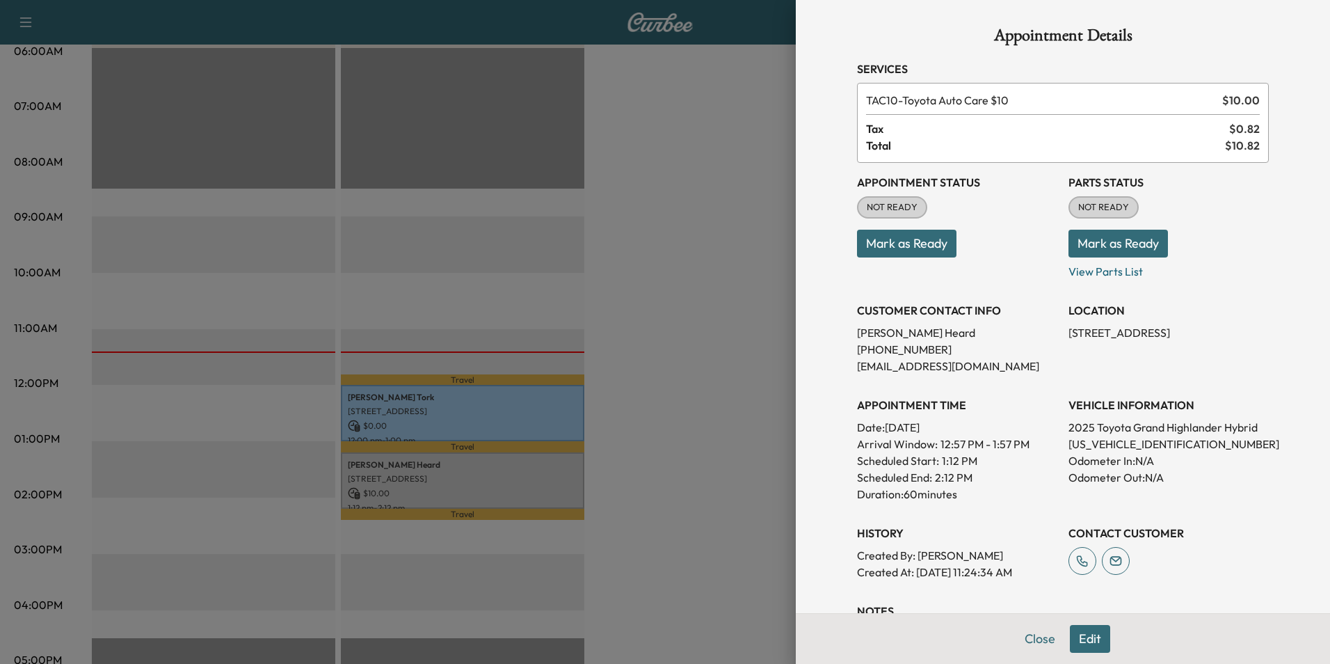
scroll to position [0, 0]
